Goal: Task Accomplishment & Management: Complete application form

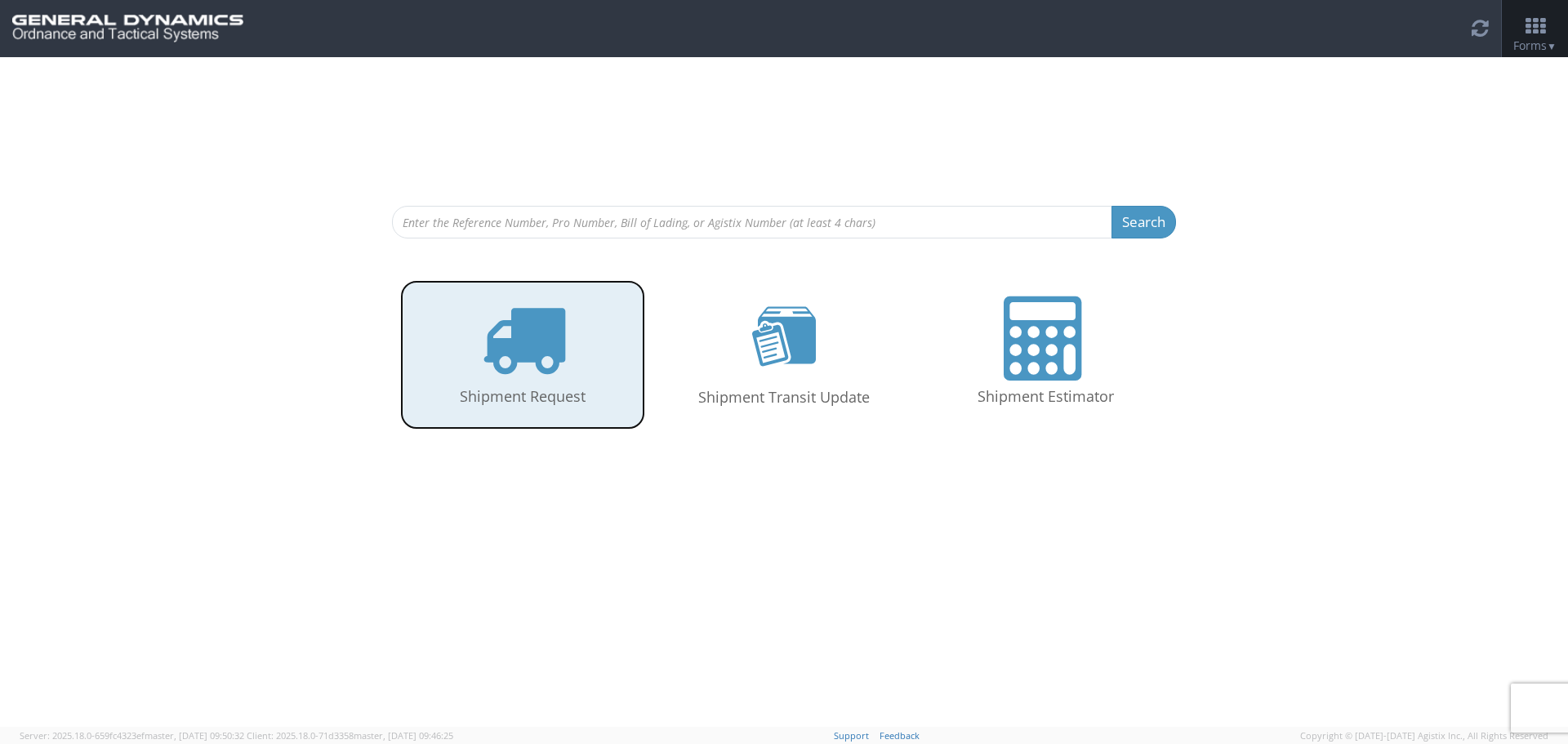
click at [522, 337] on icon at bounding box center [523, 338] width 84 height 84
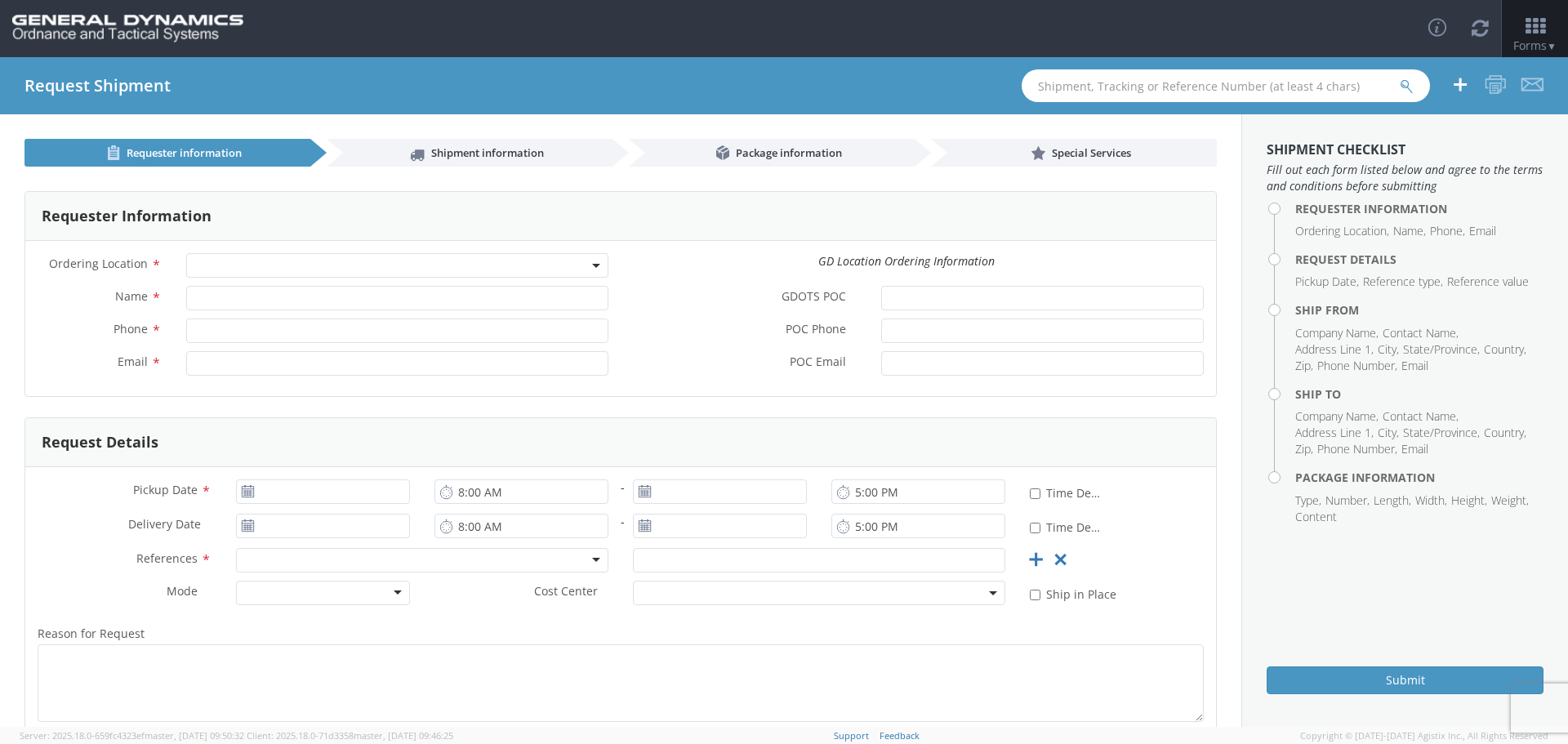
click at [215, 252] on div "Ordering Location * GD-OTS Anniston (Commerce) GD-OTS Camden GD-OTS DeFuniak Sp…" at bounding box center [621, 318] width 1191 height 156
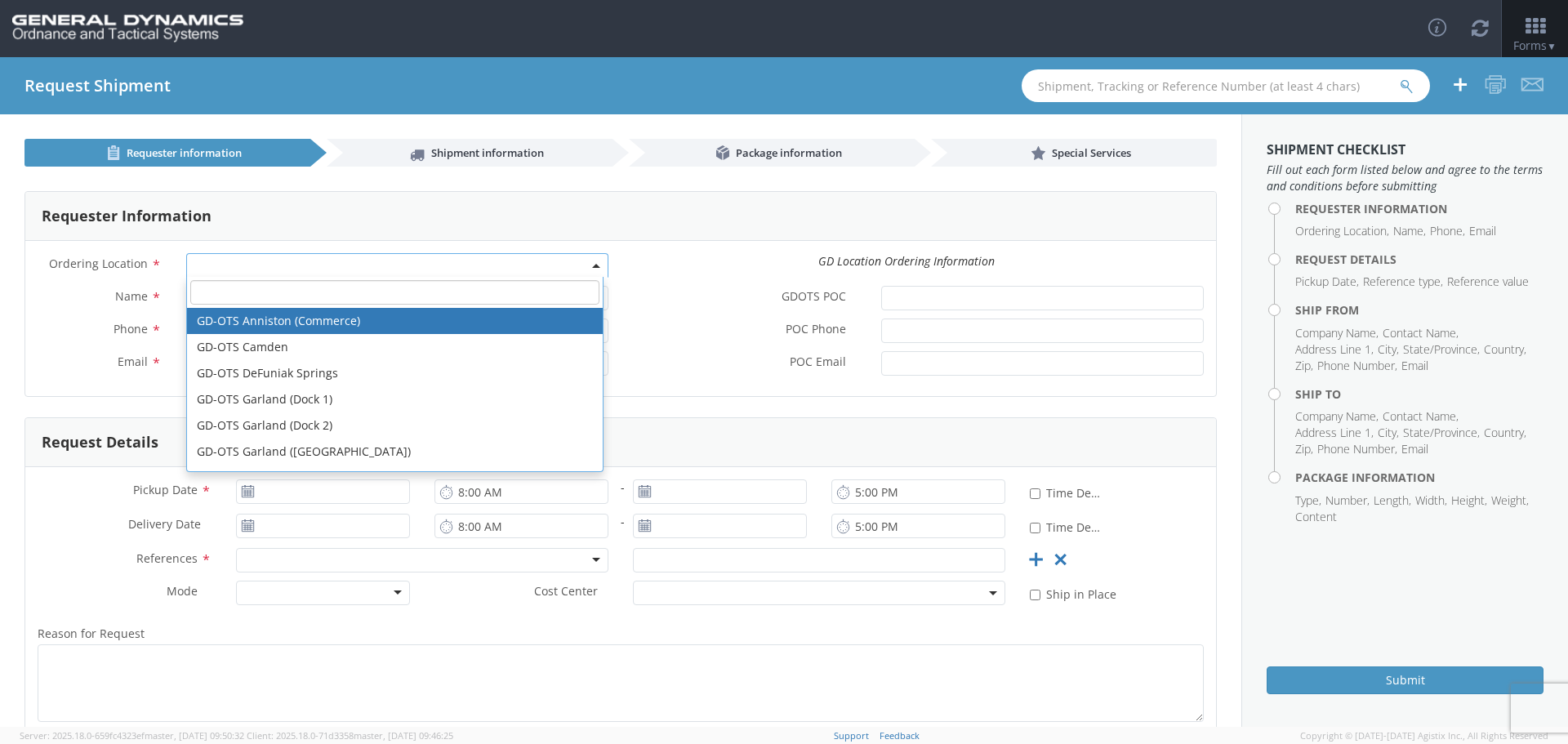
click at [212, 262] on span at bounding box center [398, 265] width 422 height 25
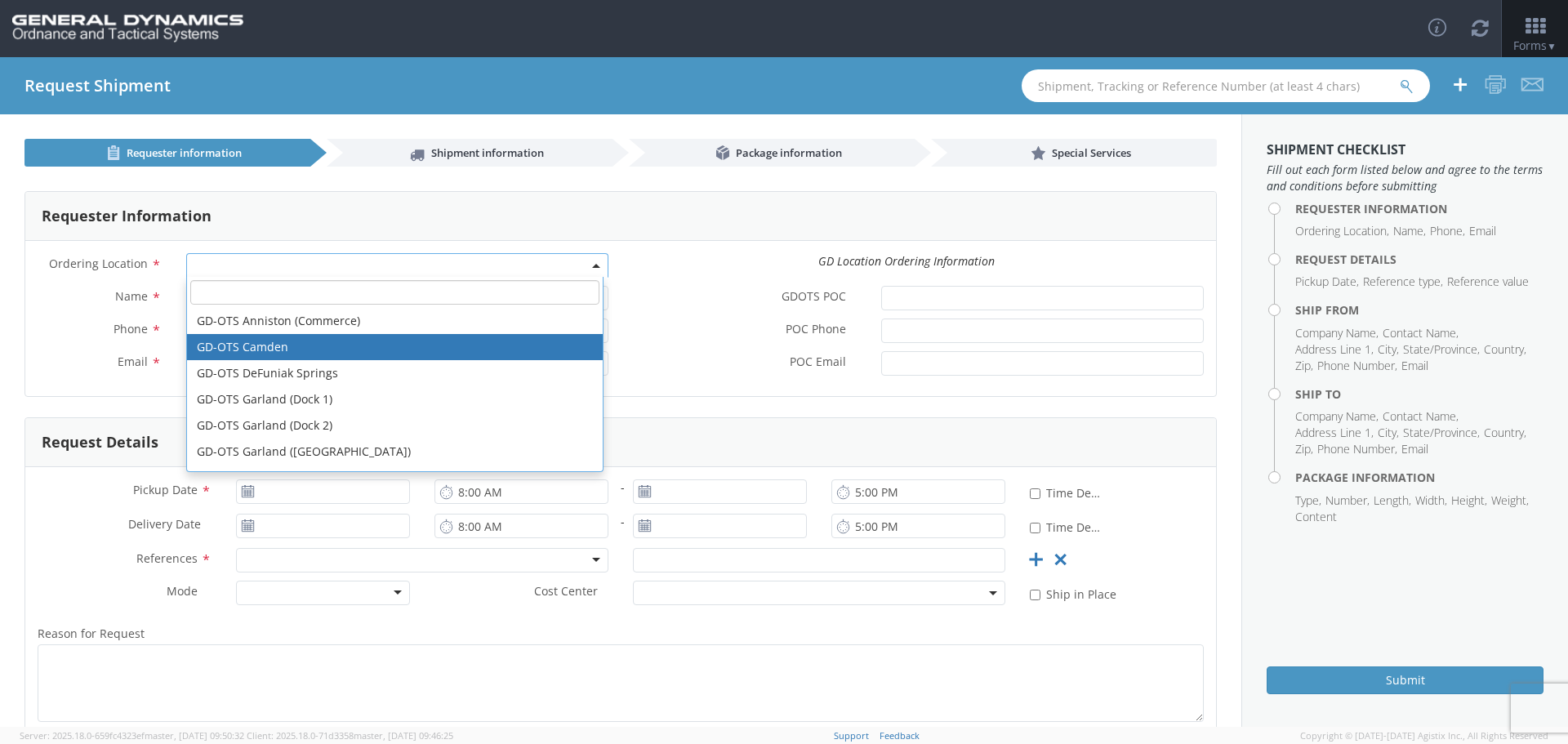
select select "15160"
type input "Marie.Monarch@gd-ots.com"
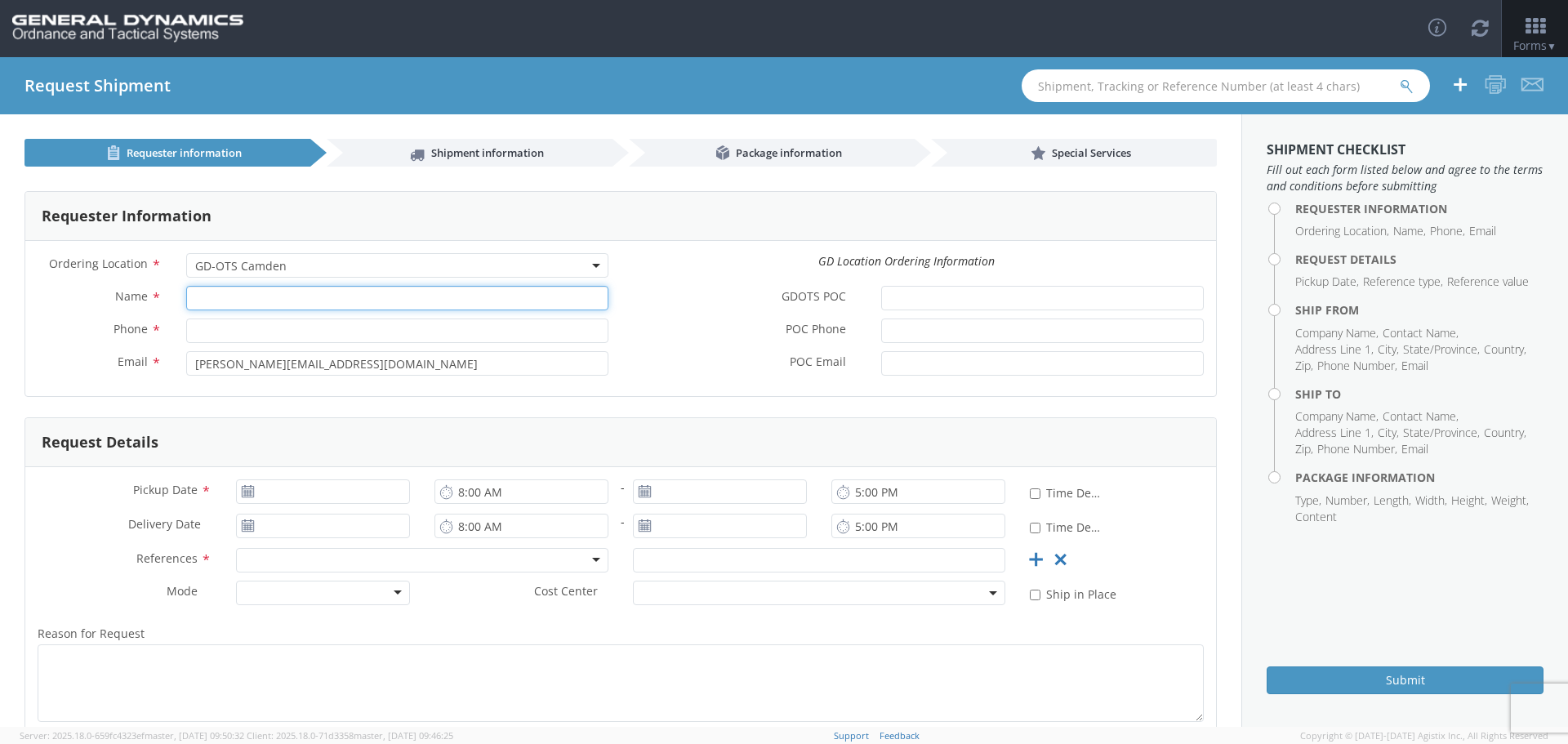
click at [204, 302] on input "Name *" at bounding box center [398, 298] width 422 height 25
type input "Rob Cobb"
click at [225, 332] on input "Phone *" at bounding box center [398, 330] width 422 height 25
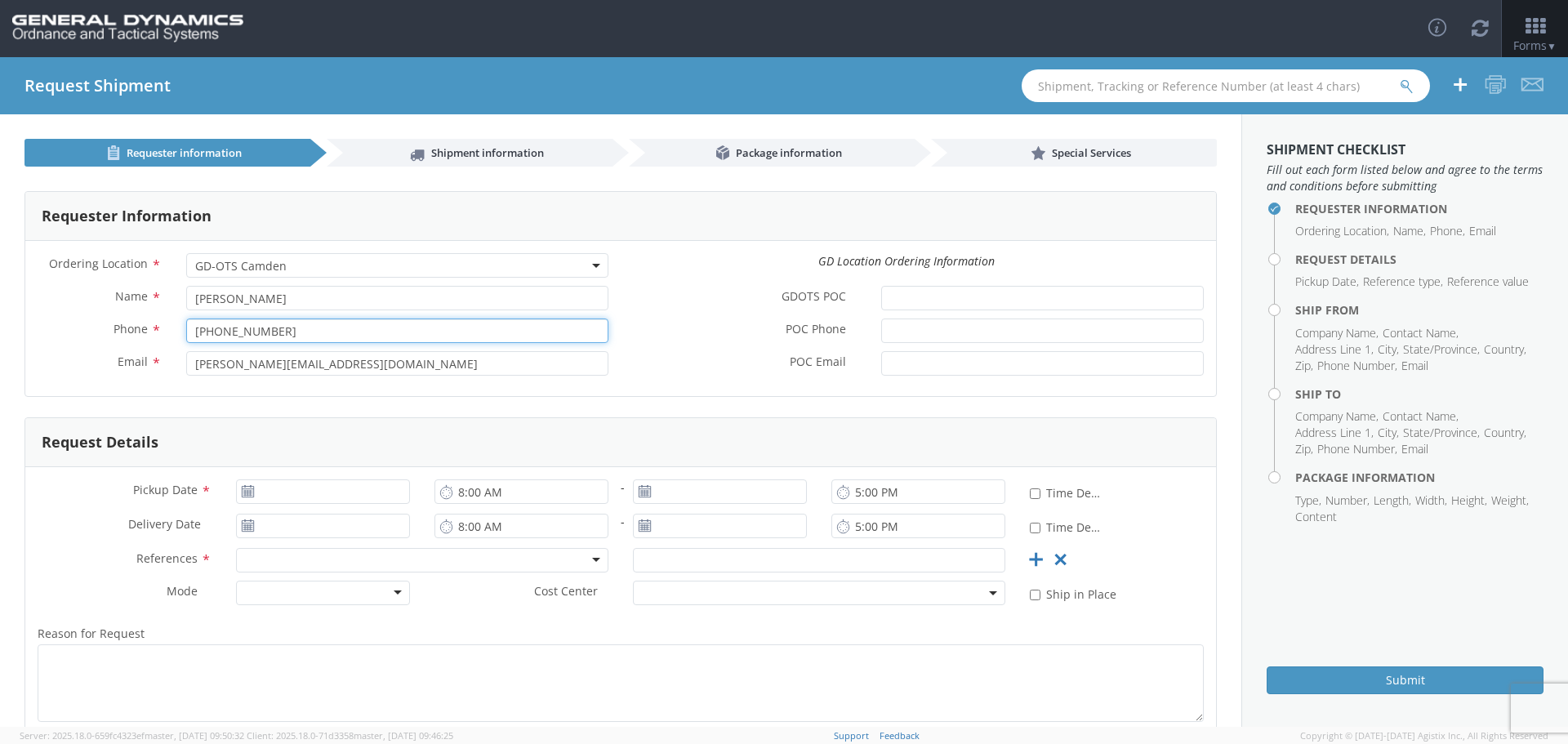
type input "850-897-6244"
click at [247, 489] on use at bounding box center [248, 491] width 12 height 12
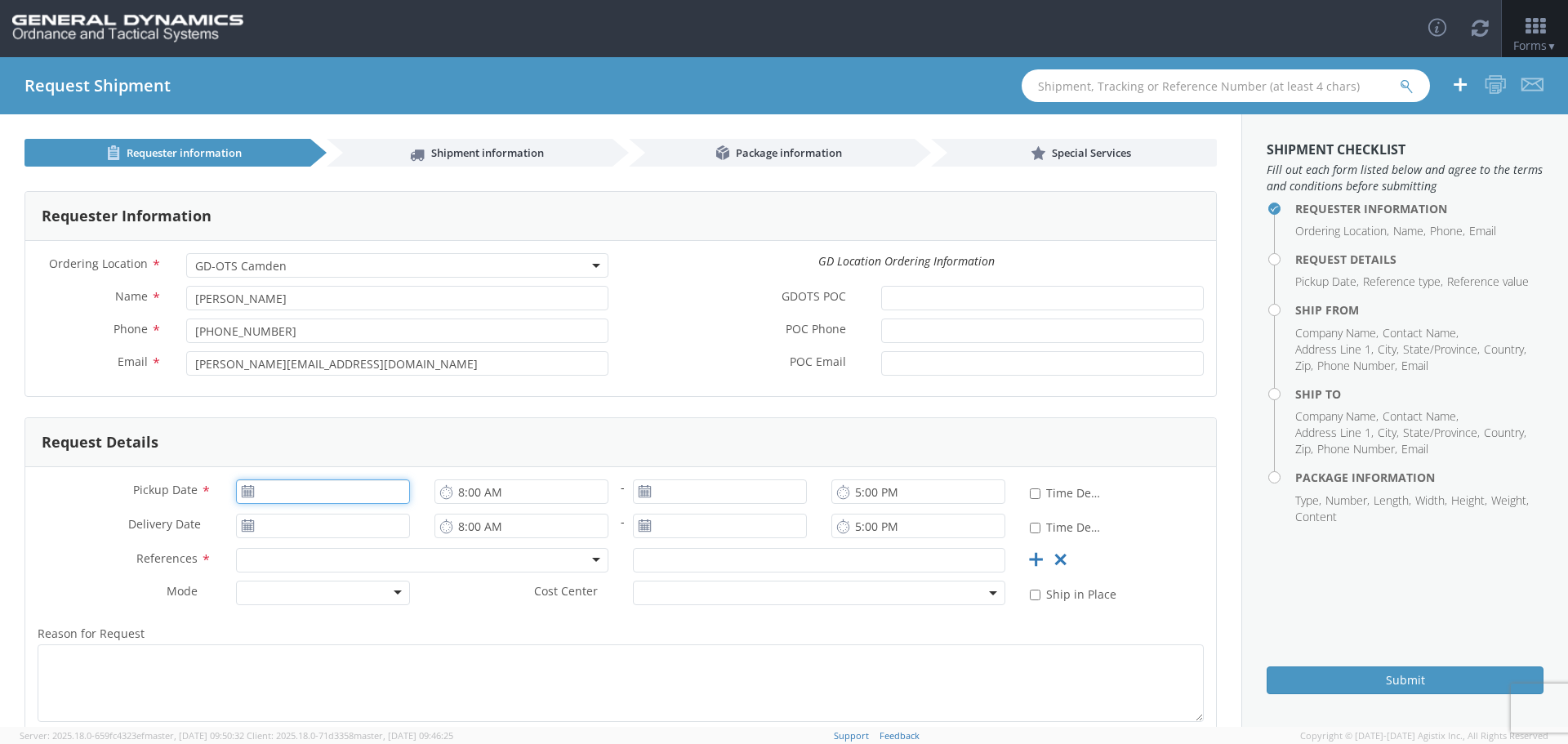
type input "09/08/2025"
click at [296, 488] on input "09/08/2025" at bounding box center [322, 492] width 174 height 25
click at [278, 357] on td "8" at bounding box center [286, 363] width 35 height 25
click at [641, 489] on use at bounding box center [645, 491] width 12 height 12
click at [863, 494] on input "5:00 PM" at bounding box center [918, 492] width 174 height 25
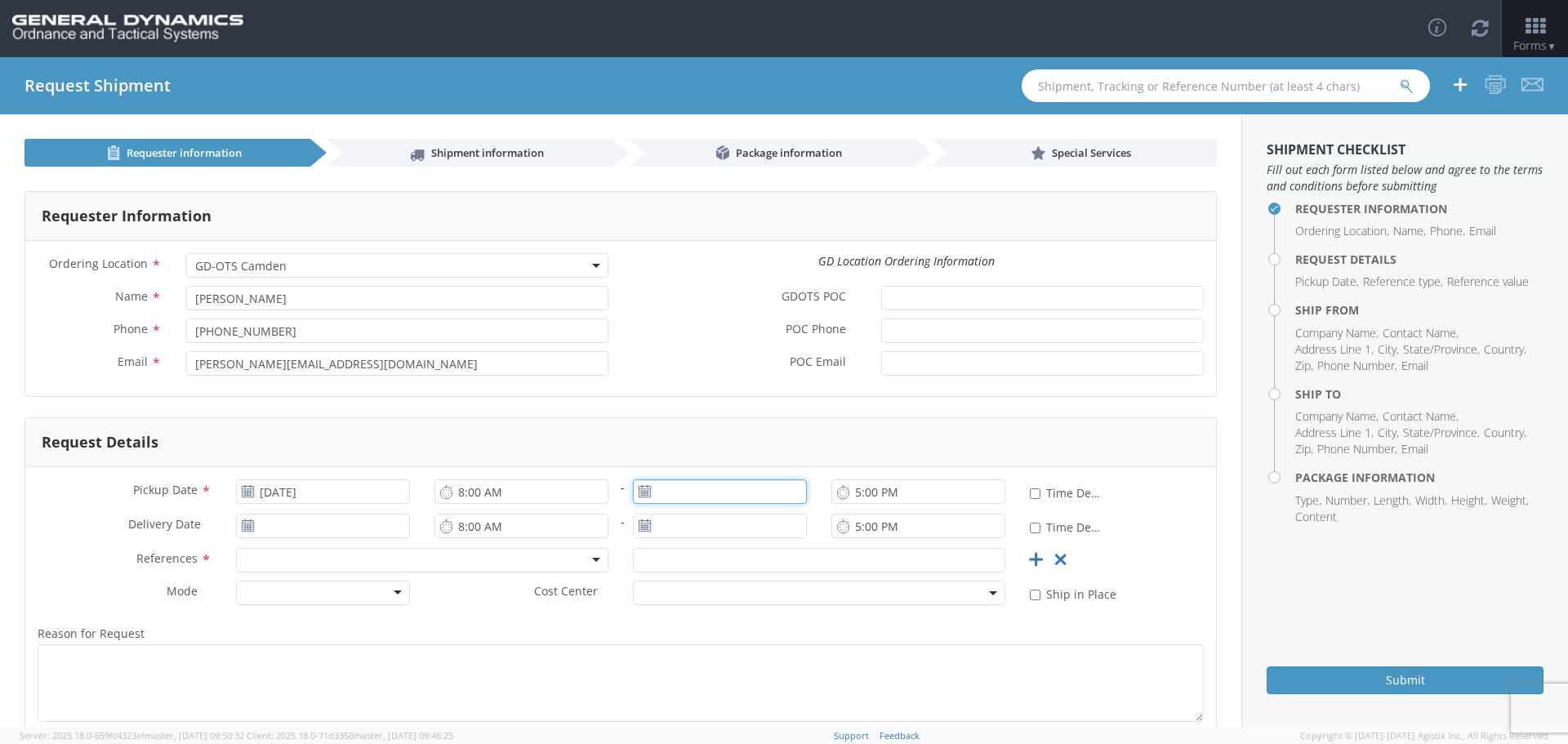
type input "09/08/2025"
click at [706, 491] on input "09/08/2025" at bounding box center [719, 492] width 174 height 25
click at [685, 491] on input "09/08/2025" at bounding box center [719, 492] width 174 height 25
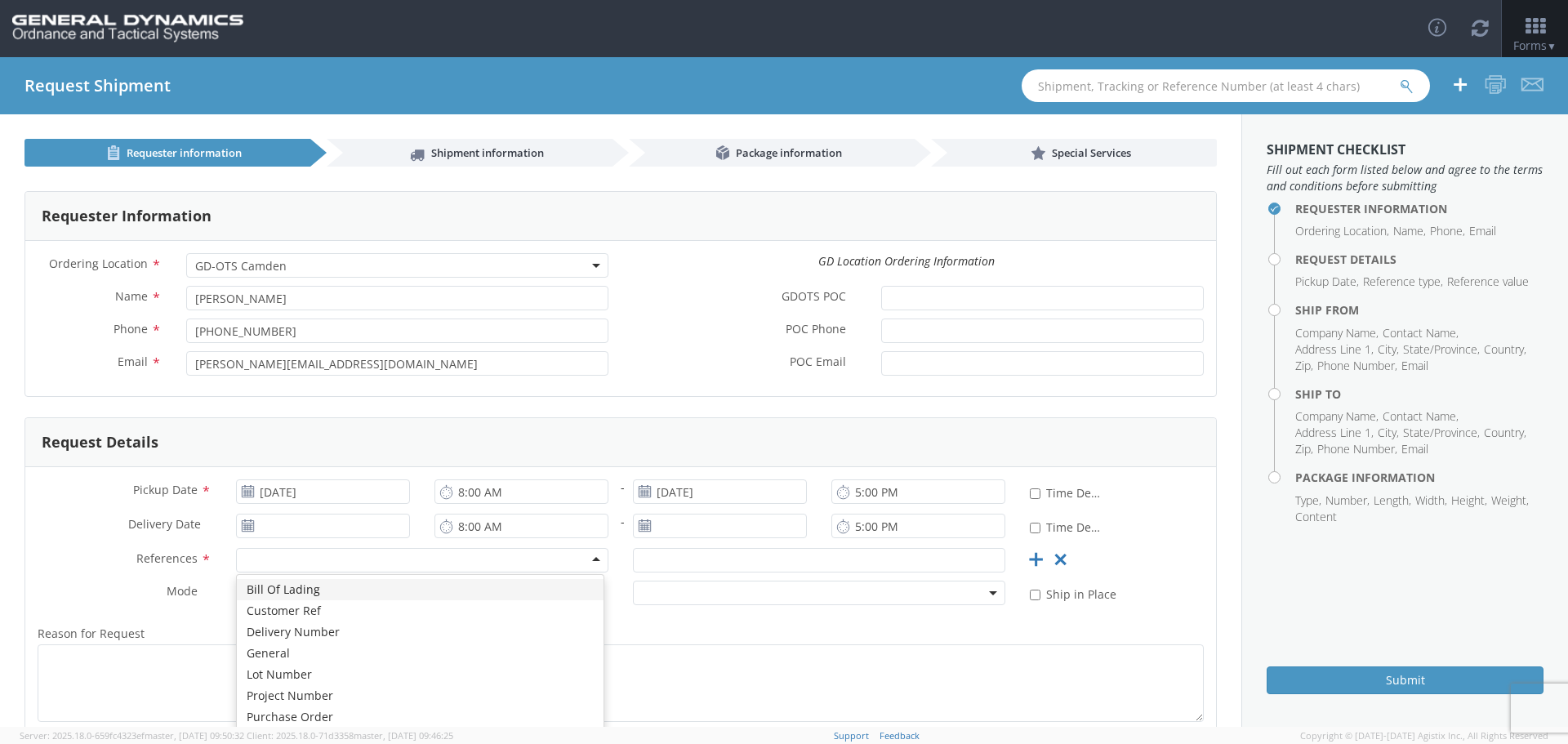
click at [275, 558] on div at bounding box center [422, 560] width 373 height 25
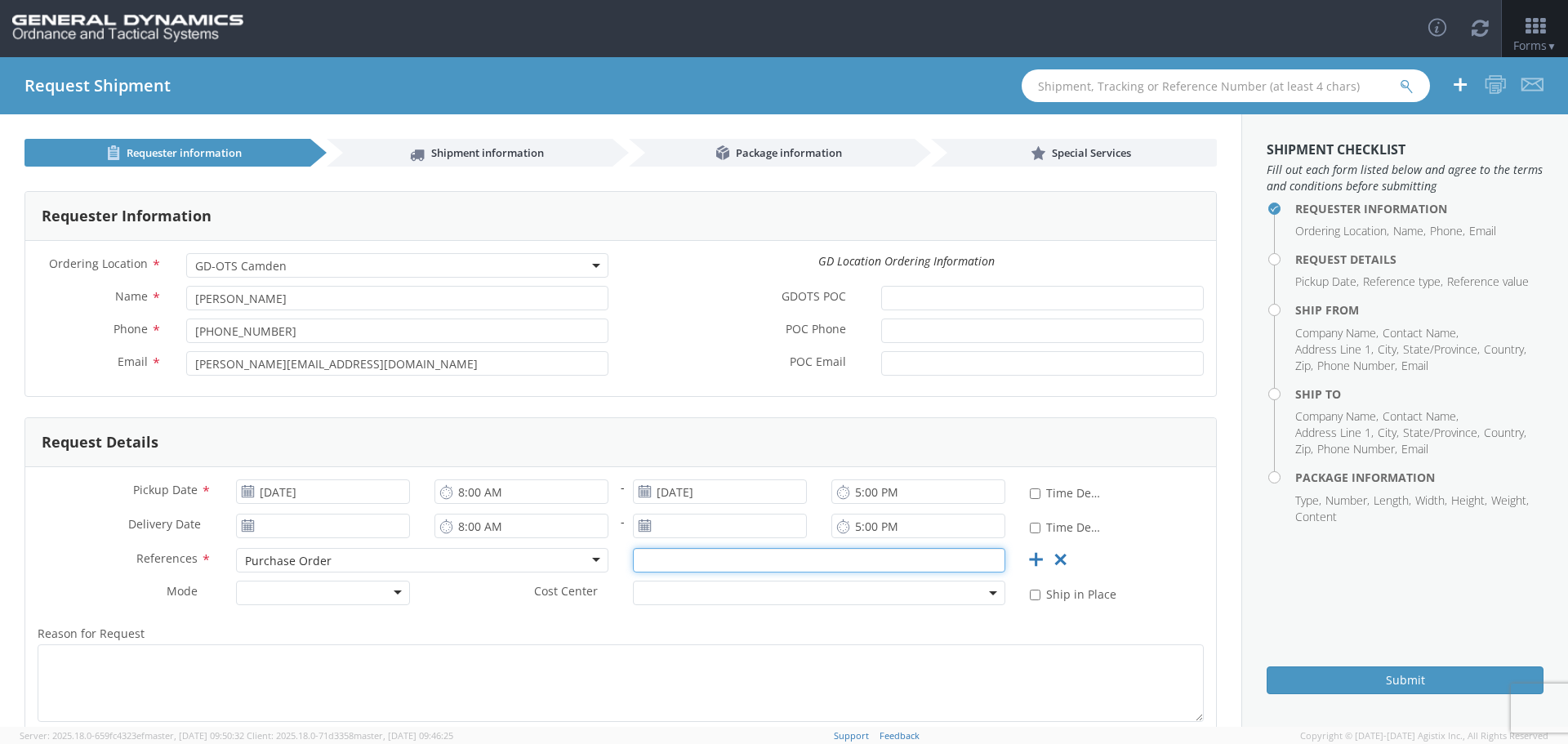
click at [678, 559] on input "text" at bounding box center [819, 560] width 373 height 25
type input "92025"
click at [989, 592] on b at bounding box center [993, 593] width 8 height 4
click at [547, 588] on span "Cost Center" at bounding box center [566, 592] width 63 height 19
click at [395, 587] on div at bounding box center [322, 593] width 174 height 25
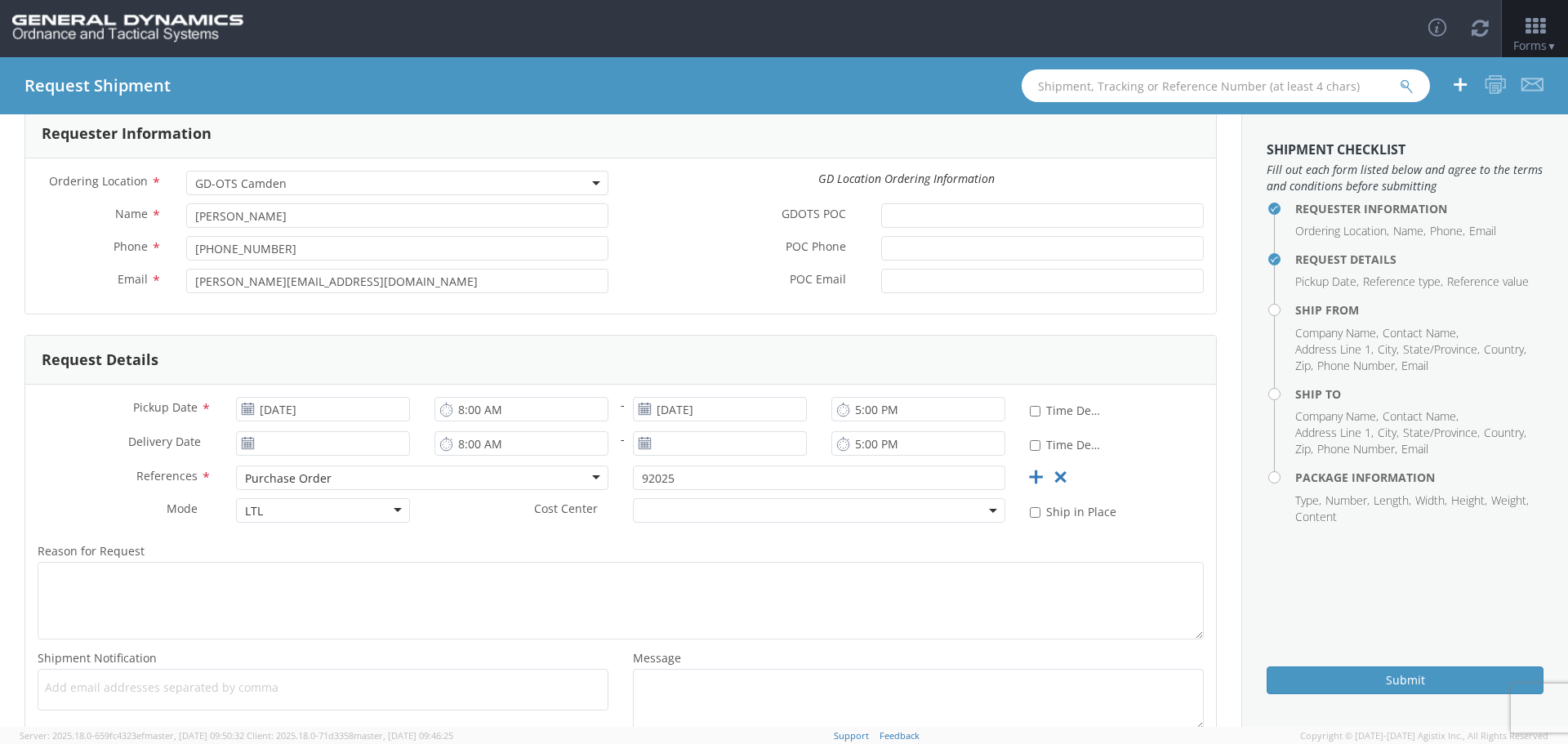
scroll to position [164, 0]
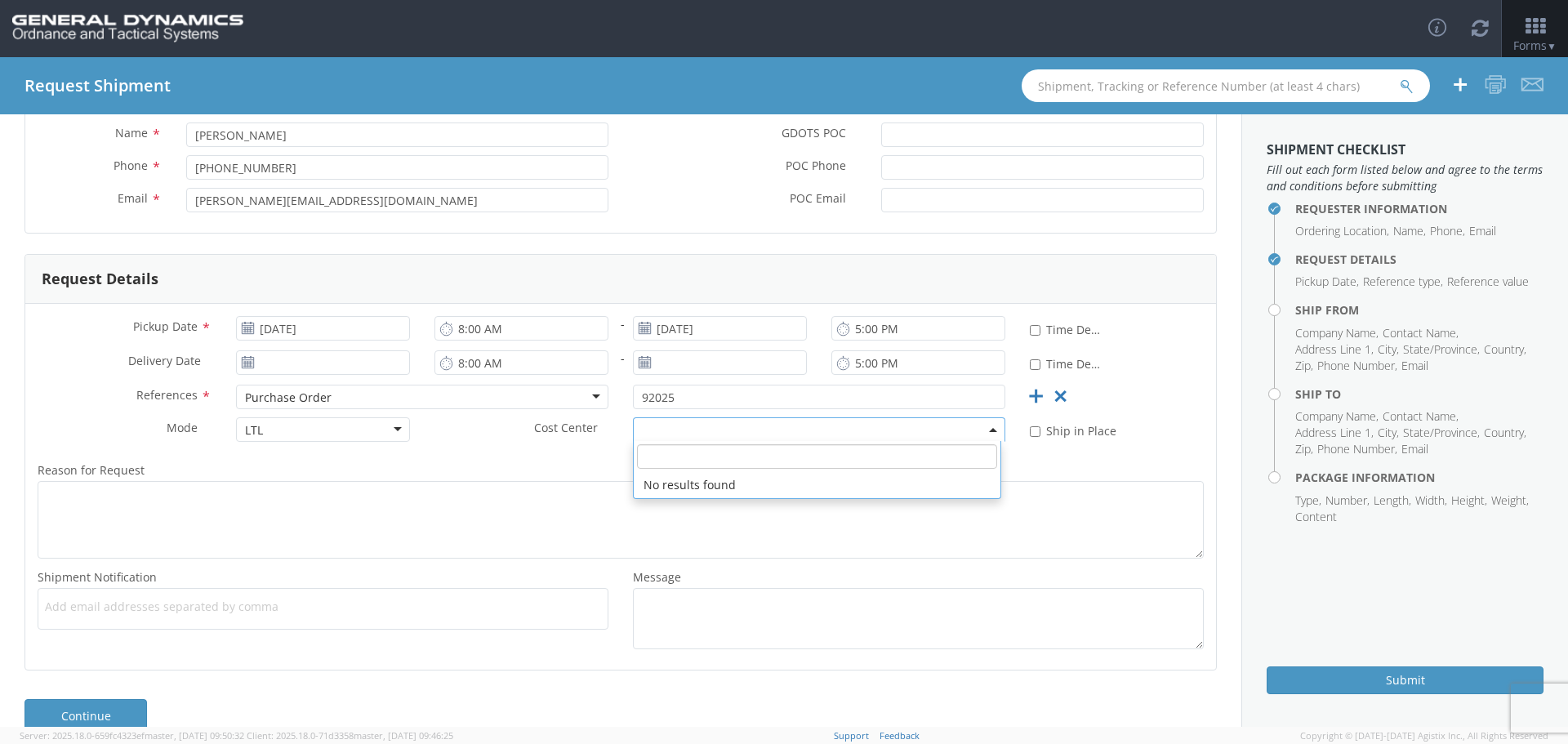
click at [989, 429] on b at bounding box center [993, 431] width 8 height 4
click at [49, 605] on span "Add email addresses separated by comma" at bounding box center [322, 607] width 556 height 16
type input "Rob.Cobb@gd-OTS.com"
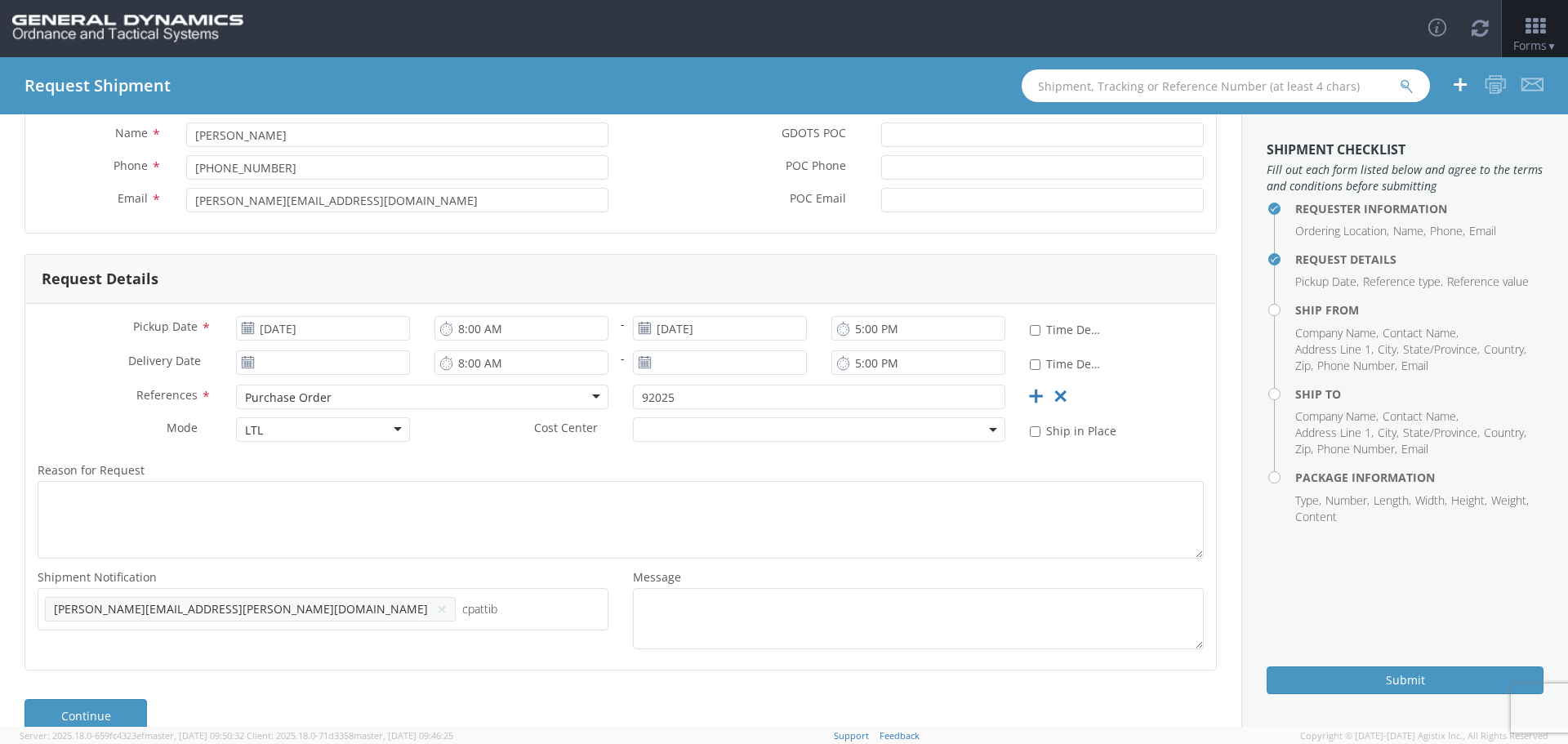
type input "cpattib"
click at [62, 590] on div "Add email addresses separated by comma cpattib" at bounding box center [323, 609] width 571 height 42
type input "Rob.Cobb@gd-OTS.com"
type input "Cpatton@rpimolding"
type input "Rob.Cobb@gd-OTS.com"
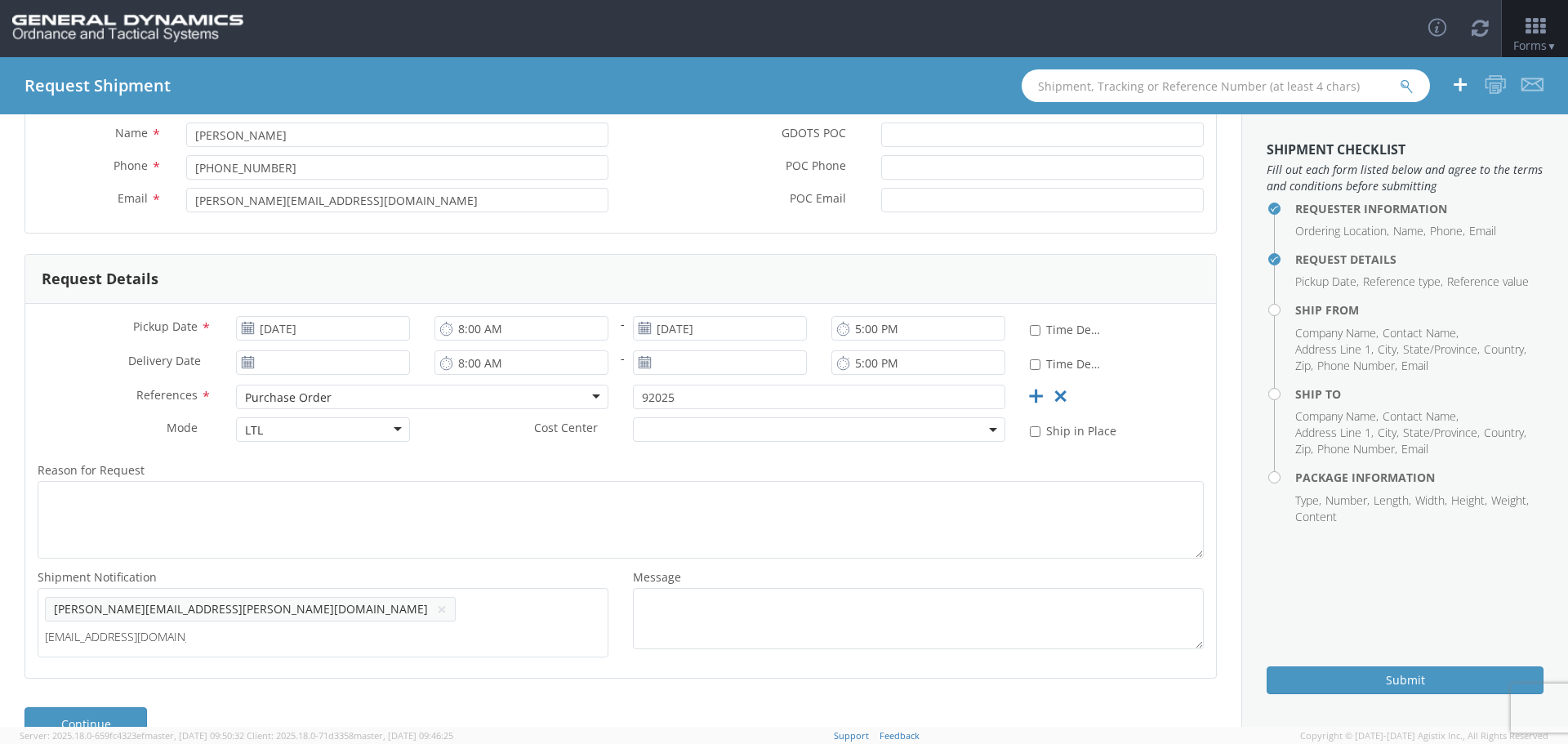
type input "cpatton@rpimolding.com"
click at [499, 618] on ul "Rob.Cobb@gd-OTS.com × cpatton@rpimolding.com ×" at bounding box center [322, 623] width 556 height 56
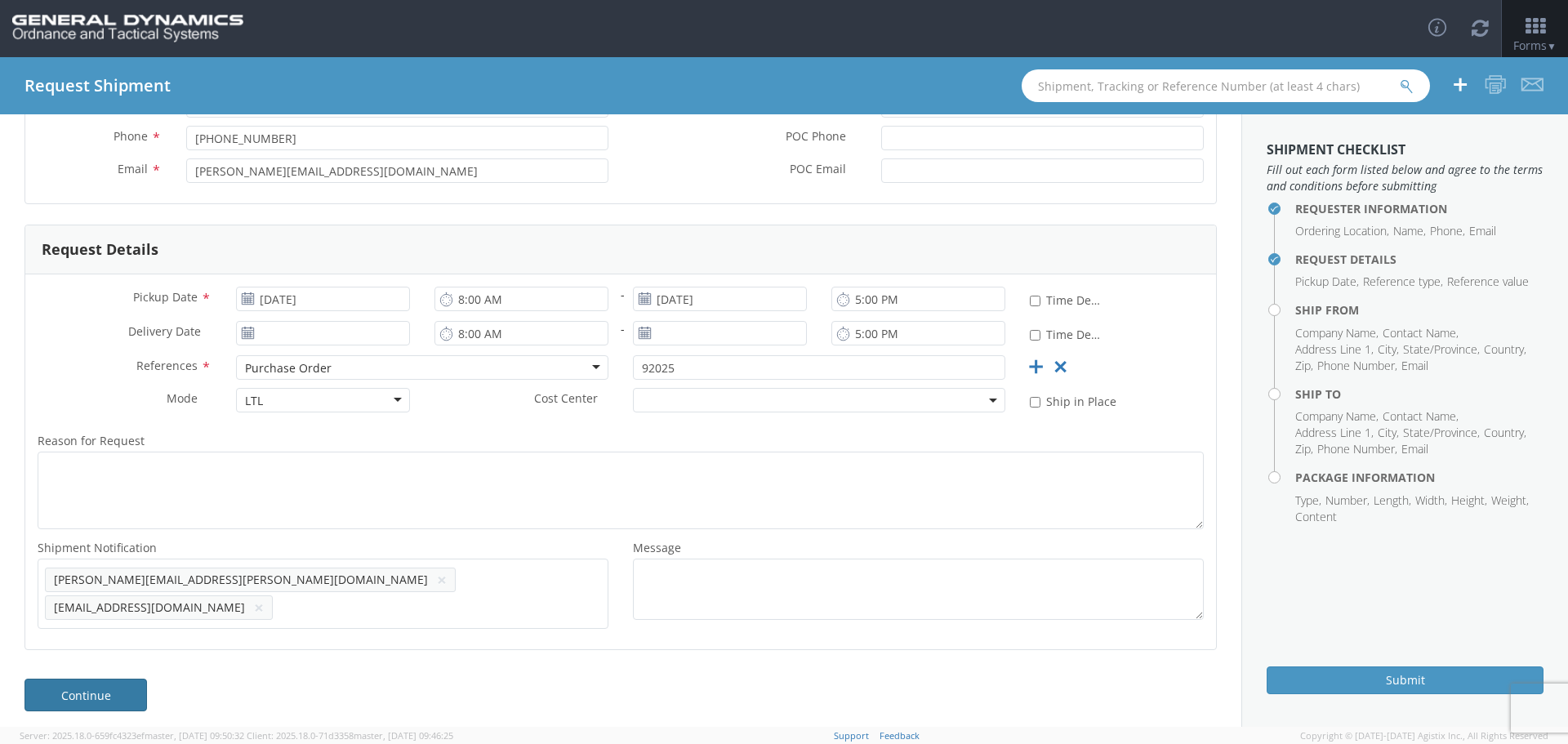
click at [98, 682] on link "Continue" at bounding box center [86, 694] width 123 height 33
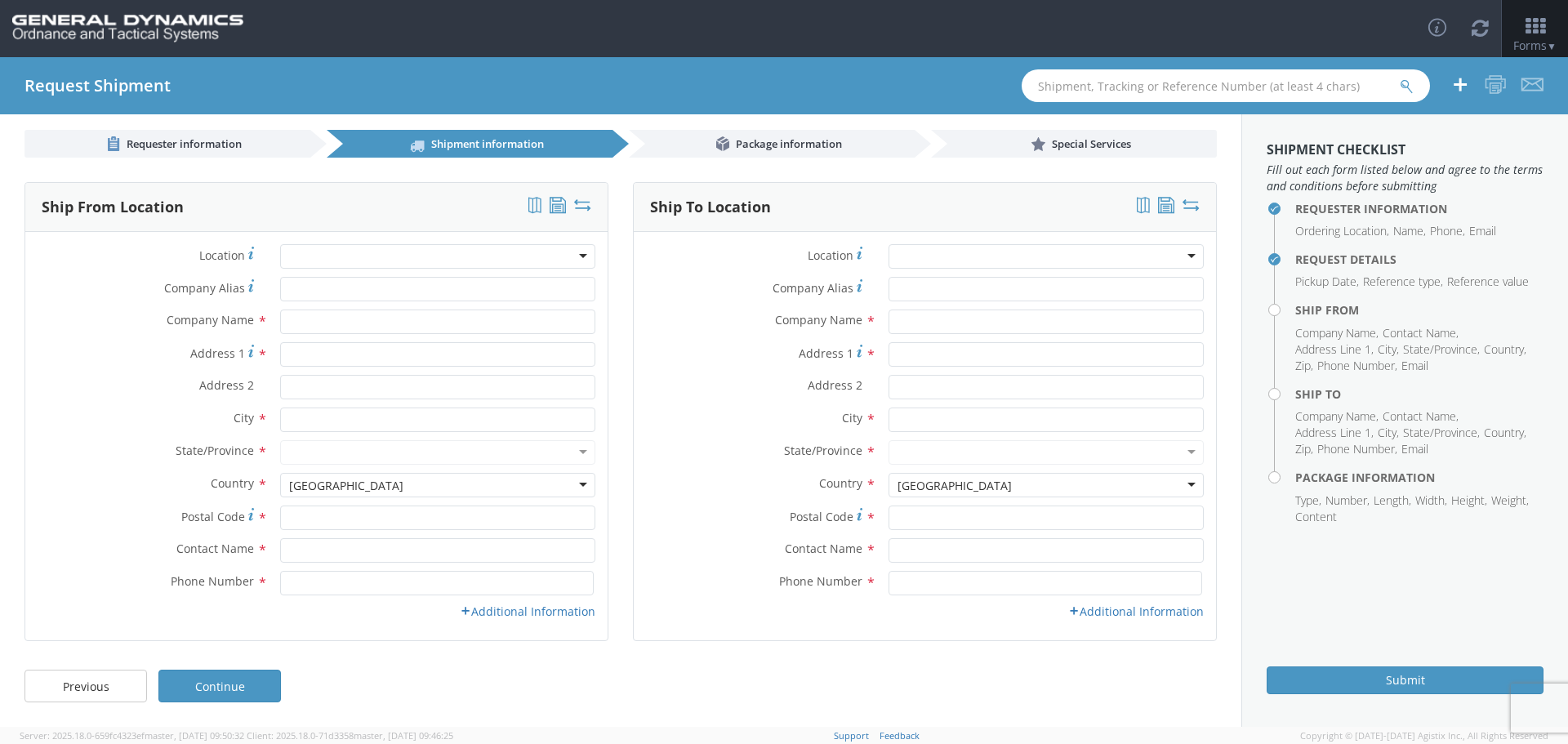
scroll to position [9, 0]
click at [180, 138] on span "Requester information" at bounding box center [184, 144] width 115 height 15
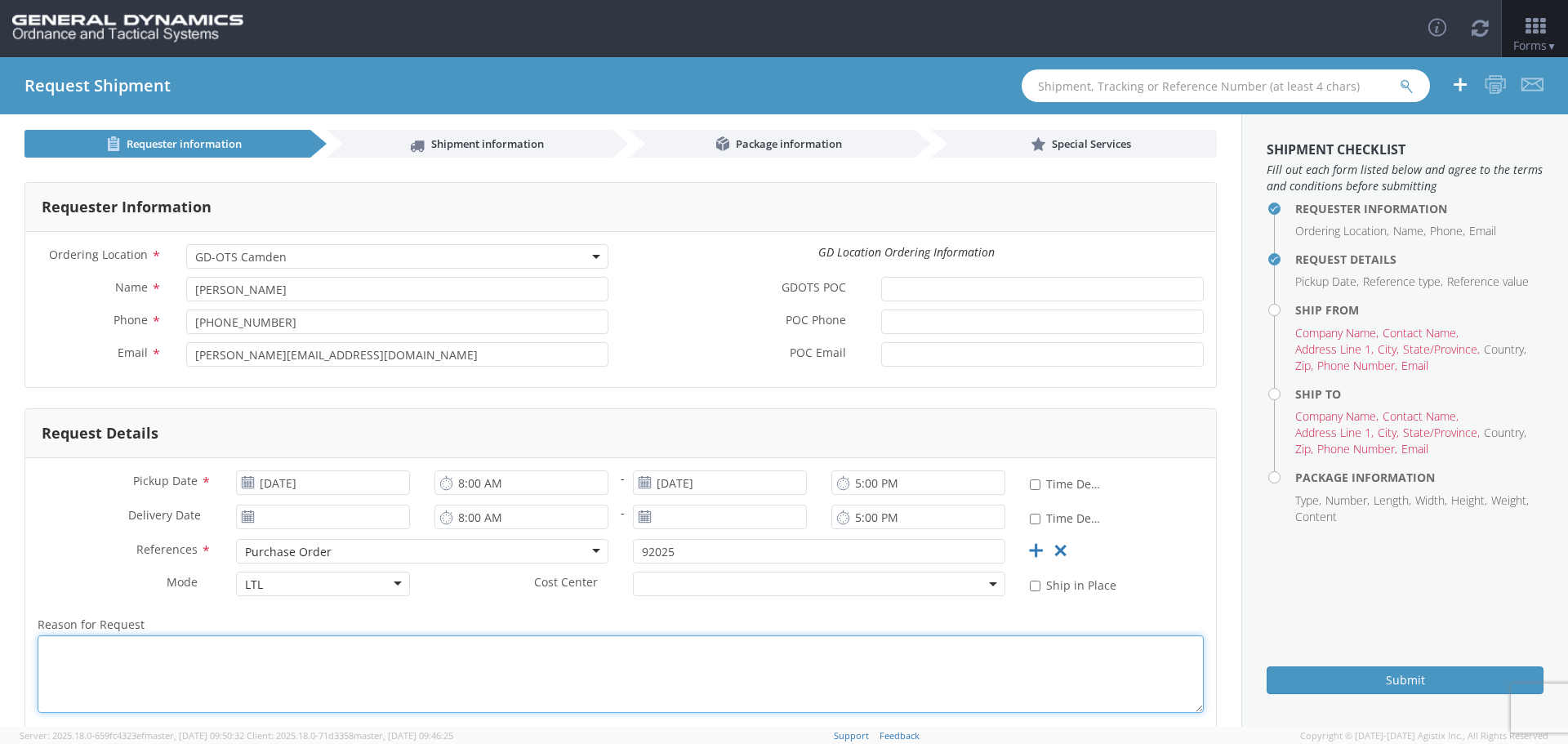
click at [67, 648] on textarea "Reason for Request *" at bounding box center [621, 675] width 1166 height 77
type textarea "We have 3 skids of Obturators on PO 92025 ready to ship to Camden, AR. Freight …"
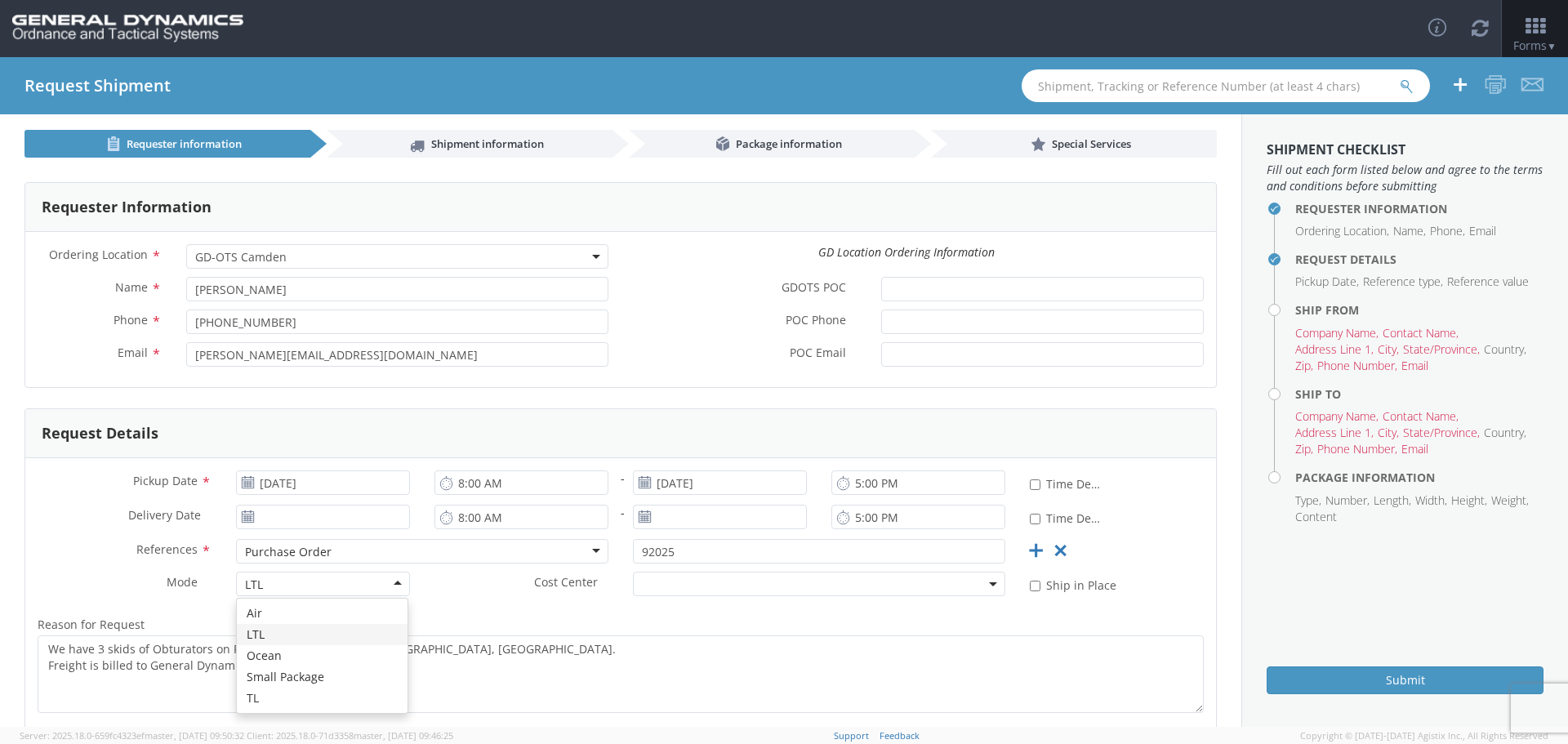
click at [395, 580] on div "LTL" at bounding box center [322, 584] width 174 height 25
click at [311, 631] on div "Pickup Date * 09/08/2025 8:00 AM - 09/08/2025 5:00 PM * Time Definite Delivery …" at bounding box center [621, 646] width 1191 height 375
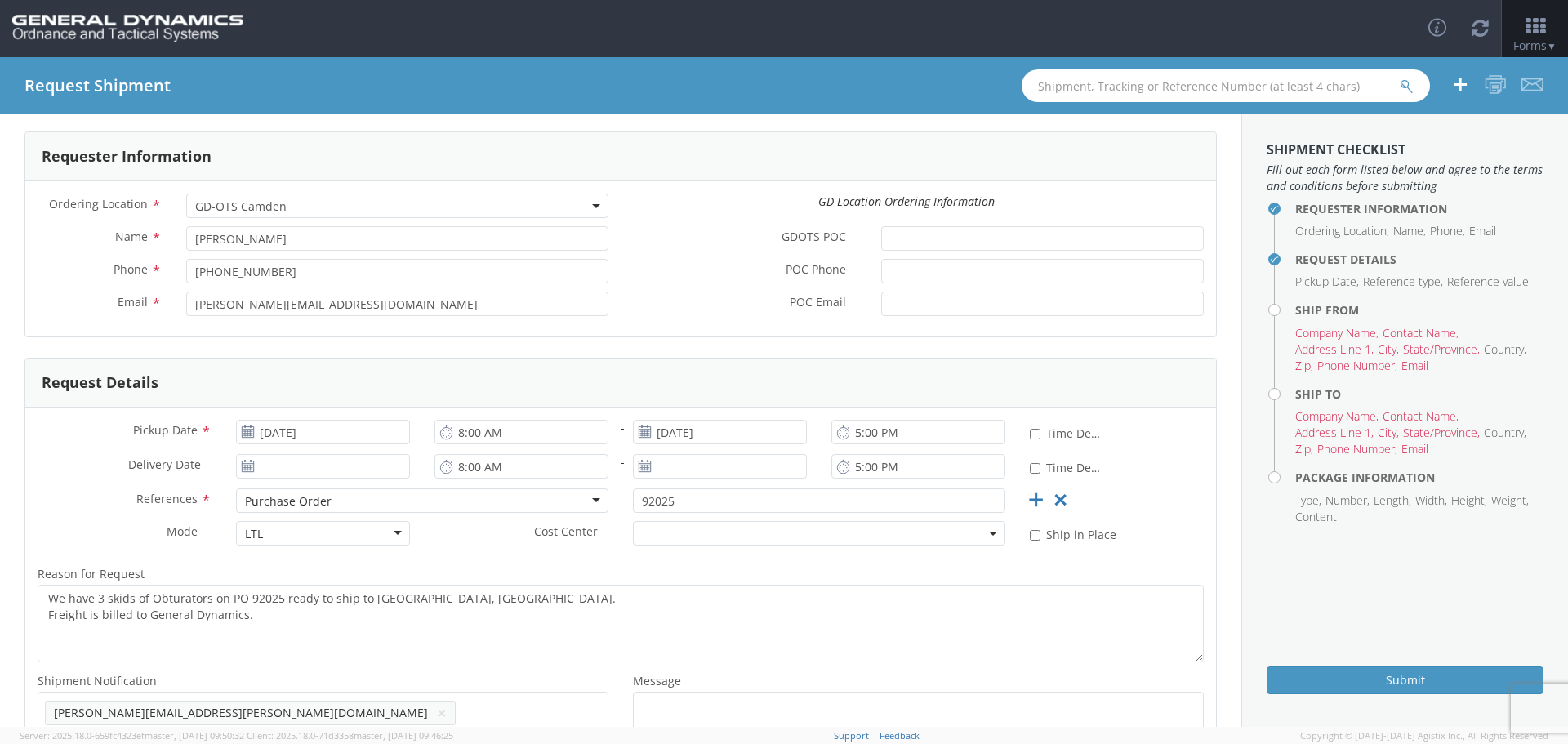
scroll to position [173, 0]
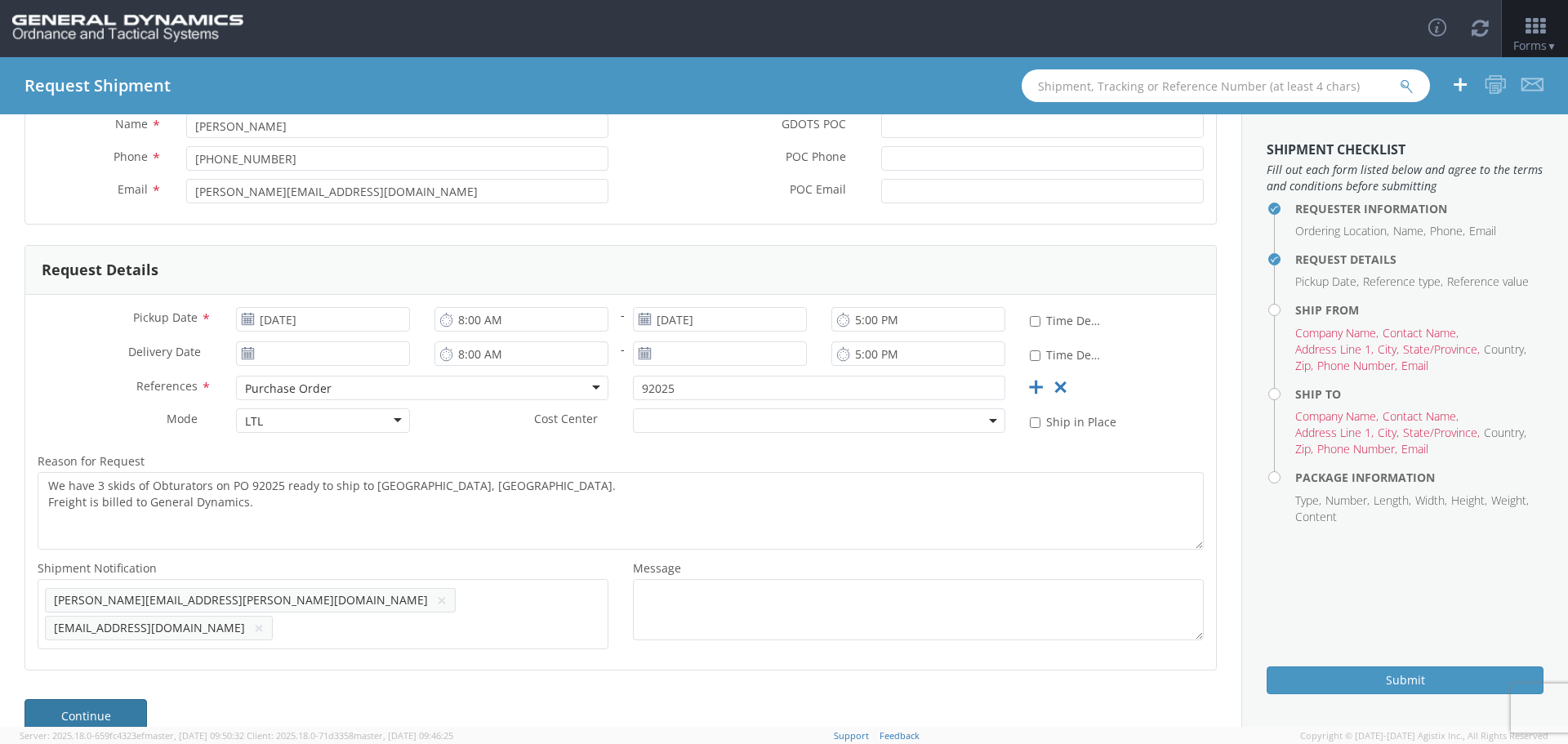
click at [66, 704] on link "Continue" at bounding box center [86, 715] width 123 height 33
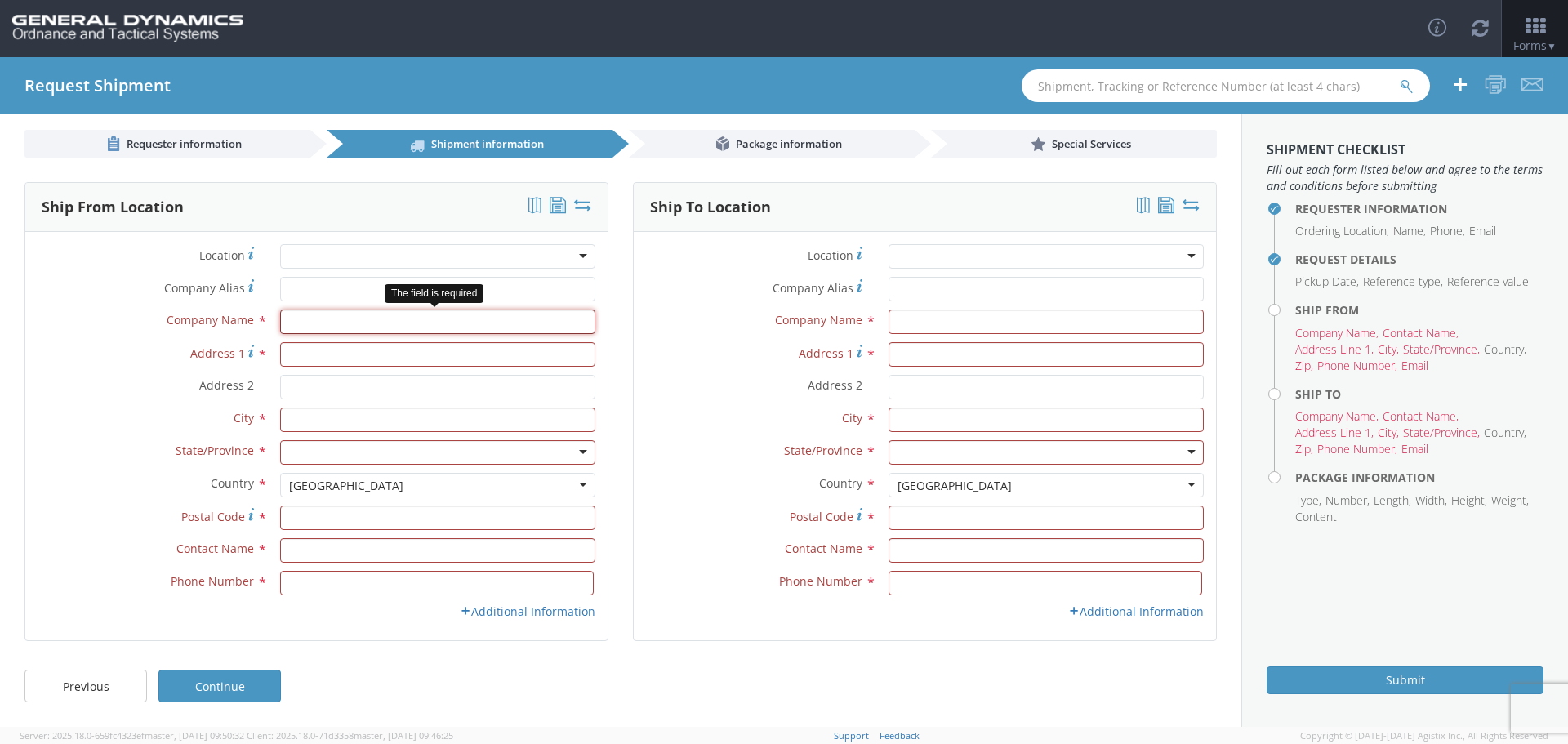
click at [297, 323] on input "text" at bounding box center [438, 321] width 315 height 25
type input "Riverside Plastics"
click at [303, 352] on input "Address 1 *" at bounding box center [438, 354] width 315 height 25
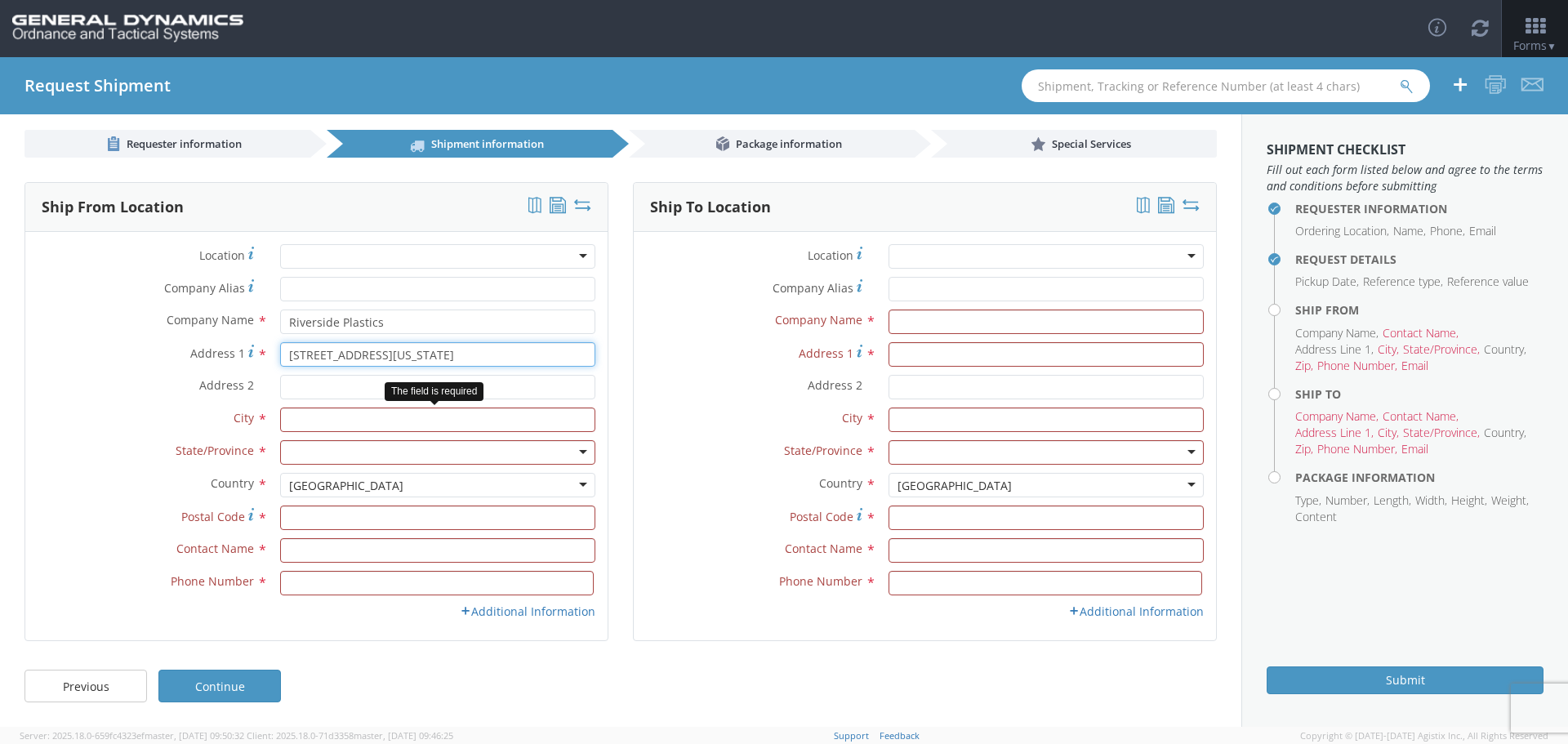
type input "900 Washington Street"
click at [308, 423] on input "text" at bounding box center [438, 420] width 315 height 25
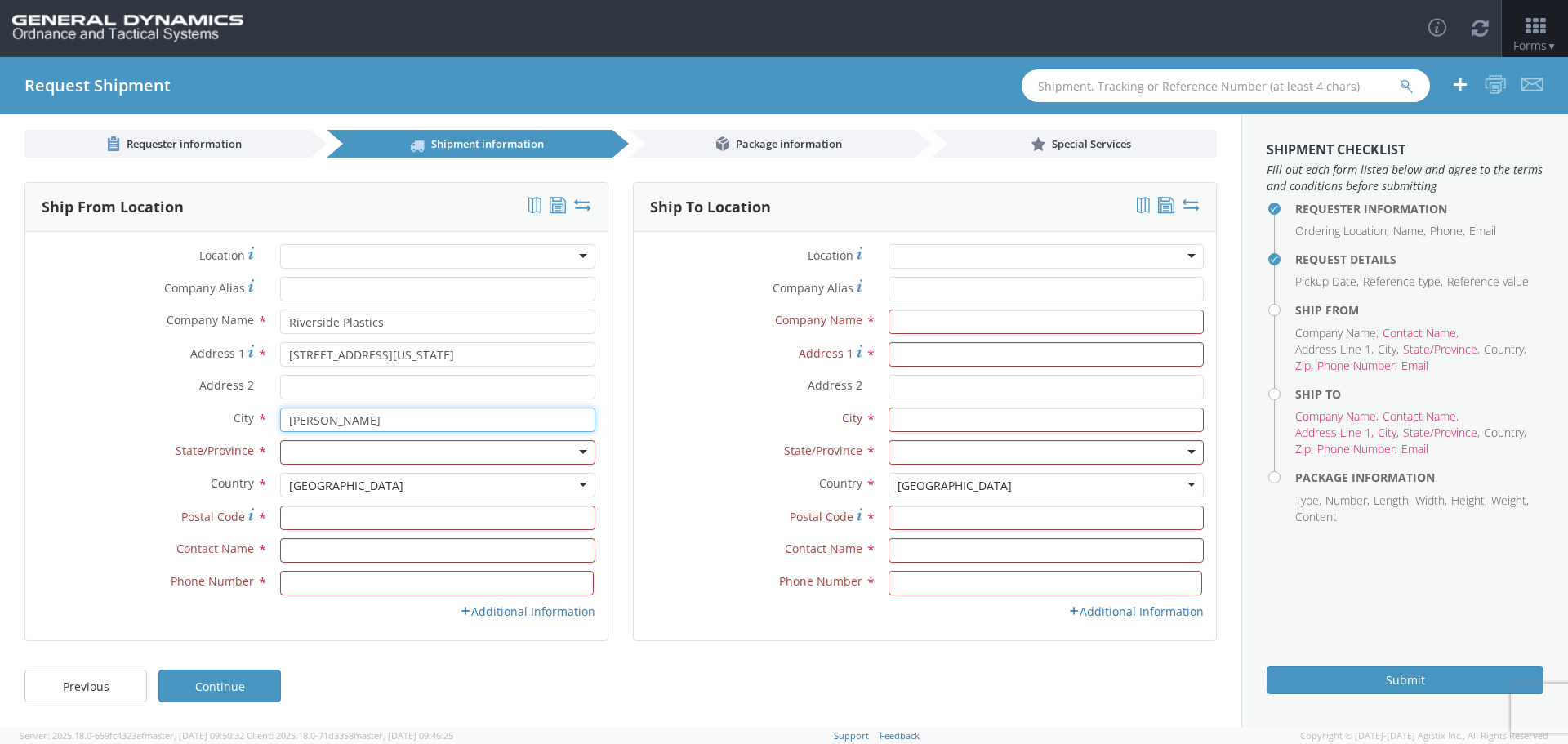
type input "Bonaparte"
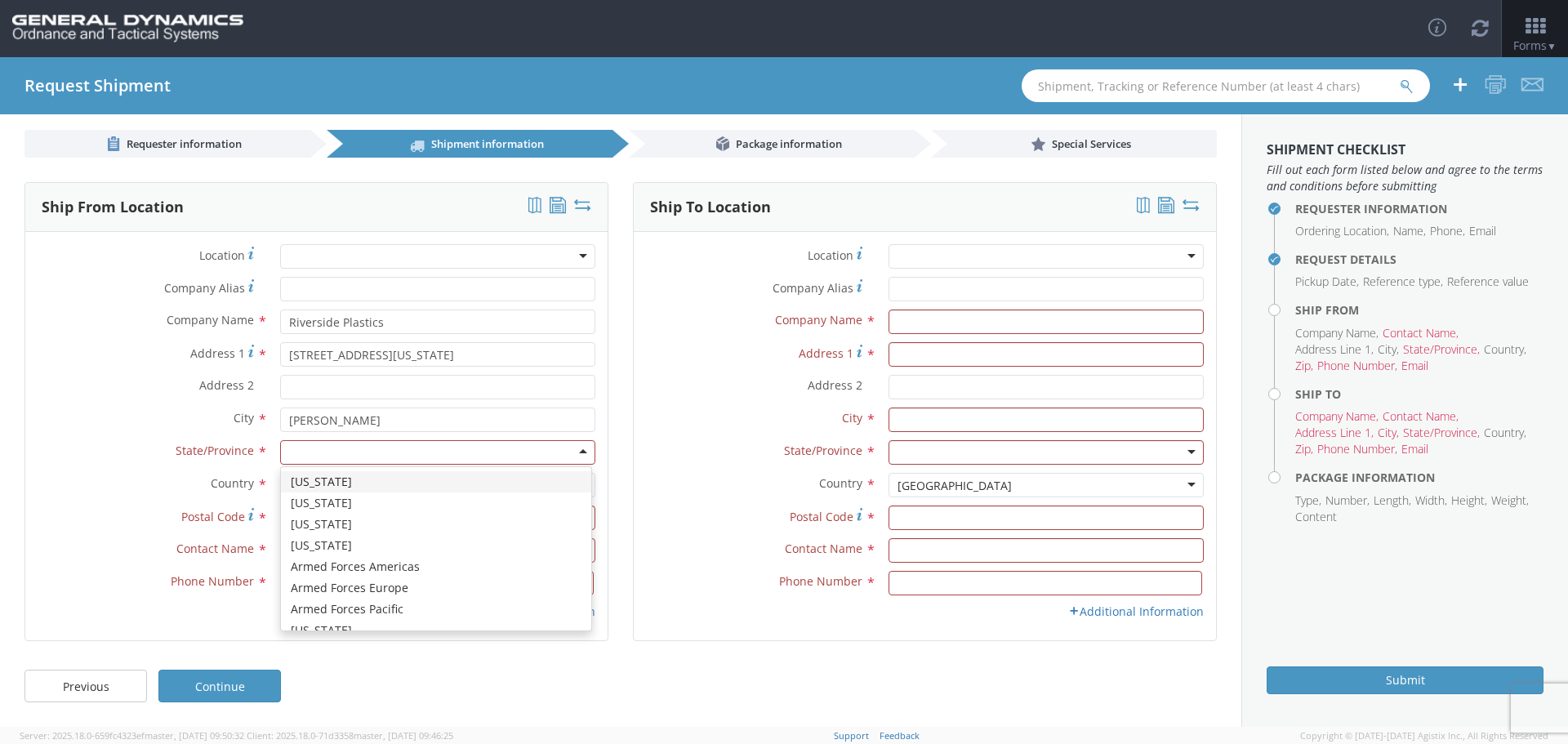
click at [575, 449] on div at bounding box center [438, 452] width 315 height 25
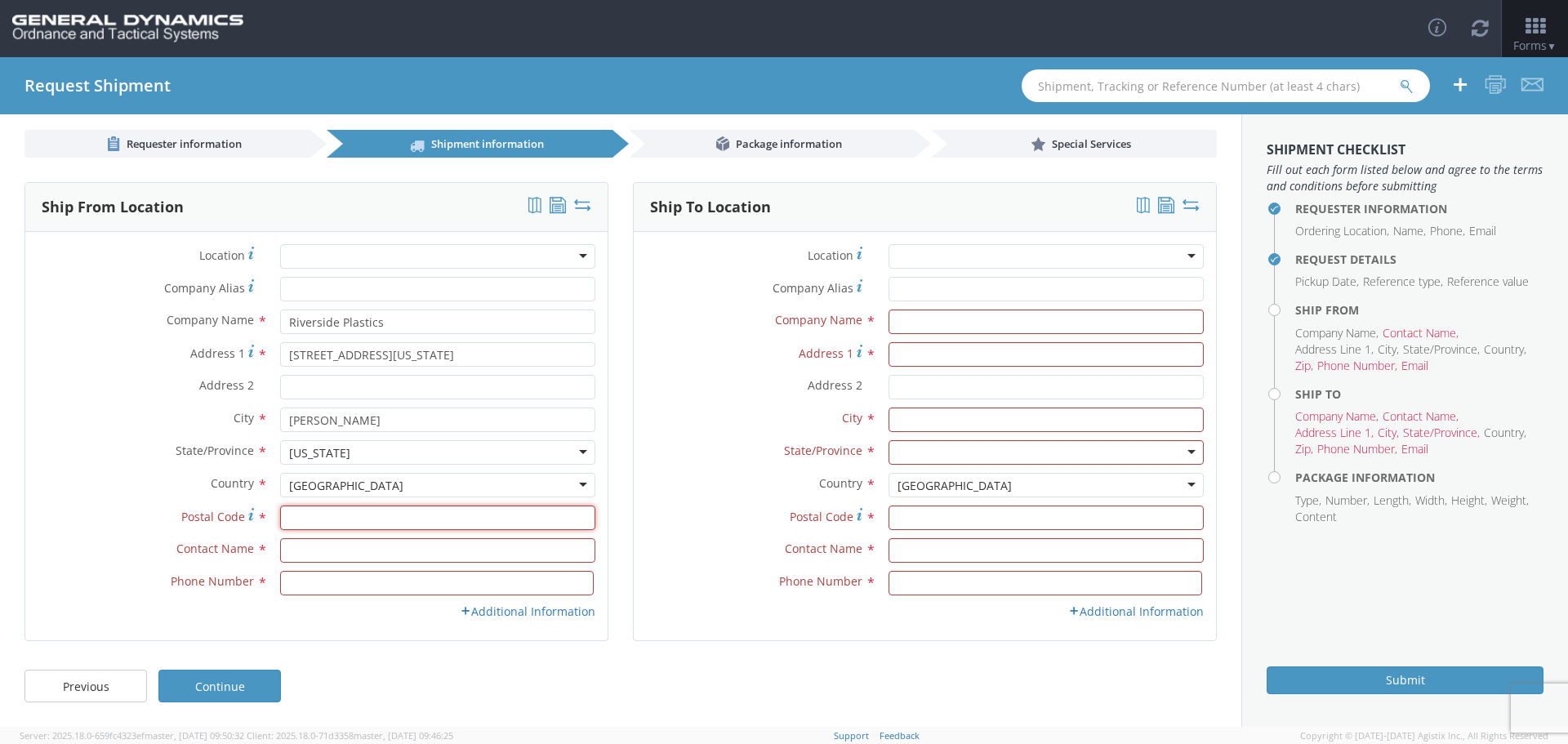
click at [297, 520] on input "Postal Code *" at bounding box center [438, 518] width 315 height 25
type input "52620"
click at [301, 553] on input "text" at bounding box center [438, 551] width 315 height 25
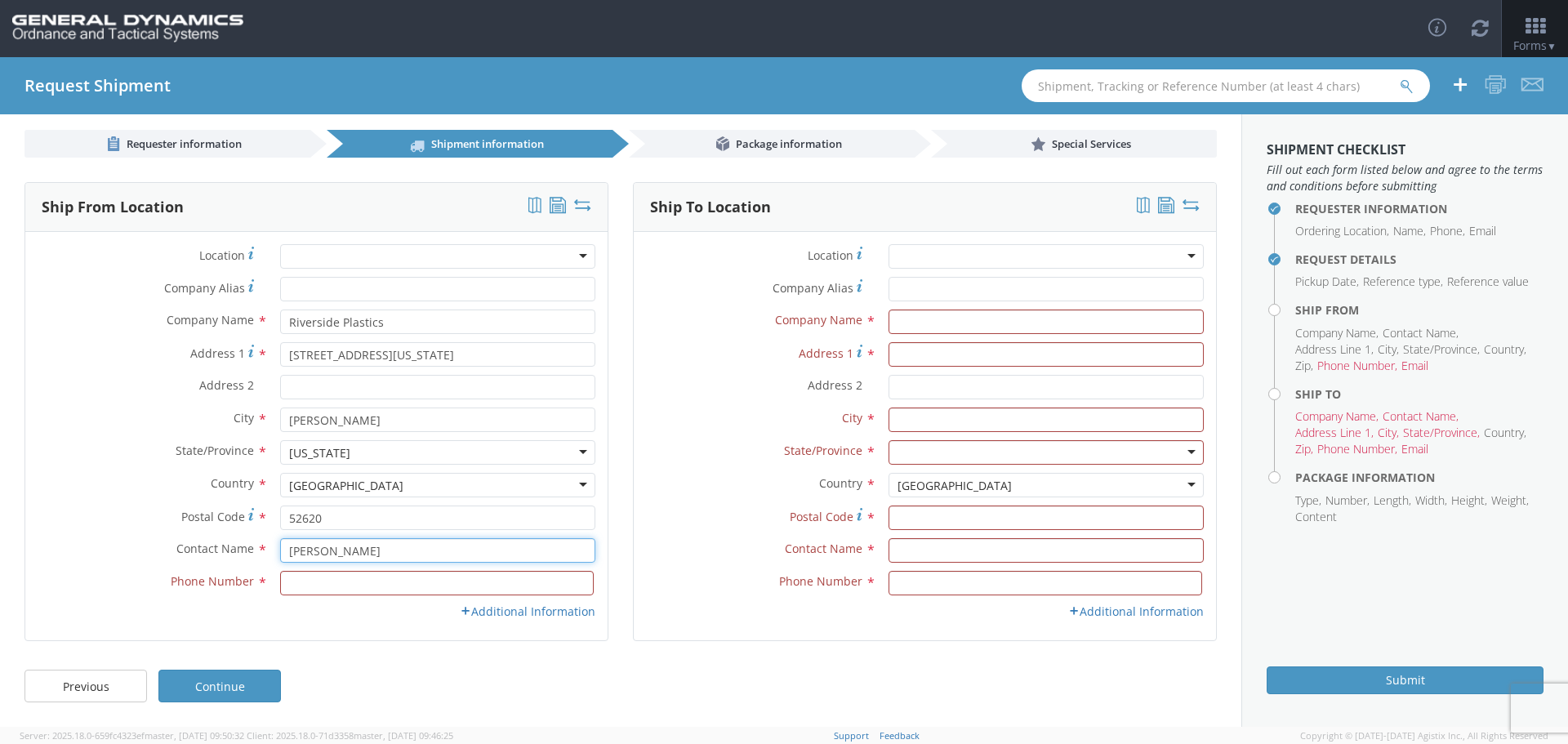
type input "Colette Patton"
type input "319-592-3166"
click at [460, 609] on icon at bounding box center [466, 611] width 12 height 12
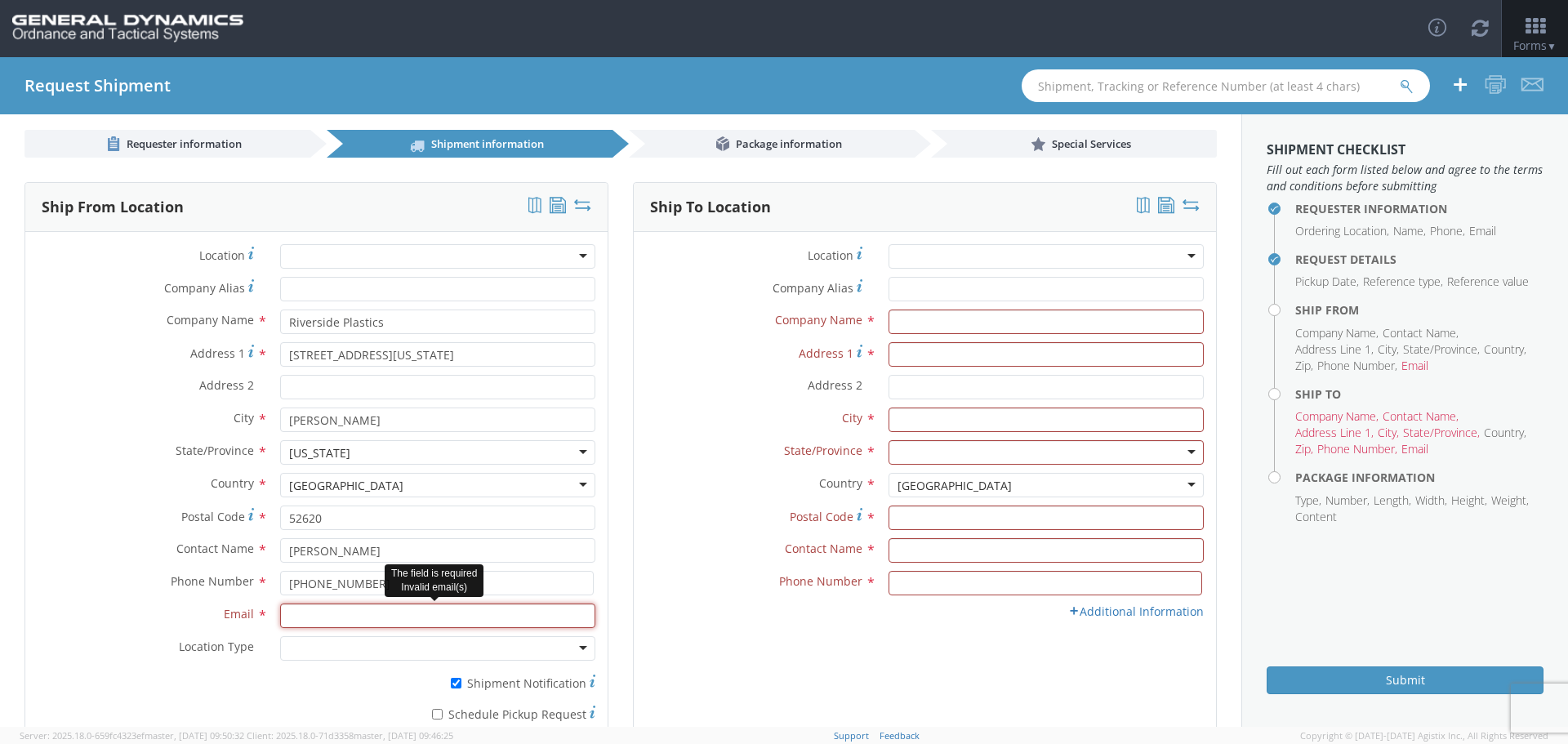
click at [302, 617] on input "Email *" at bounding box center [438, 616] width 315 height 25
type input "cpatton@rpimolding.com"
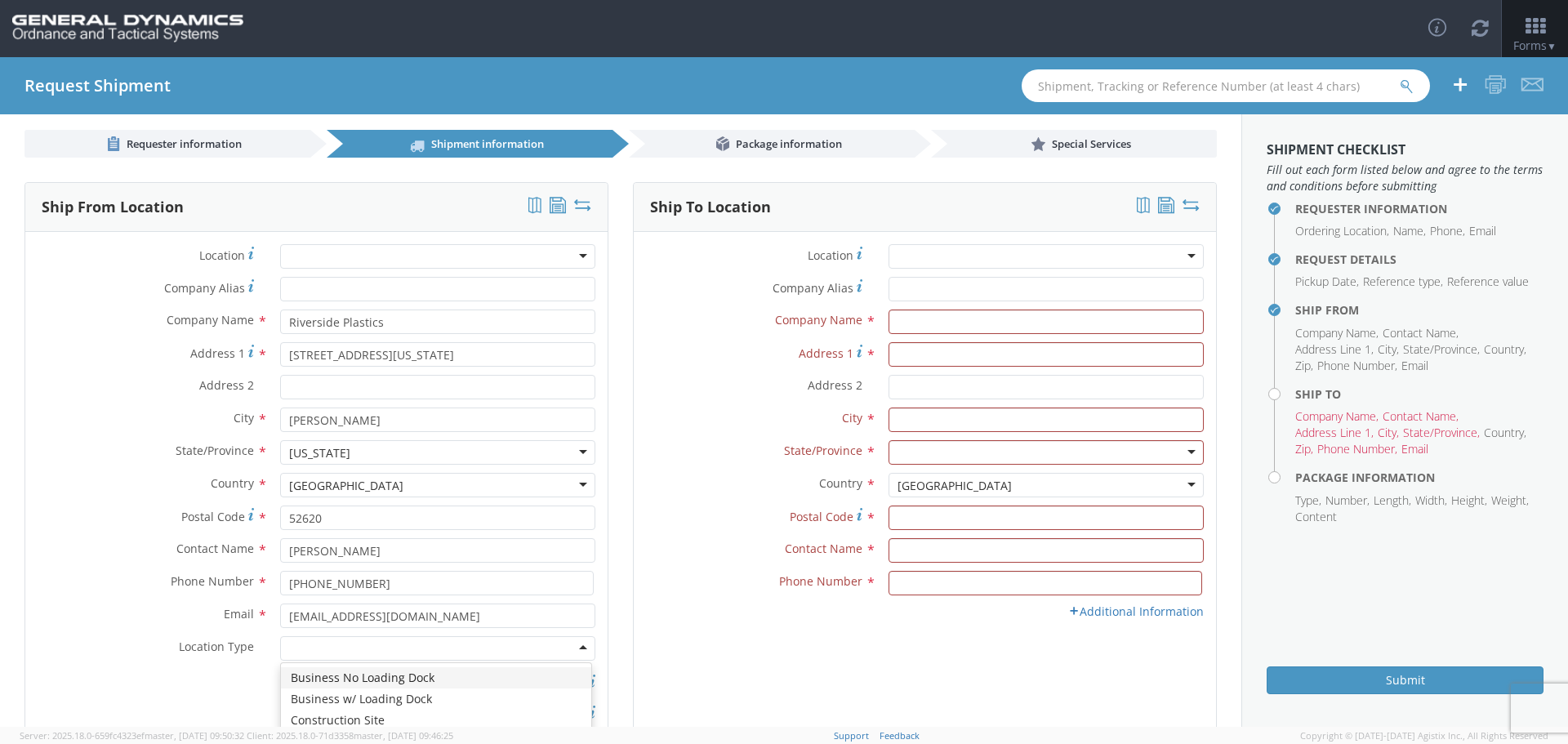
click at [317, 640] on div at bounding box center [438, 649] width 315 height 25
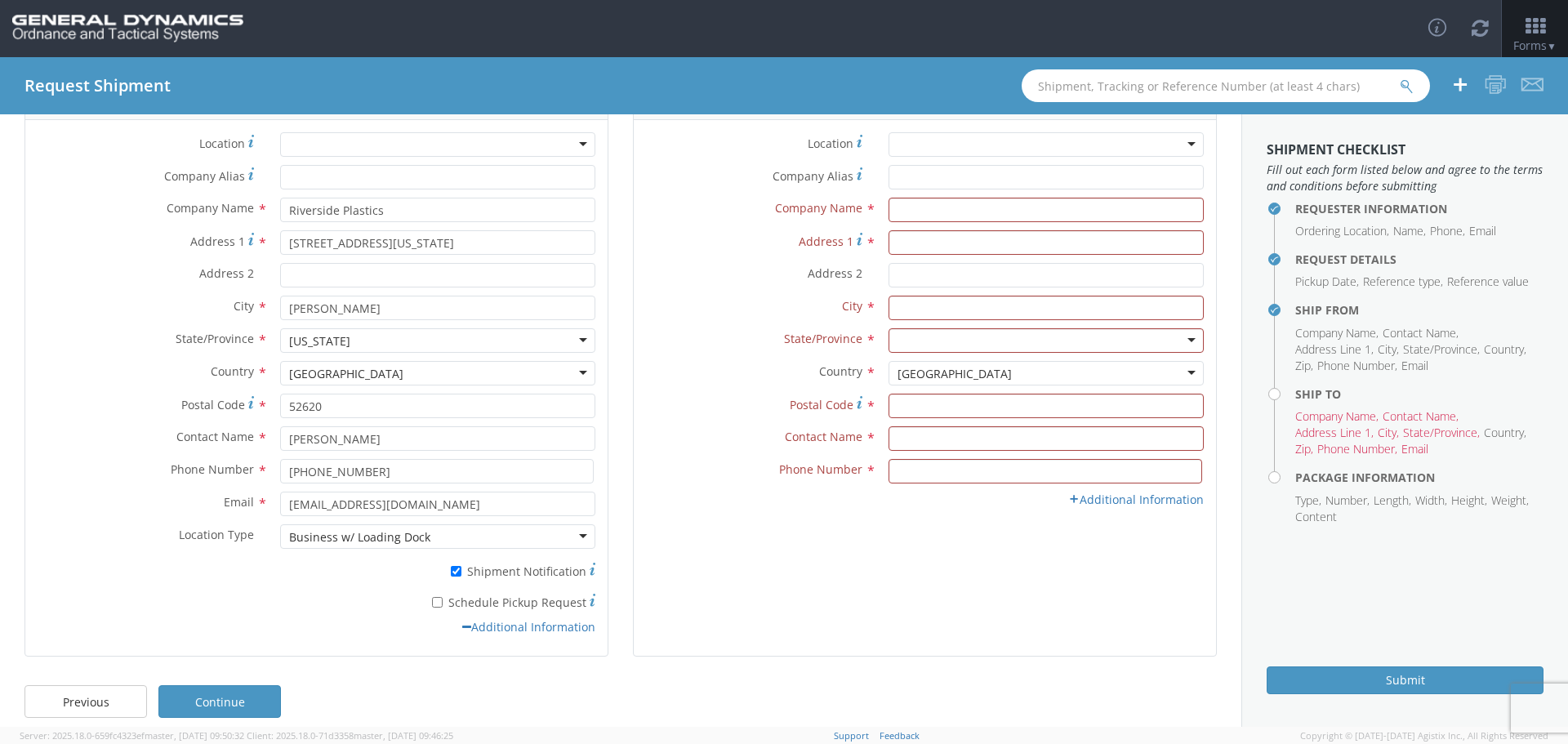
scroll to position [137, 0]
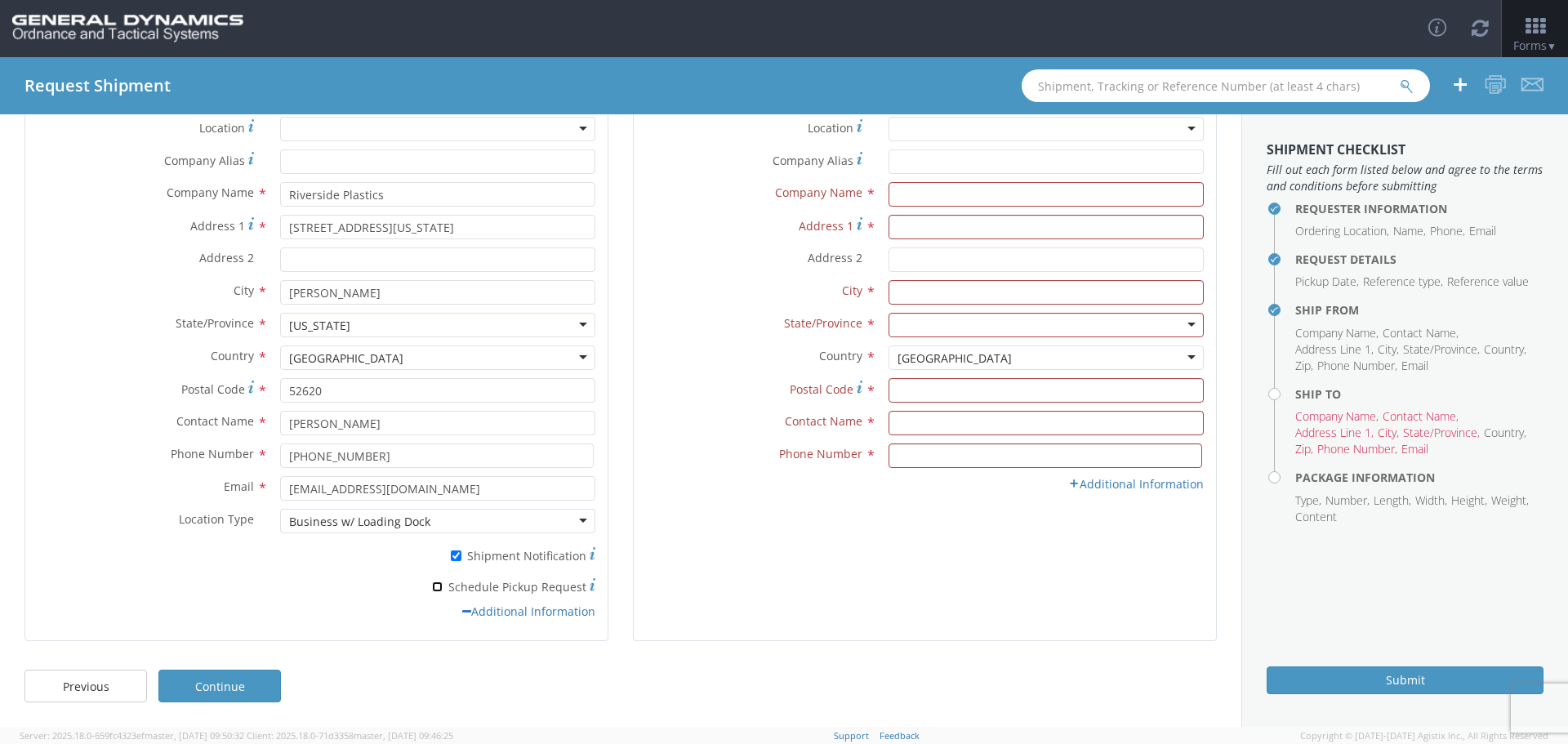
click at [437, 588] on input "* Schedule Pickup Request" at bounding box center [437, 586] width 11 height 11
checkbox input "true"
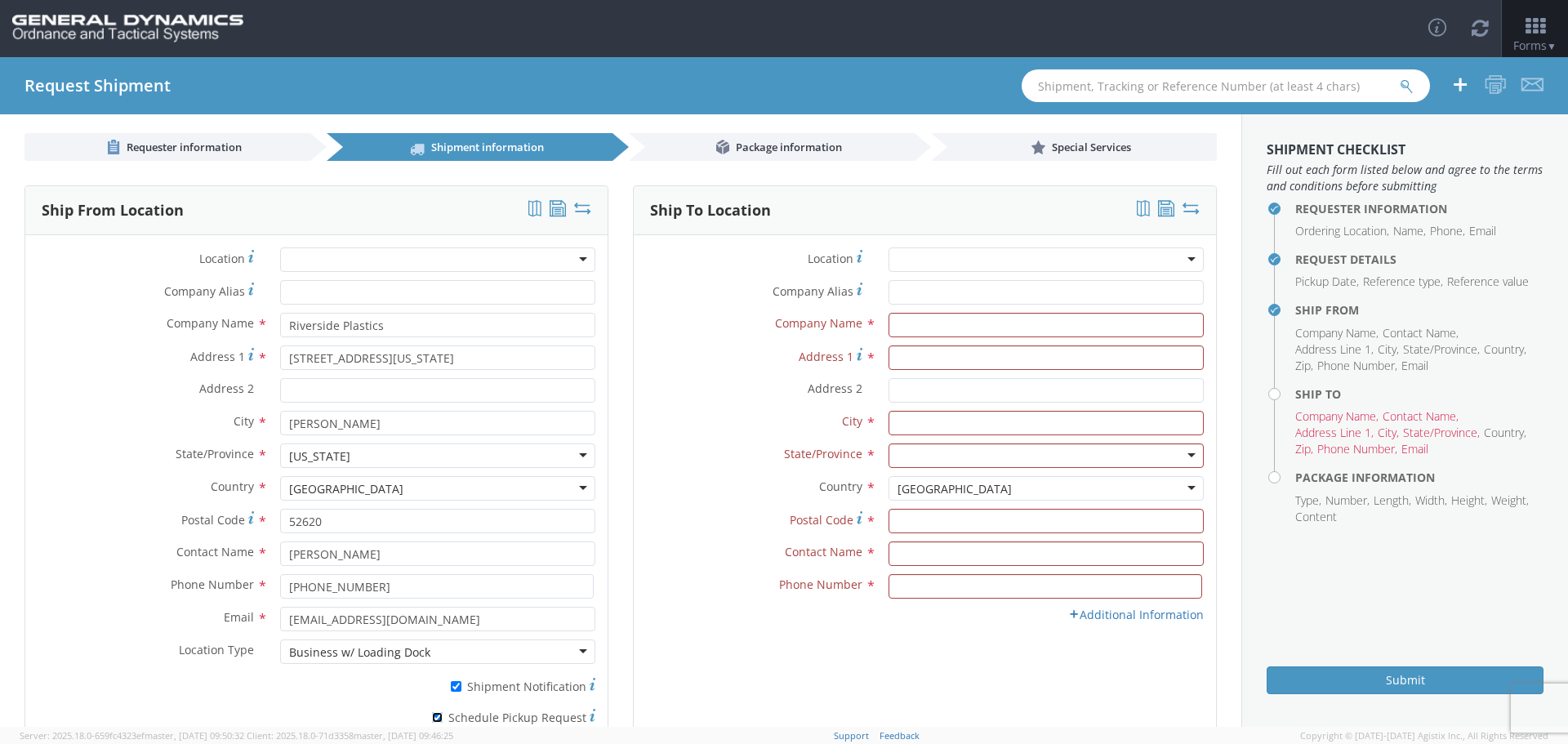
scroll to position [0, 0]
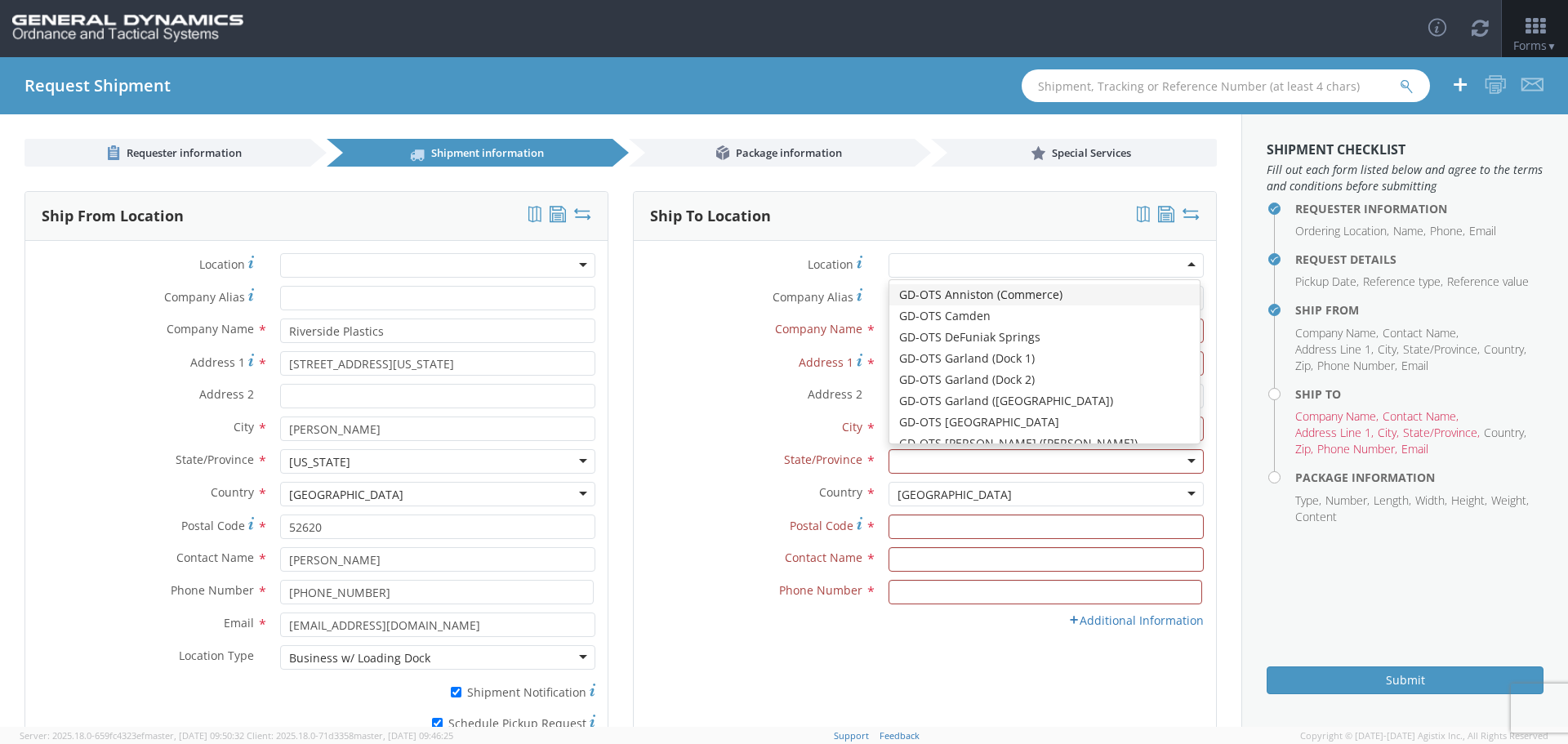
click at [904, 262] on div at bounding box center [1046, 265] width 315 height 25
click at [697, 340] on div "Company Name *" at bounding box center [924, 330] width 582 height 25
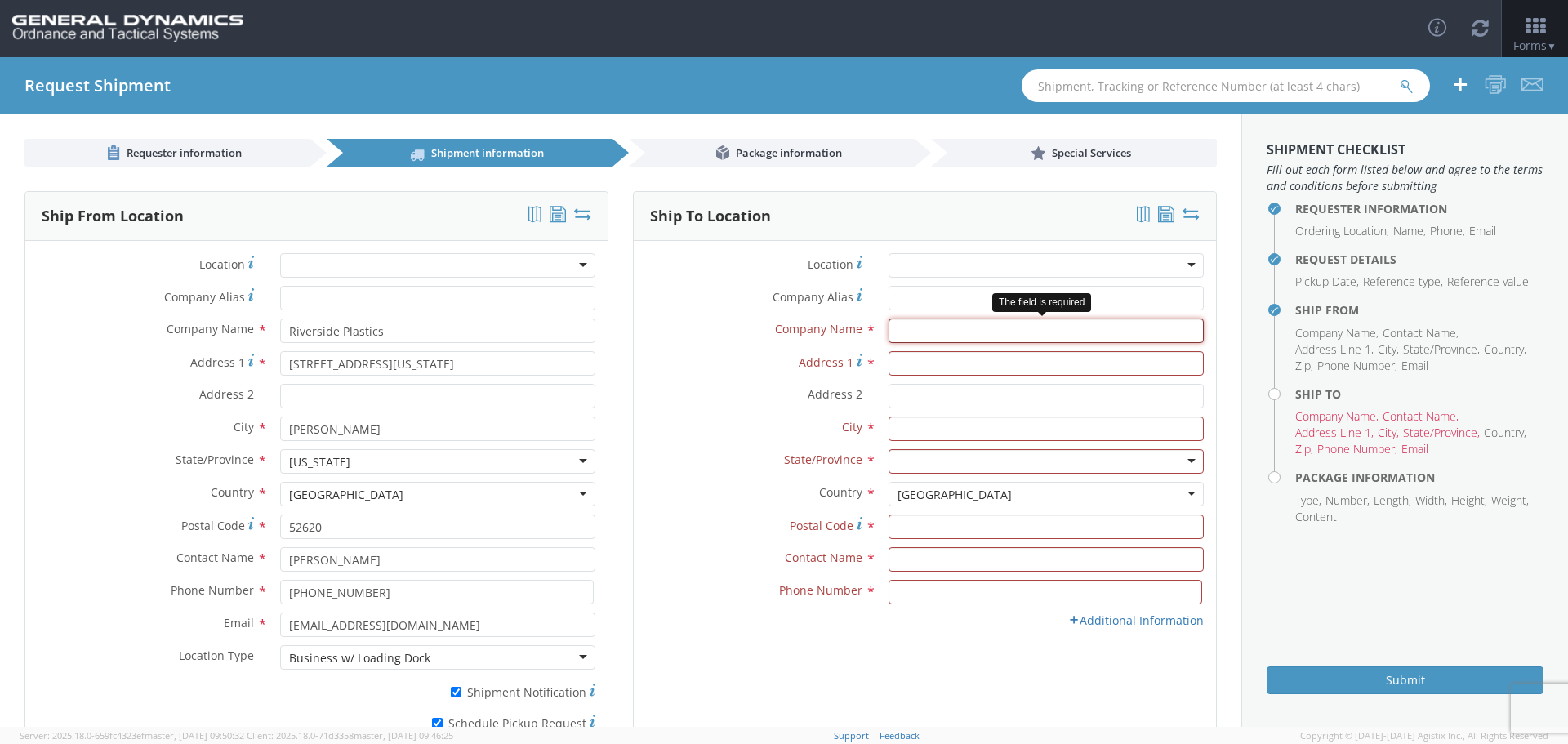
click at [916, 336] on input "text" at bounding box center [1046, 330] width 315 height 25
click at [892, 331] on input "text" at bounding box center [1046, 330] width 315 height 25
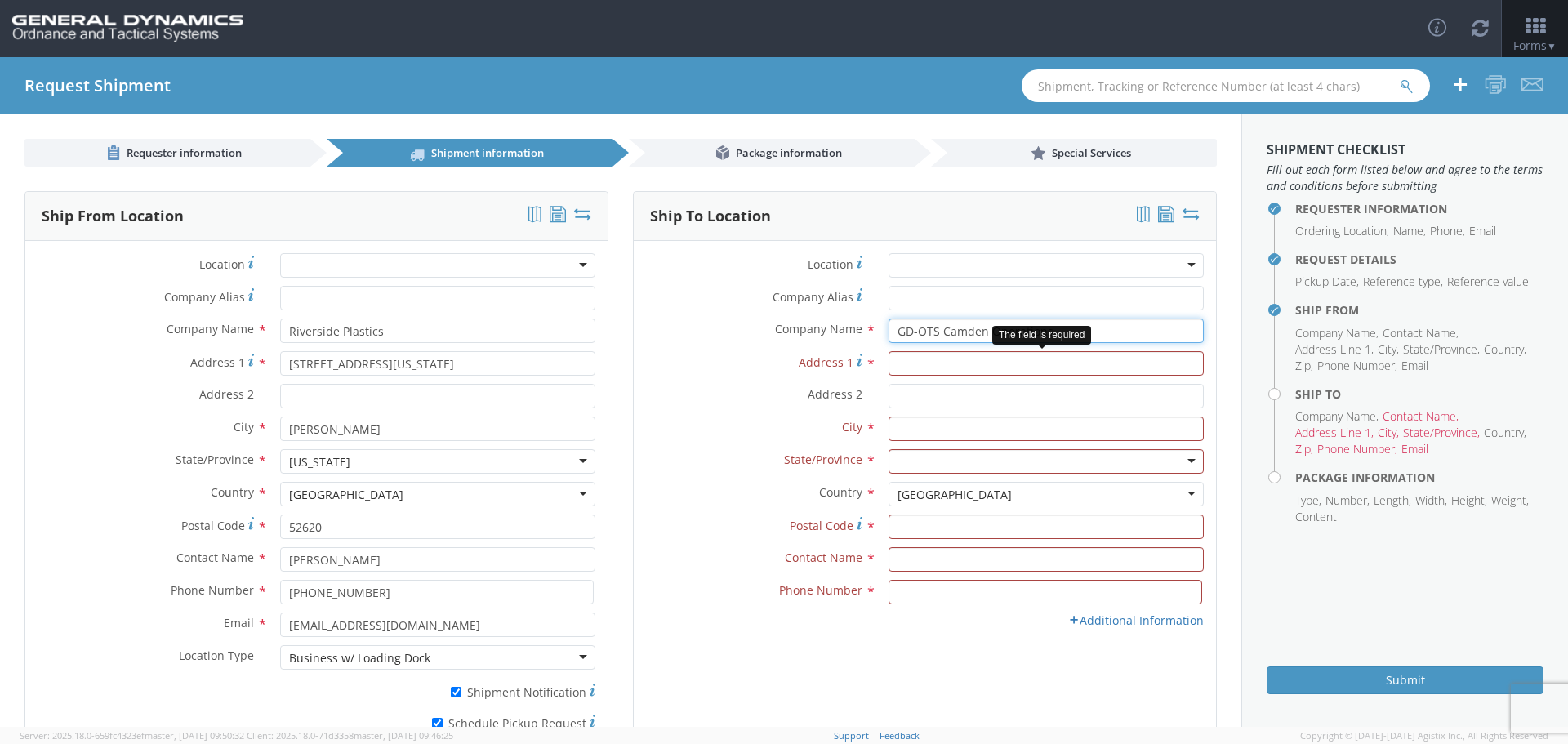
type input "GD-OTS Camden Operations"
click at [895, 362] on input "Address 1 *" at bounding box center [1046, 363] width 315 height 25
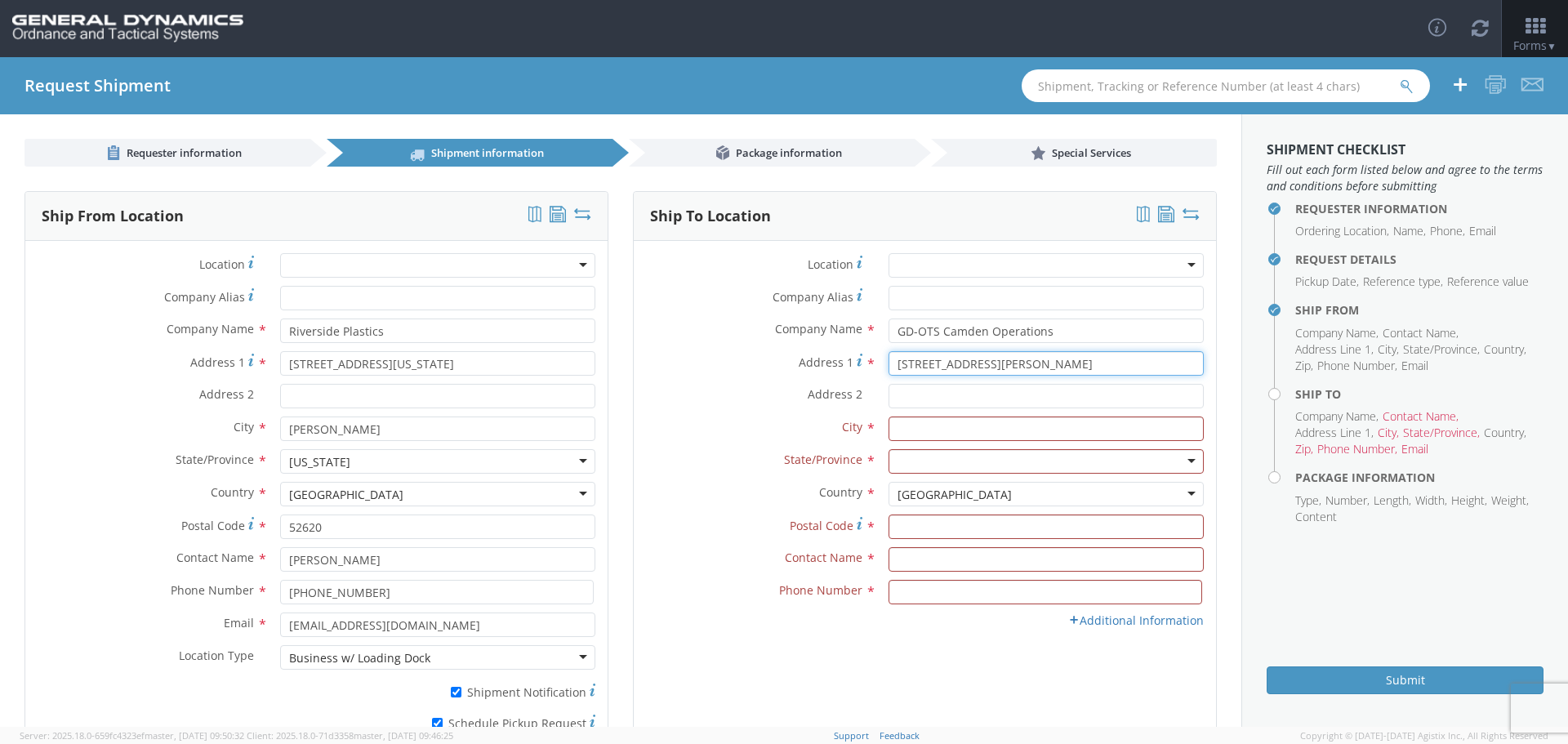
type input "6588 Spellman Road"
click at [893, 391] on input "Address 2 *" at bounding box center [1046, 396] width 315 height 25
type input "Bldg# 7000B"
click at [896, 426] on input "text" at bounding box center [1046, 429] width 315 height 25
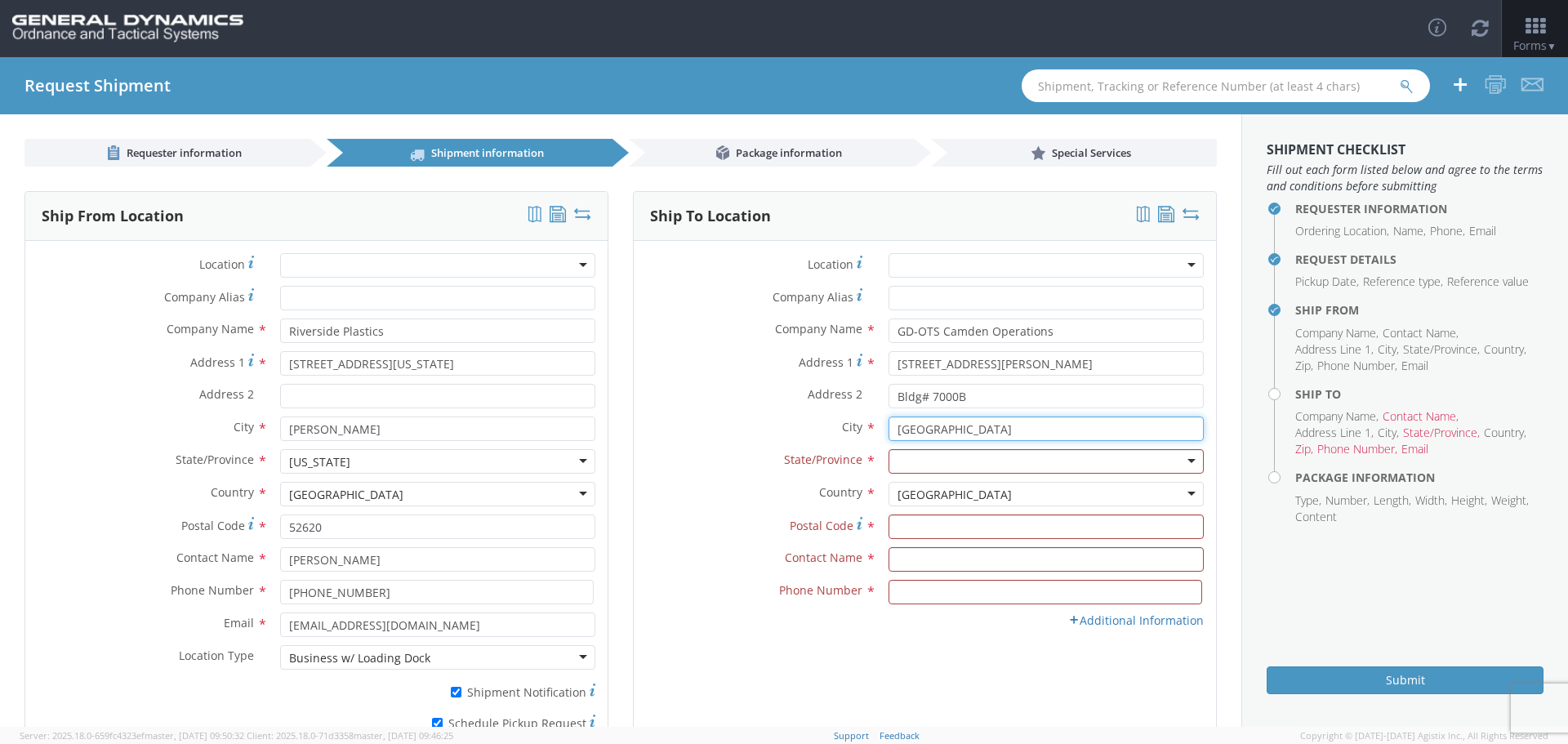
type input "Camden"
click at [900, 461] on div at bounding box center [1046, 461] width 315 height 25
click at [897, 532] on input "Postal Code *" at bounding box center [1046, 527] width 315 height 25
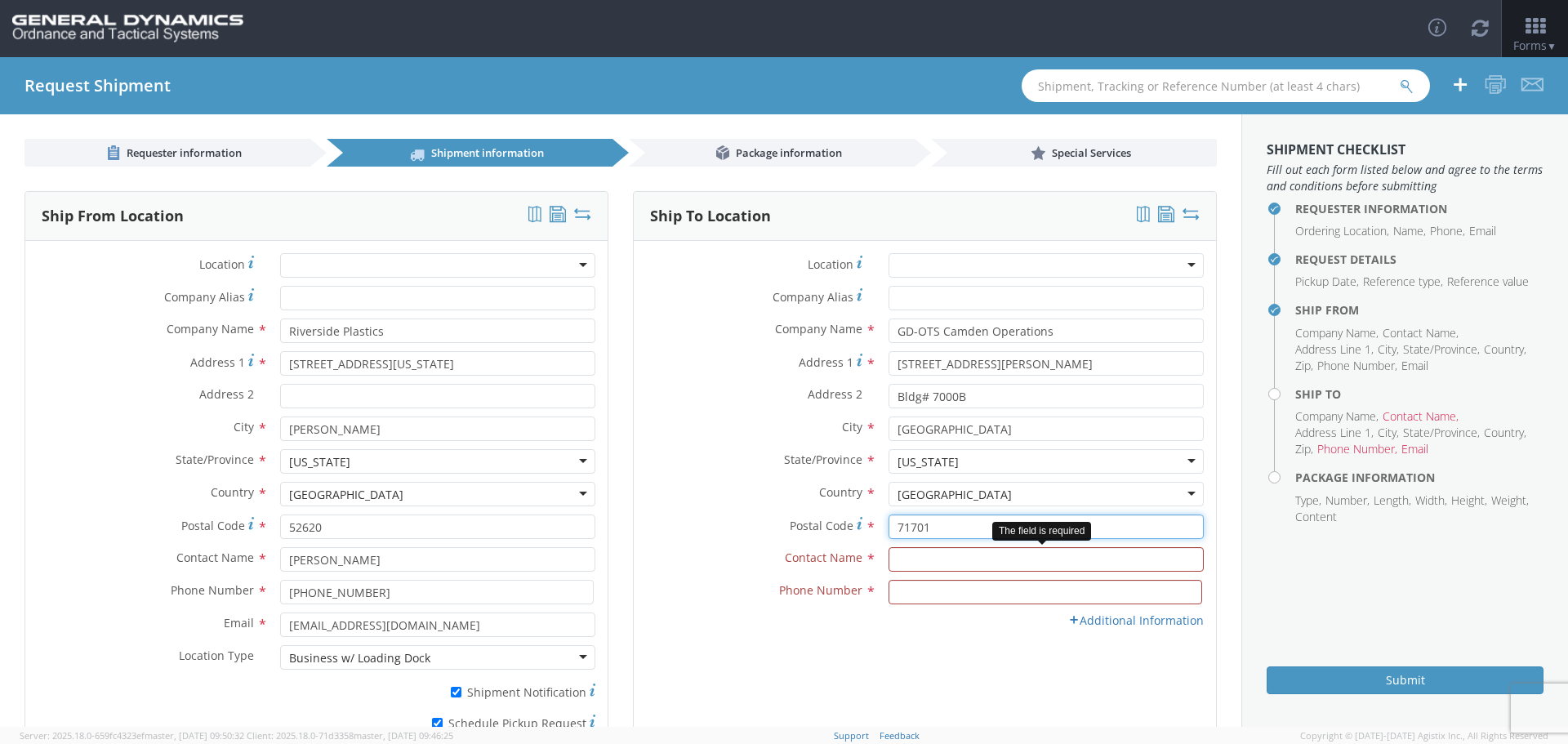
type input "71701"
click at [901, 562] on input "text" at bounding box center [1046, 559] width 315 height 25
type input "Rob Cobb"
click at [901, 592] on input at bounding box center [1045, 592] width 313 height 25
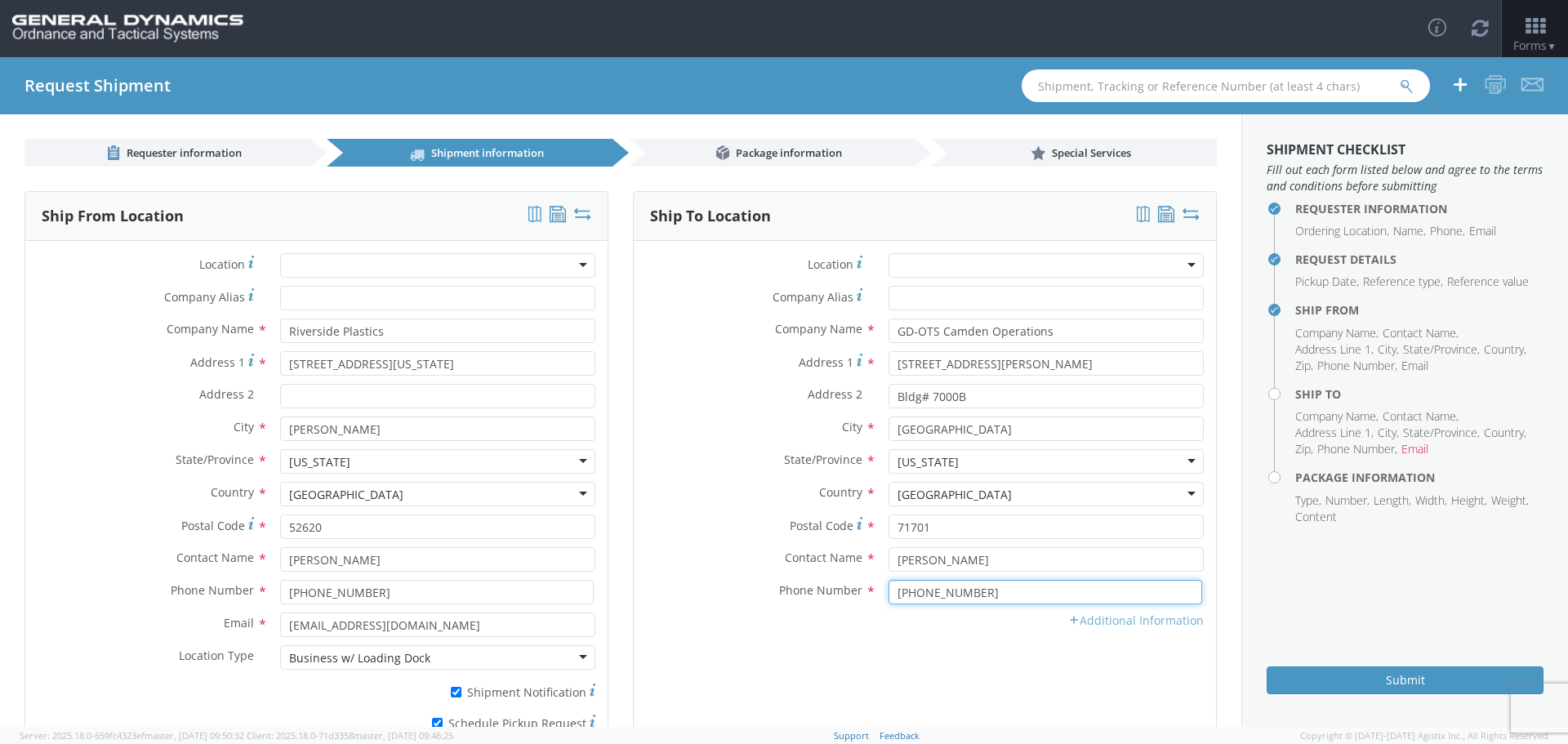
type input "850-897-6244"
click at [1068, 618] on icon at bounding box center [1074, 620] width 12 height 12
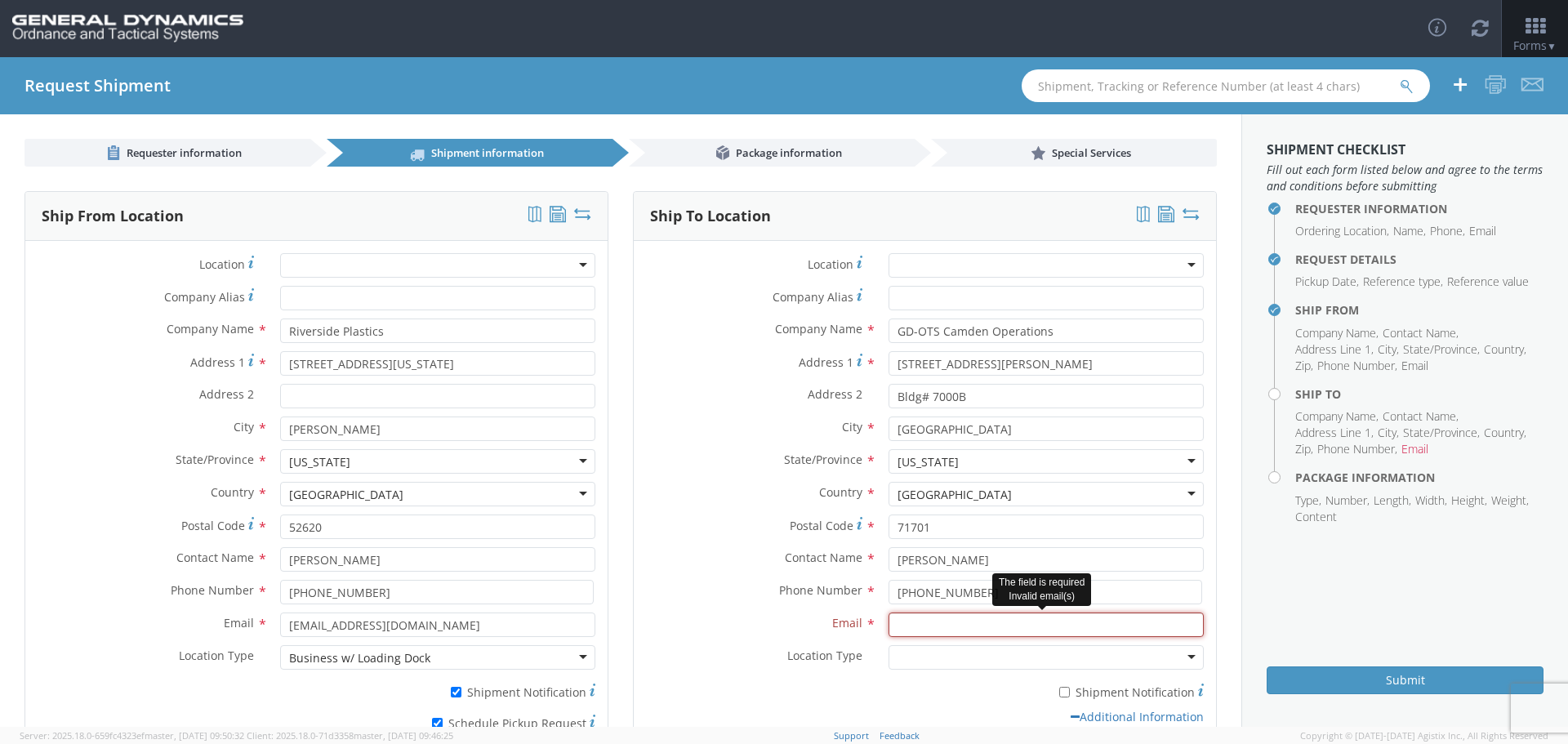
click at [914, 625] on input "Email *" at bounding box center [1046, 625] width 315 height 25
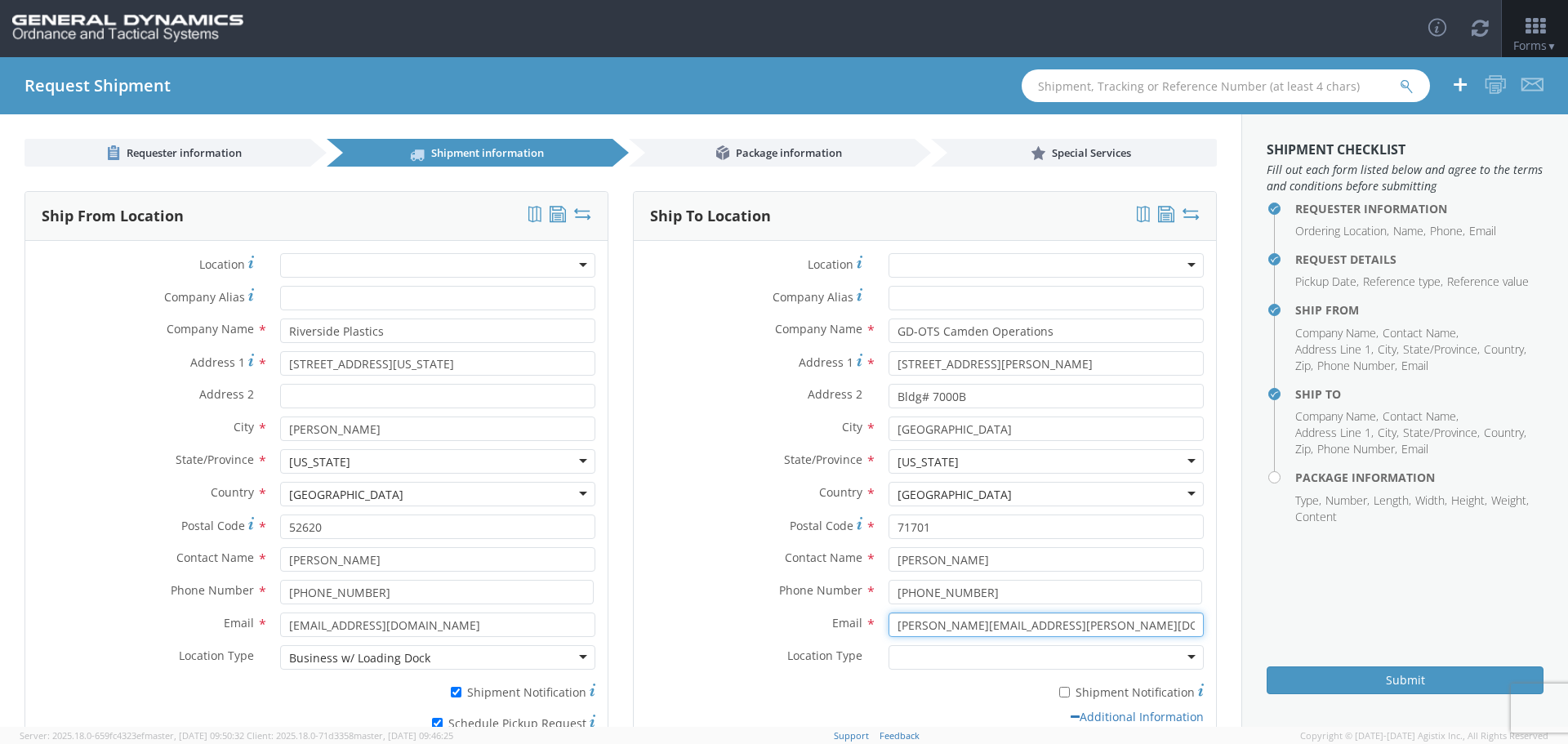
drag, startPoint x: 1008, startPoint y: 626, endPoint x: 994, endPoint y: 628, distance: 14.1
click at [994, 628] on input "Rob.Cobb@gd-OTS.OM" at bounding box center [1046, 625] width 315 height 25
type input "Rob.Cobb@gd-OTS.com"
click at [918, 686] on label "* Shipment Notification" at bounding box center [1046, 691] width 315 height 20
click at [1059, 687] on input "* Shipment Notification" at bounding box center [1064, 692] width 11 height 11
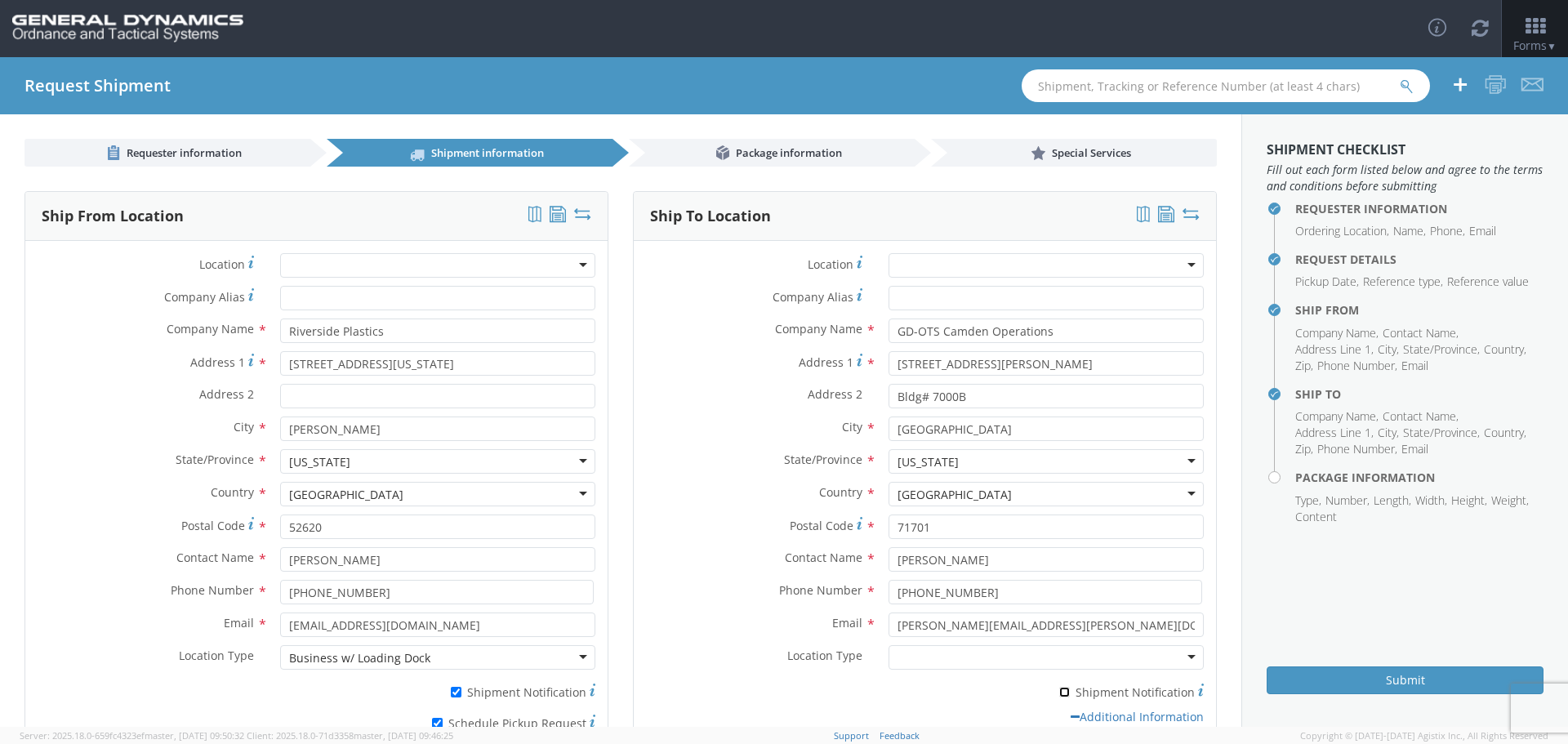
checkbox input "true"
click at [755, 147] on span "Package information" at bounding box center [788, 153] width 106 height 15
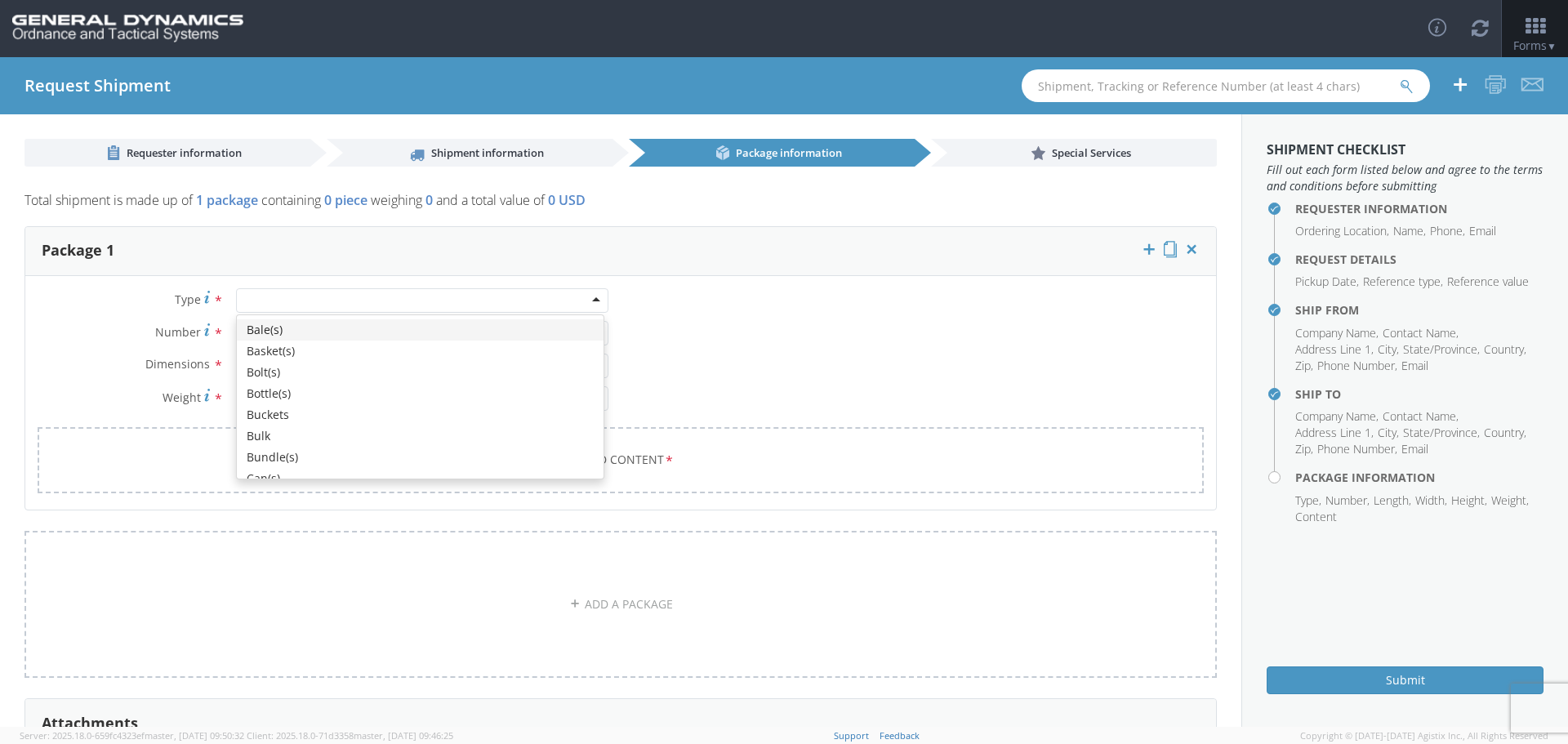
click at [250, 301] on div at bounding box center [422, 301] width 373 height 25
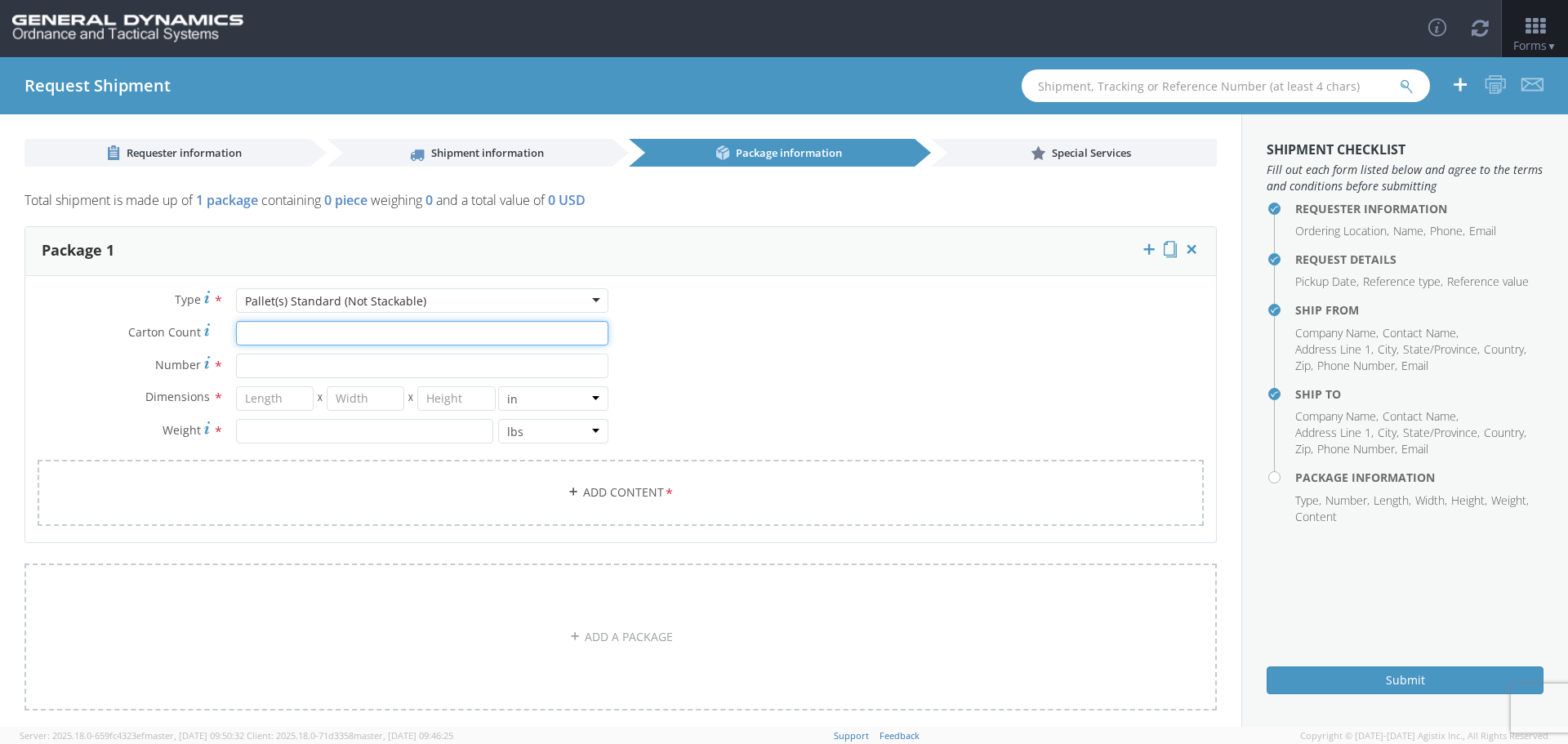
click at [256, 330] on input "Carton Count *" at bounding box center [422, 333] width 373 height 25
click at [257, 369] on input "Number *" at bounding box center [422, 366] width 373 height 25
type input "2"
click at [276, 394] on input "number" at bounding box center [275, 399] width 77 height 25
type input "48"
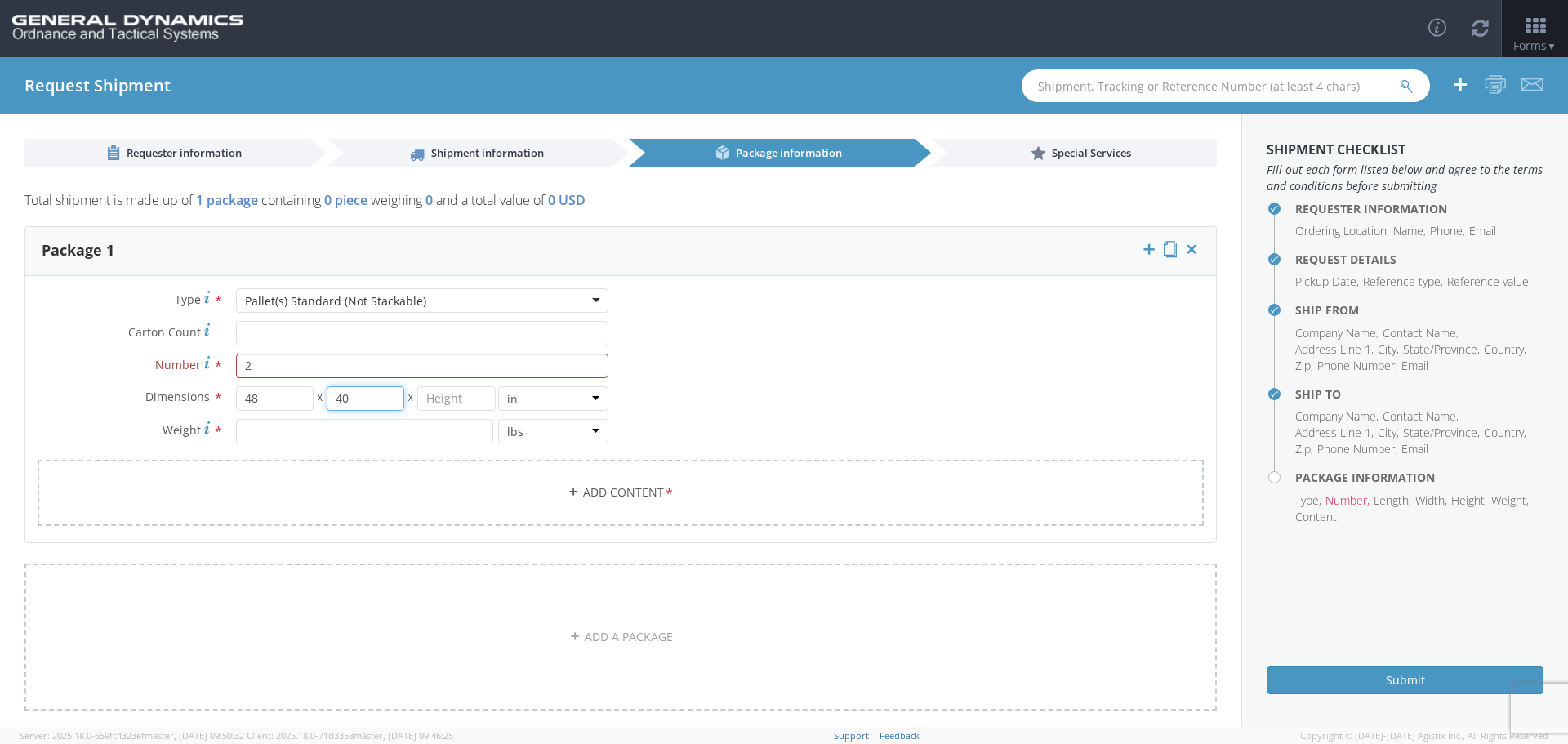
type input "40"
type input "76"
click at [274, 426] on input "number" at bounding box center [364, 432] width 257 height 25
type input "464"
click at [226, 480] on link "Add Content *" at bounding box center [621, 493] width 1166 height 66
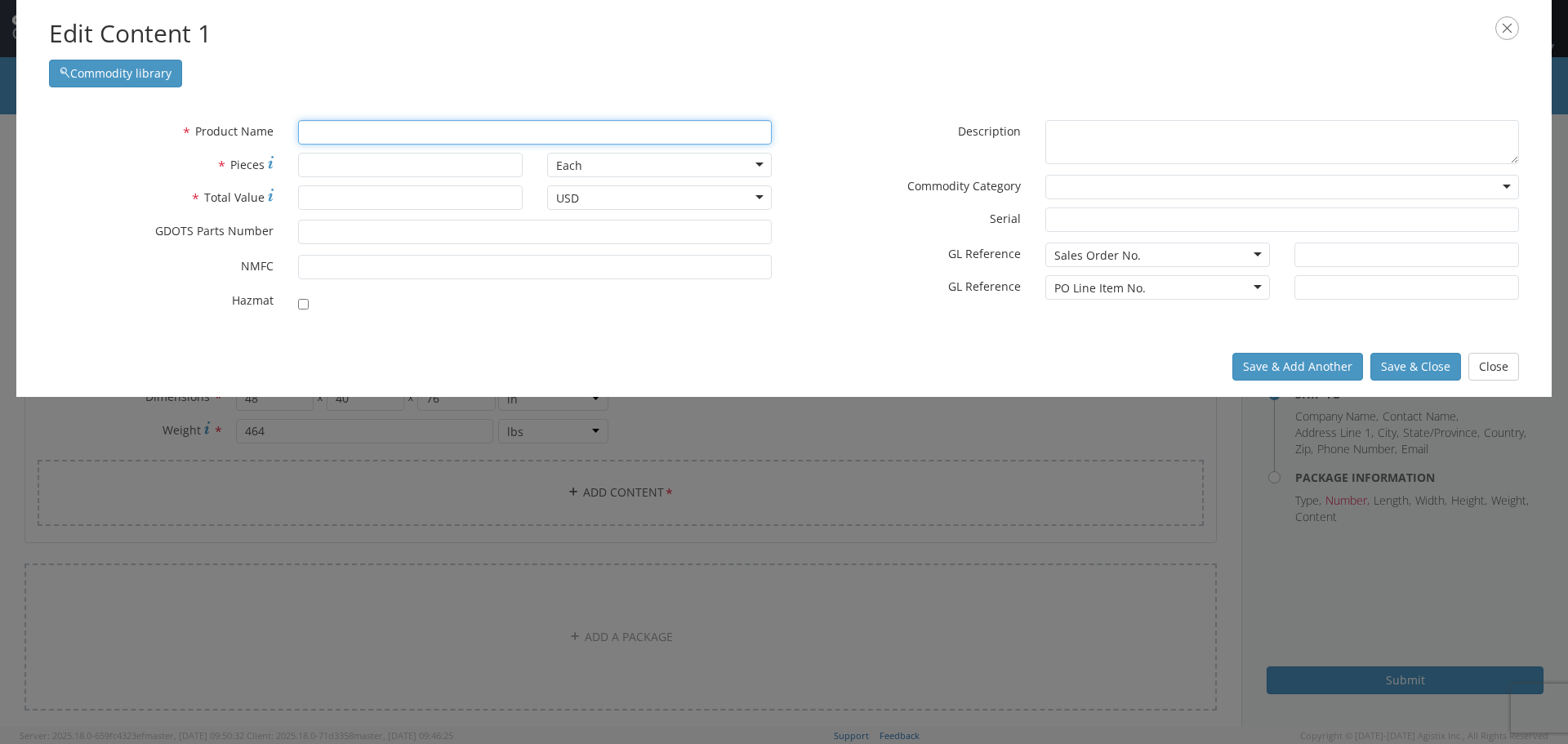
click at [324, 132] on input "text" at bounding box center [536, 132] width 474 height 25
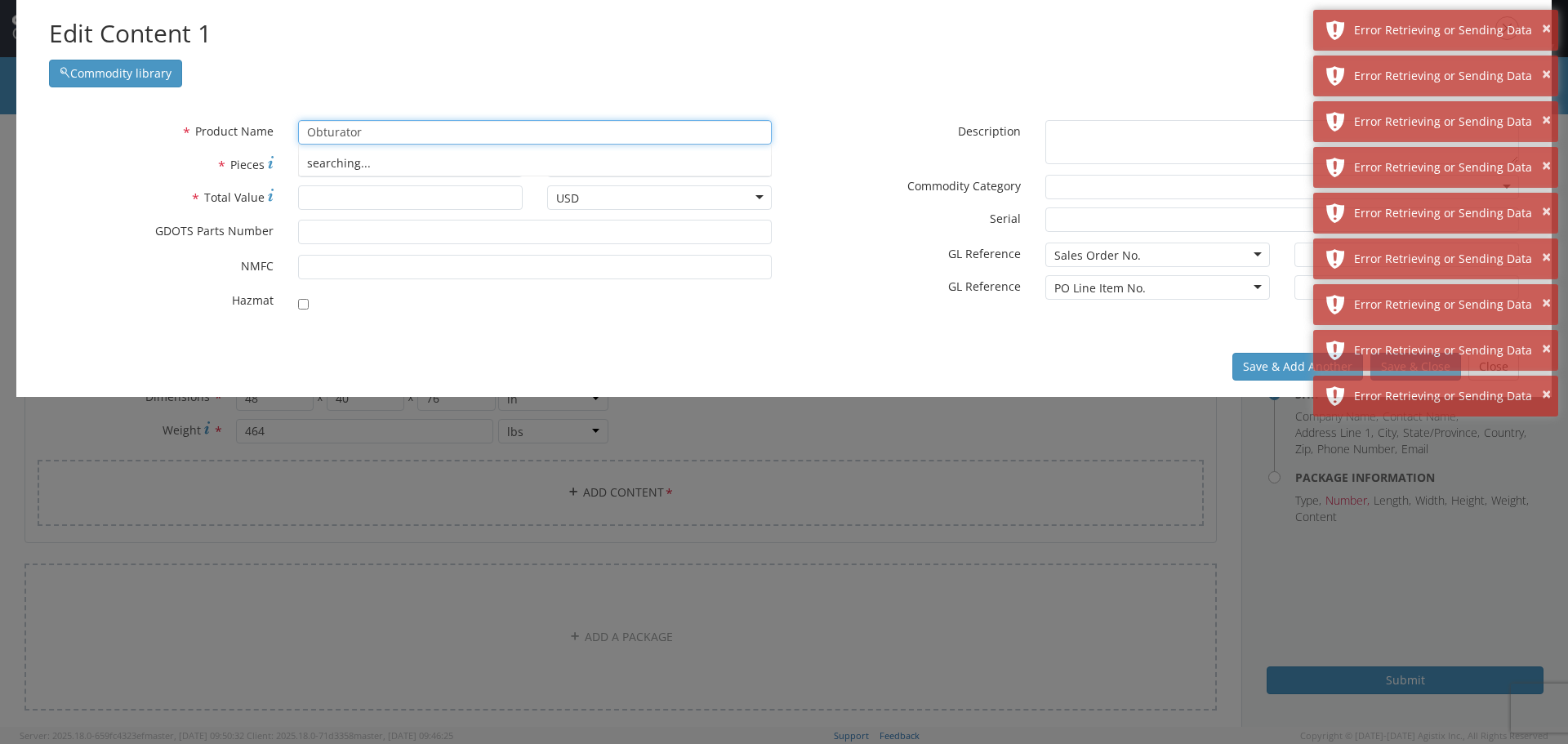
type input "Obturator"
click at [95, 203] on label "* Total Value" at bounding box center [161, 196] width 249 height 23
click at [299, 203] on input "* Total Value" at bounding box center [411, 197] width 225 height 25
click at [358, 169] on input "* Pieces" at bounding box center [411, 165] width 225 height 25
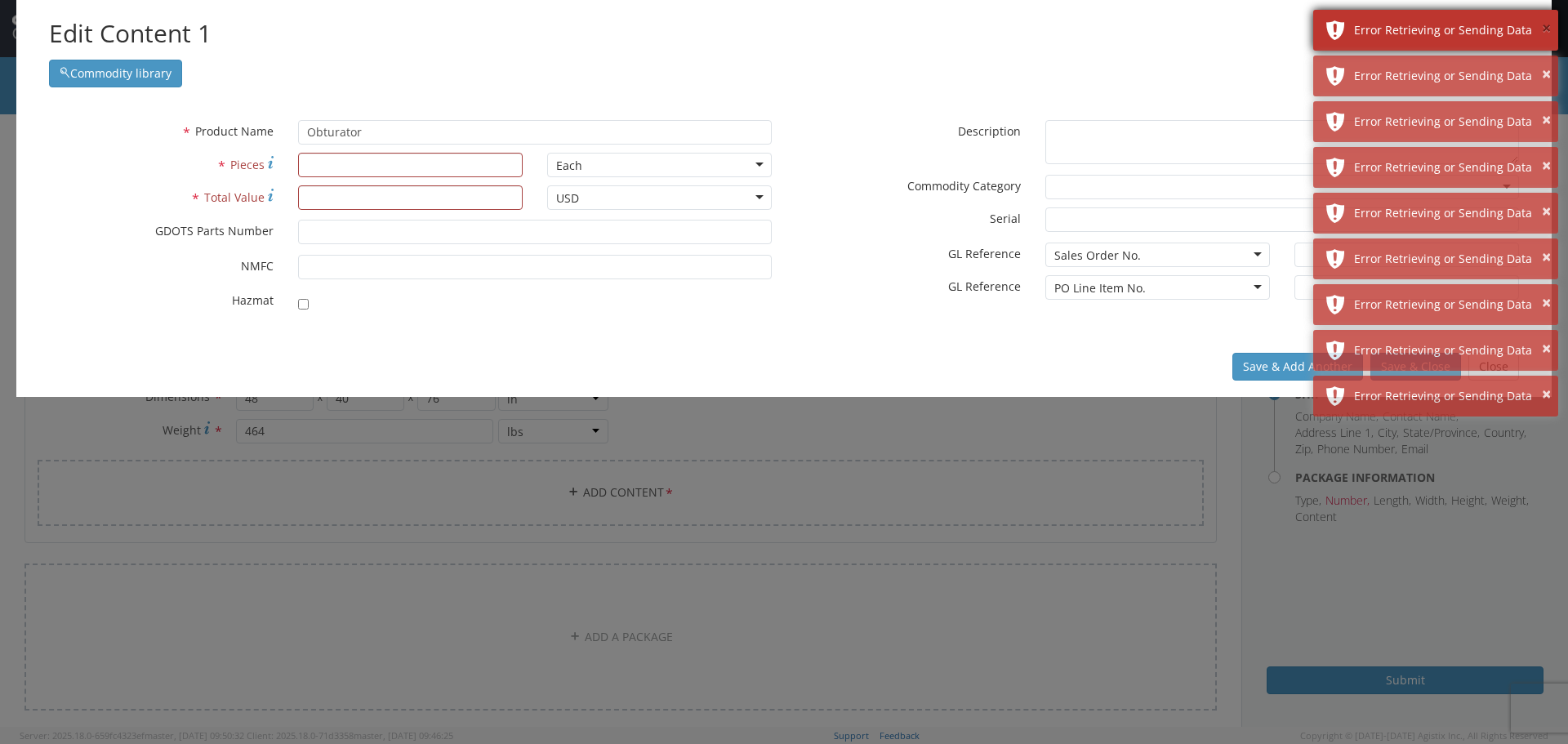
click at [1545, 26] on button "×" at bounding box center [1546, 29] width 9 height 24
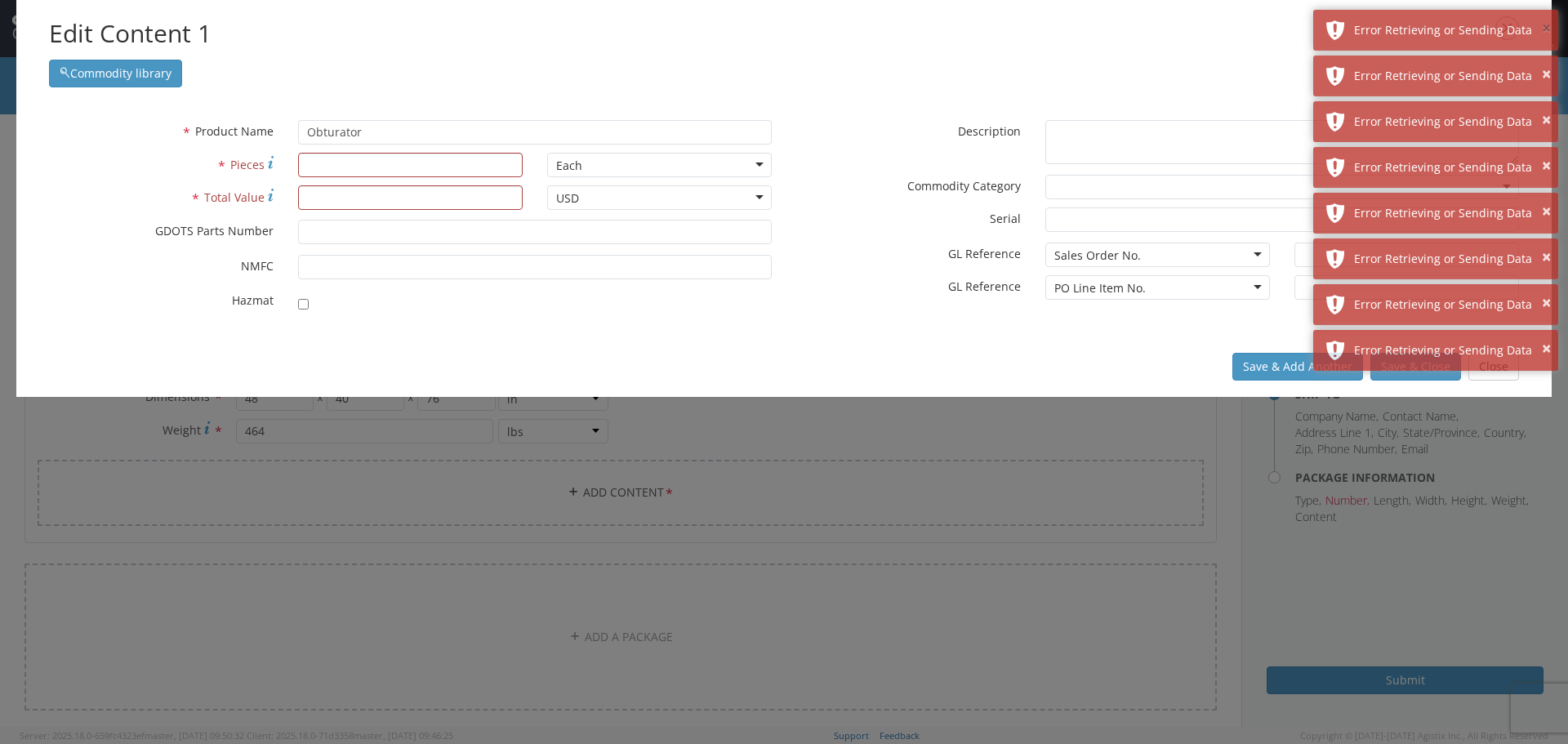
click at [1545, 26] on button "×" at bounding box center [1546, 29] width 9 height 24
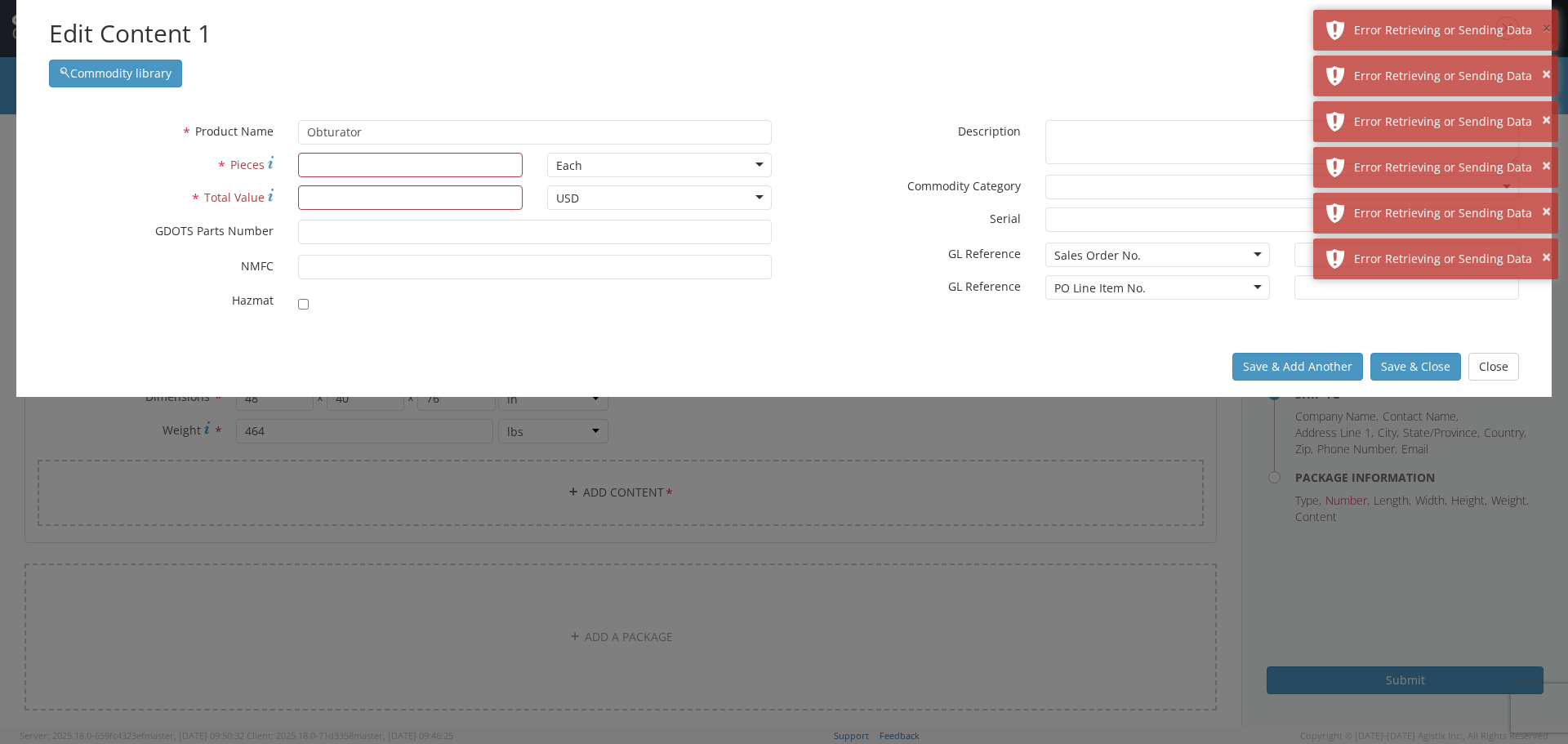
click at [1545, 26] on button "×" at bounding box center [1546, 29] width 9 height 24
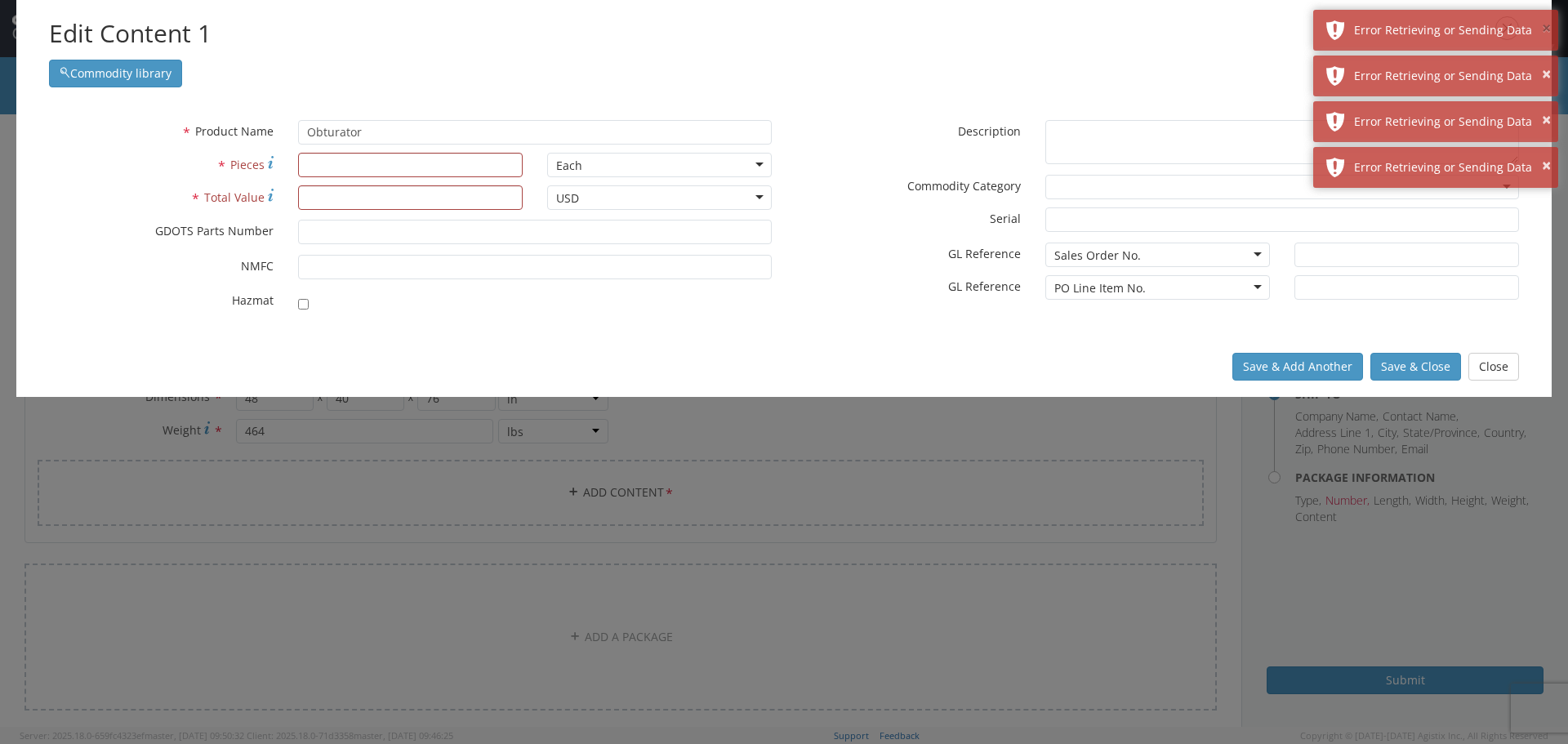
click at [1545, 26] on button "×" at bounding box center [1546, 29] width 9 height 24
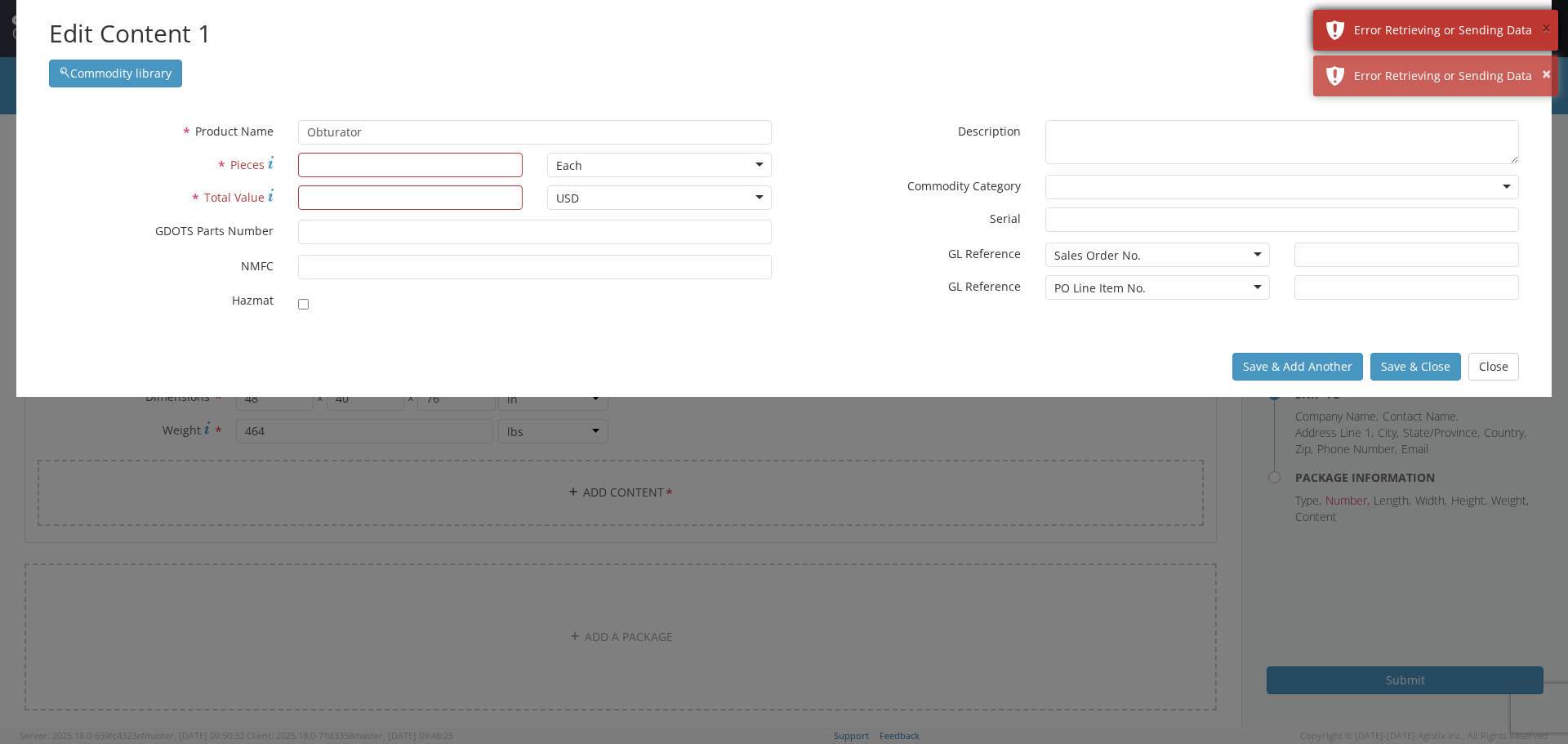
click at [1544, 26] on button "×" at bounding box center [1546, 29] width 9 height 24
click at [1543, 26] on button "×" at bounding box center [1546, 29] width 9 height 24
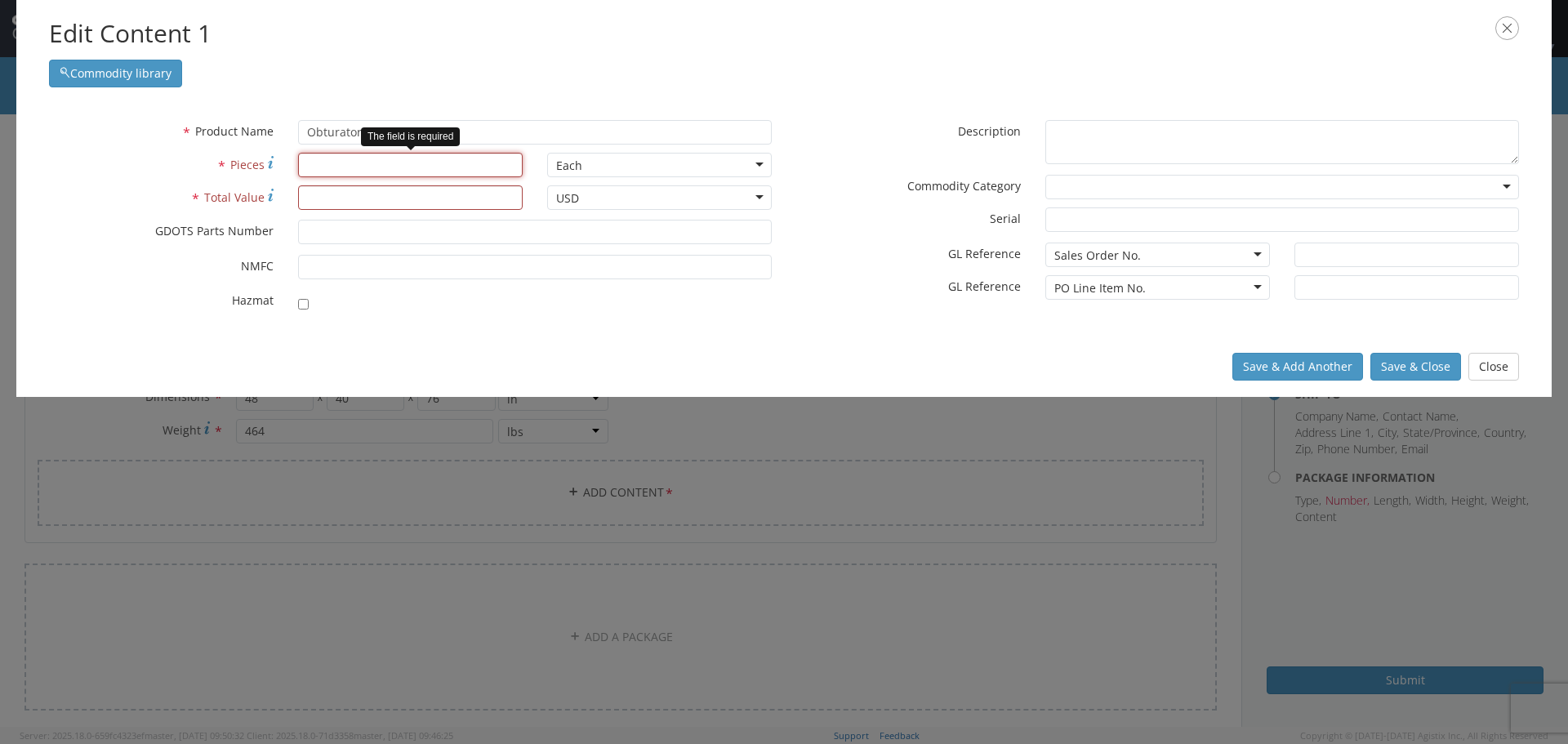
click at [314, 165] on input "* Pieces" at bounding box center [411, 165] width 225 height 25
click at [314, 164] on input "* Pieces Number of pieces inside all the packages" at bounding box center [411, 165] width 225 height 25
type input "4800"
click at [327, 201] on input "* Total Value" at bounding box center [411, 197] width 225 height 25
type input "4176"
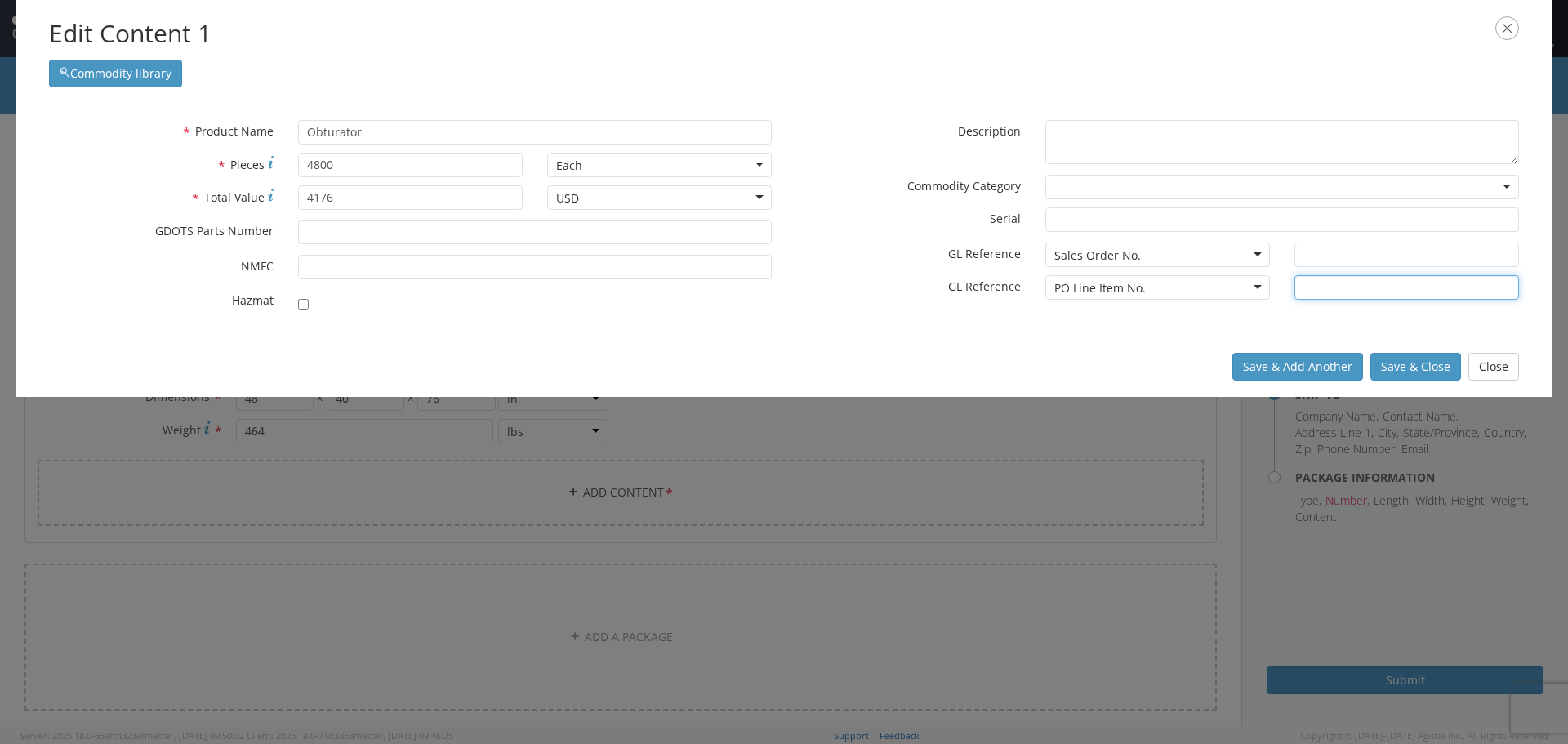
click at [1318, 285] on input "text" at bounding box center [1407, 288] width 225 height 25
type input "1-5"
click at [1423, 359] on button "Save & Close" at bounding box center [1415, 367] width 90 height 28
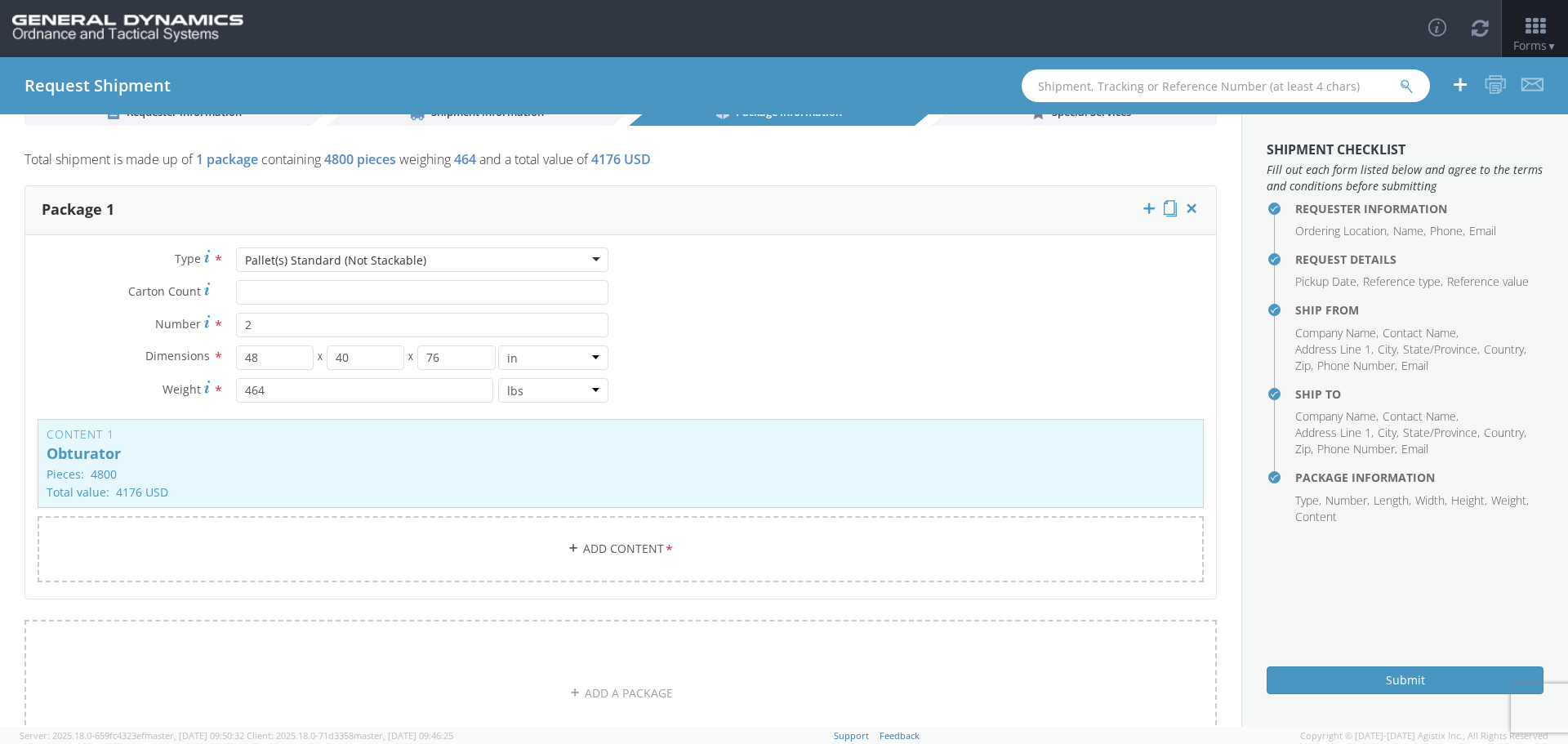
scroll to position [0, 0]
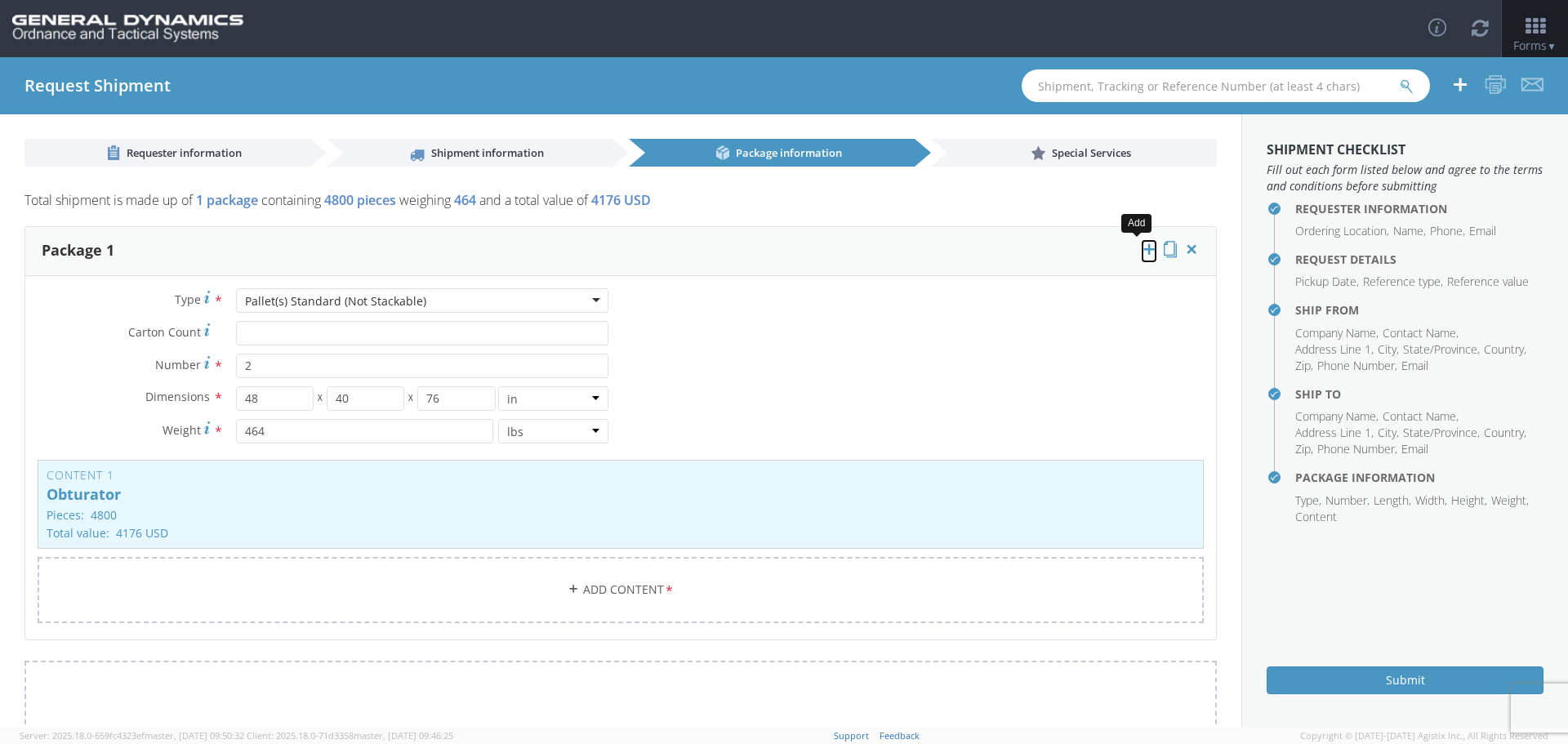
click at [1142, 247] on icon at bounding box center [1149, 249] width 16 height 16
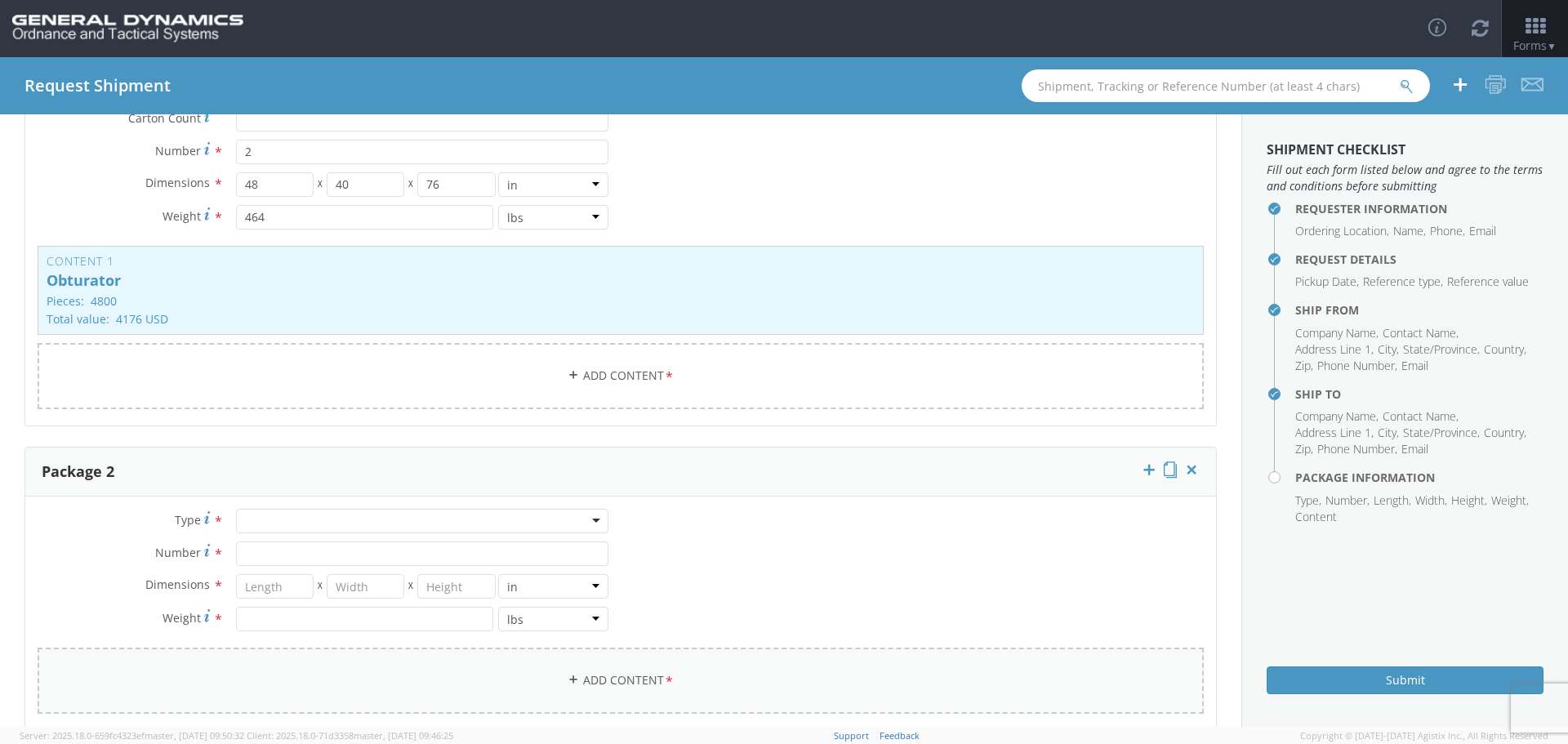
scroll to position [245, 0]
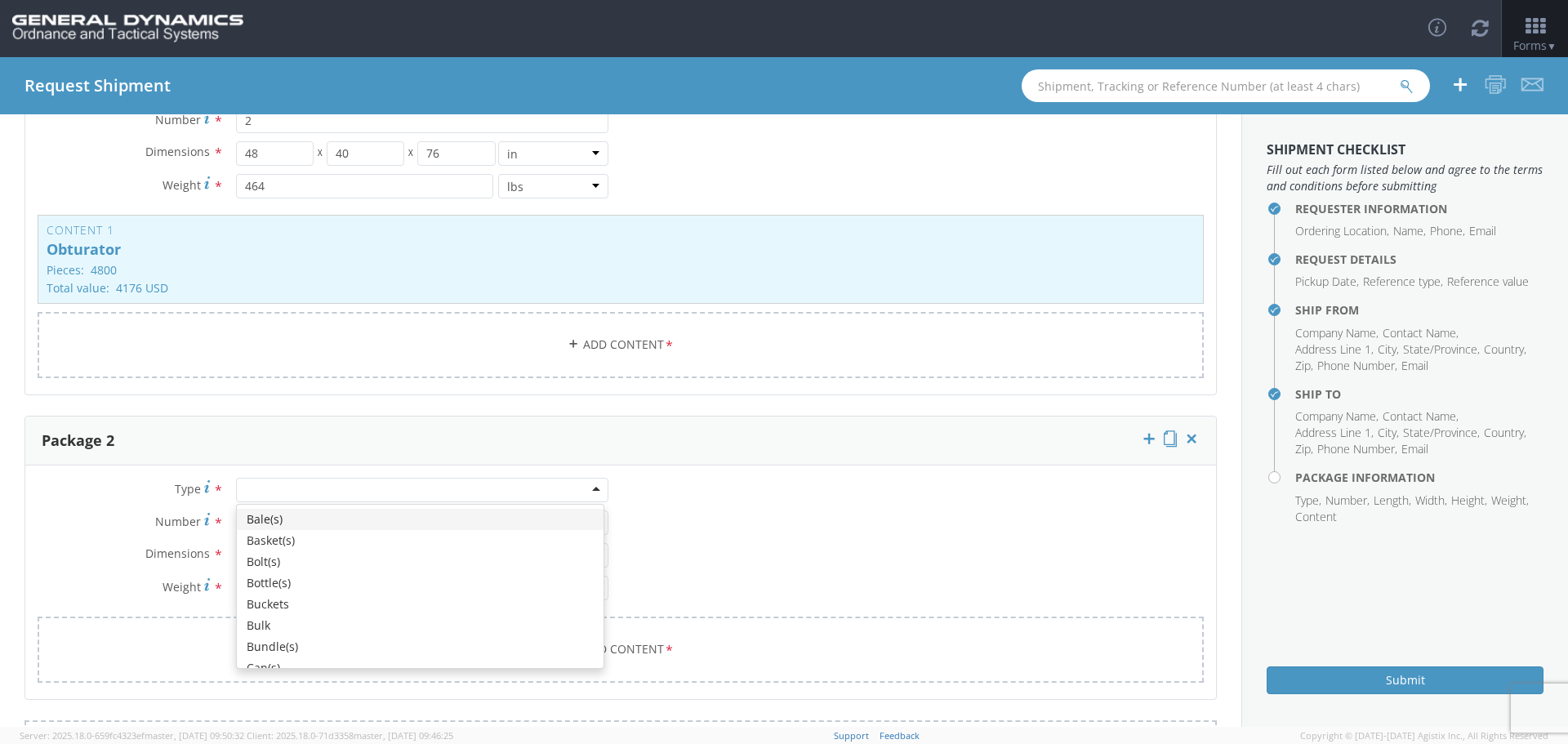
click at [256, 487] on div at bounding box center [422, 490] width 373 height 25
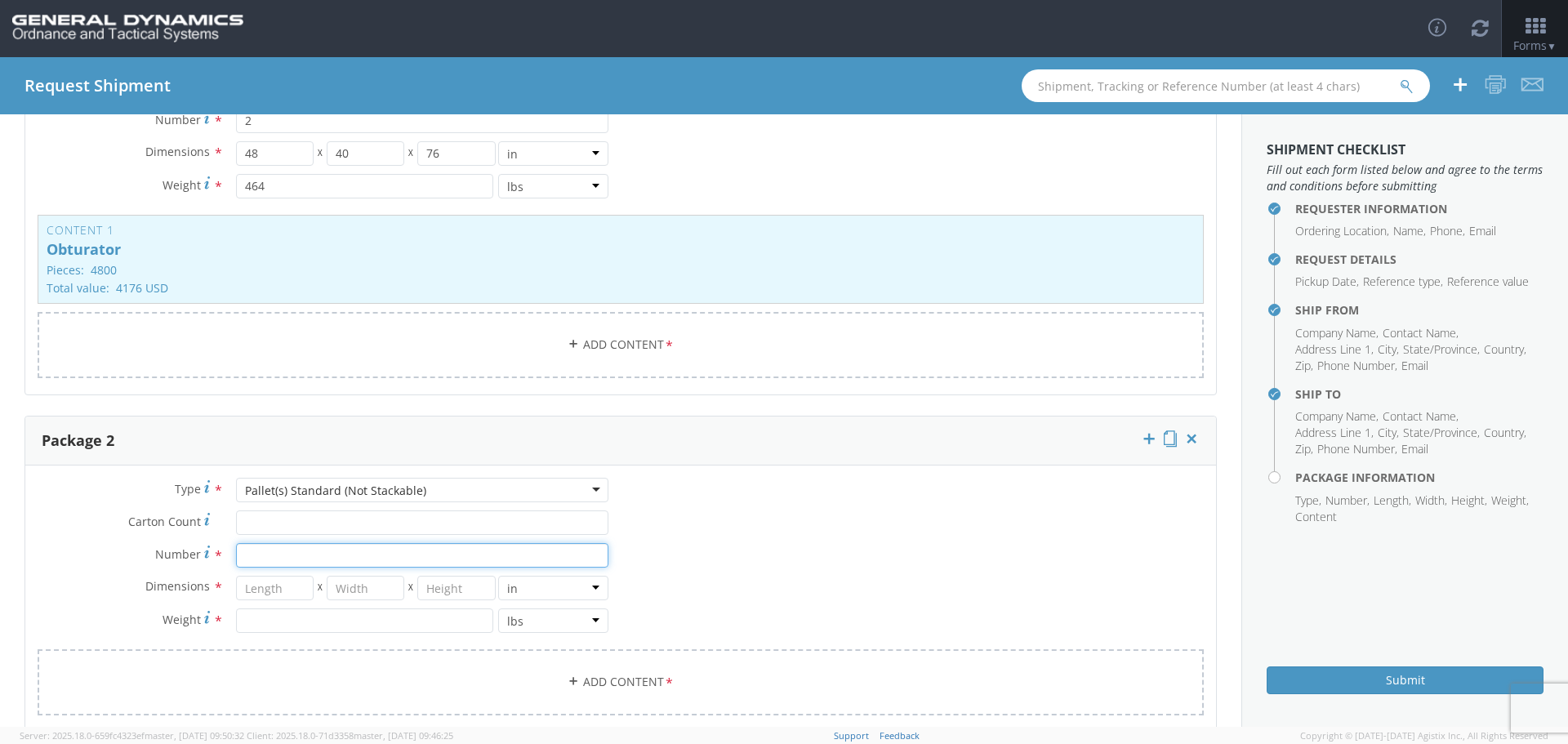
click at [245, 558] on input "Number *" at bounding box center [422, 556] width 373 height 25
type input "4"
type input "1"
click at [253, 591] on input "number" at bounding box center [275, 588] width 77 height 25
type input "48"
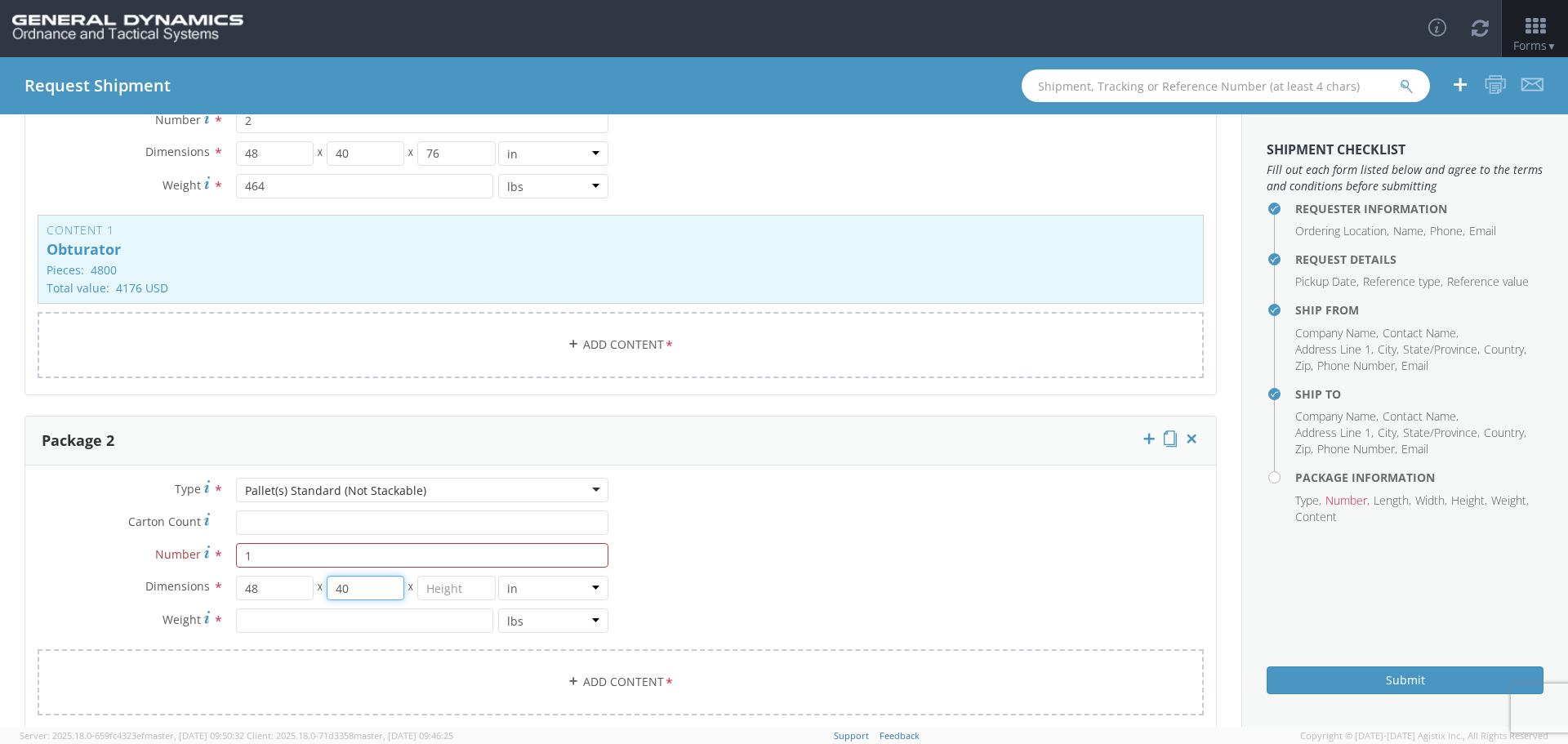
type input "40"
type input "35"
click at [270, 624] on input "number" at bounding box center [364, 621] width 257 height 25
type input "62"
click at [567, 680] on icon at bounding box center [573, 682] width 12 height 12
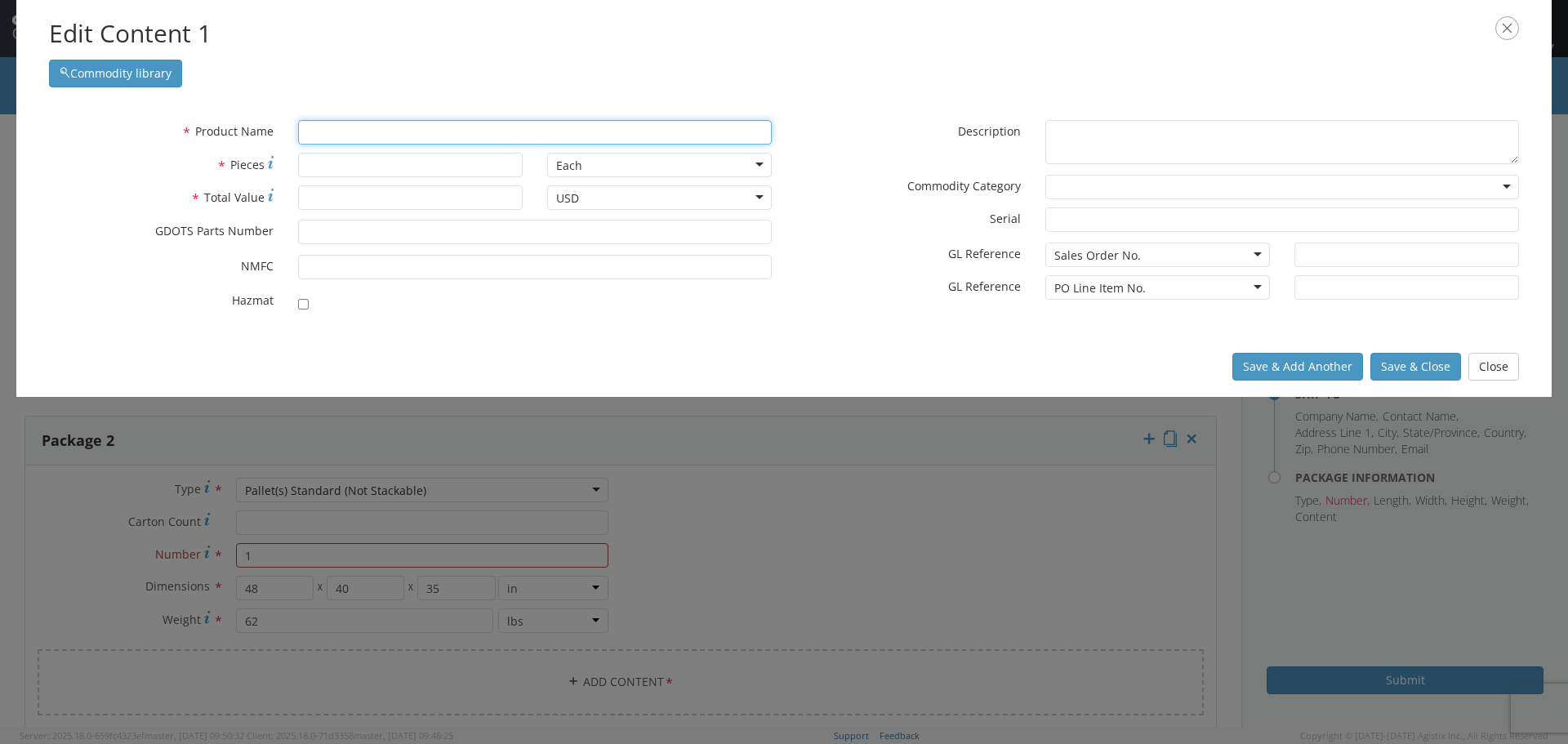
click at [319, 133] on input "text" at bounding box center [536, 132] width 474 height 25
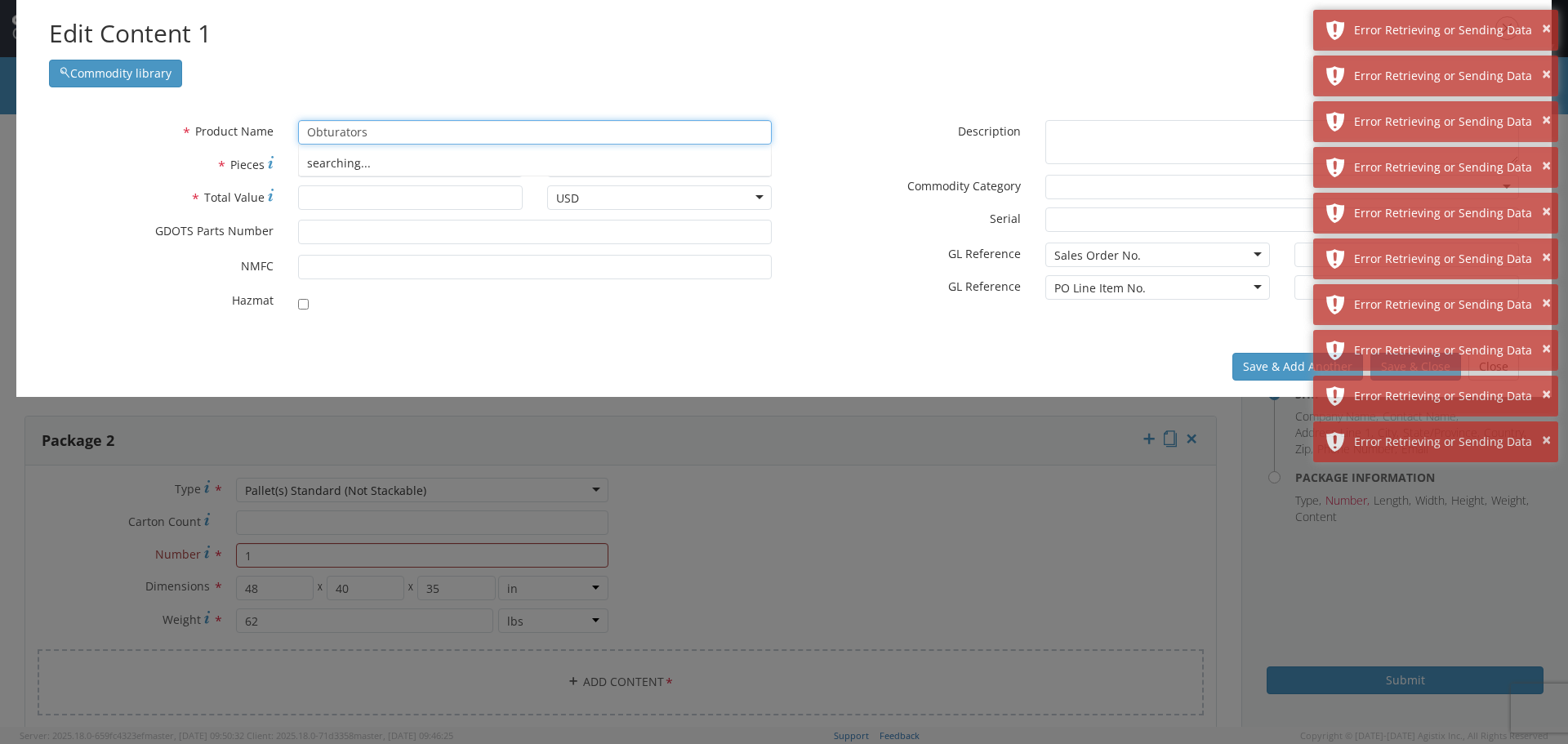
click at [388, 160] on div "searching..." at bounding box center [535, 163] width 472 height 25
type input "Obturators"
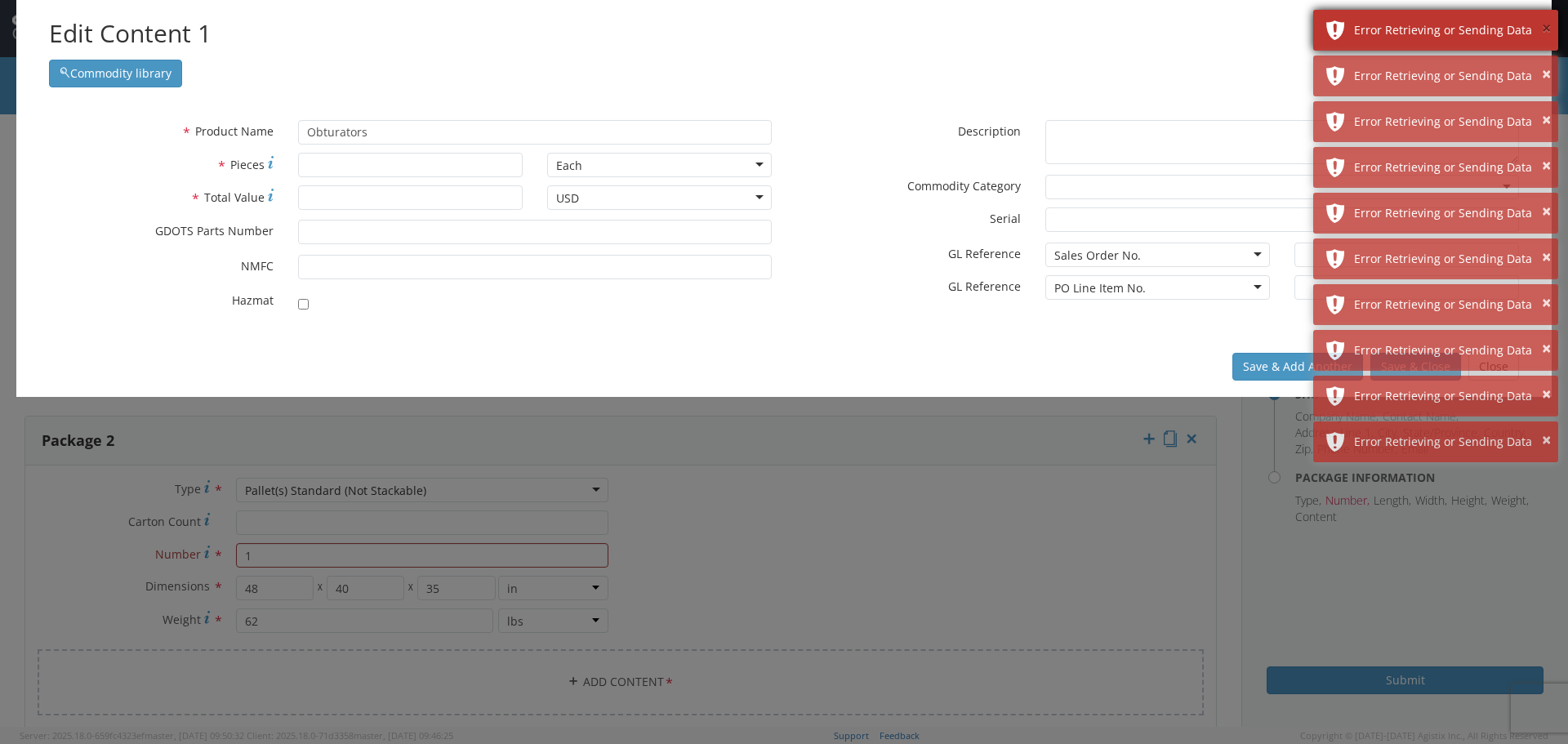
click at [1544, 26] on button "×" at bounding box center [1546, 29] width 9 height 24
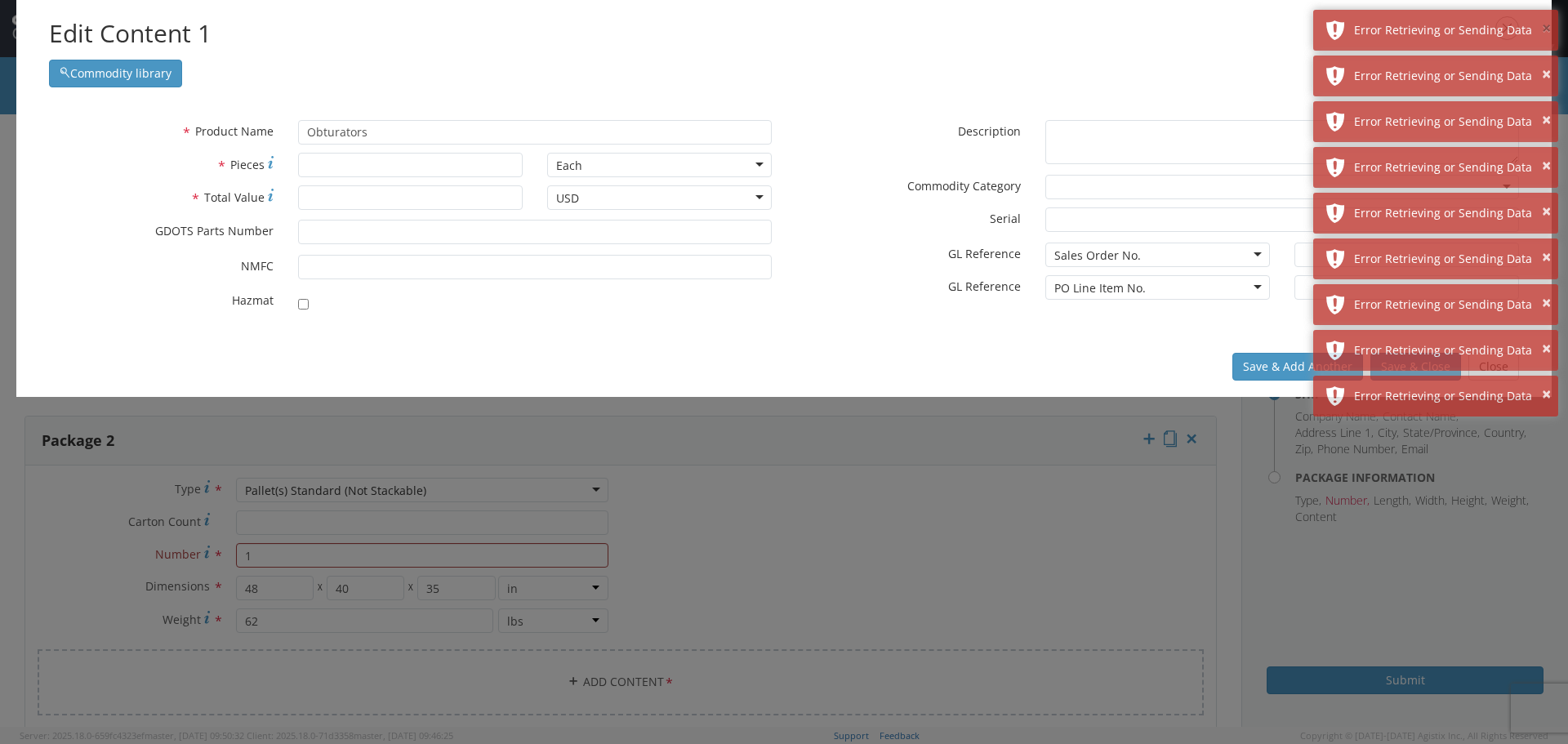
click at [1544, 26] on button "×" at bounding box center [1546, 29] width 9 height 24
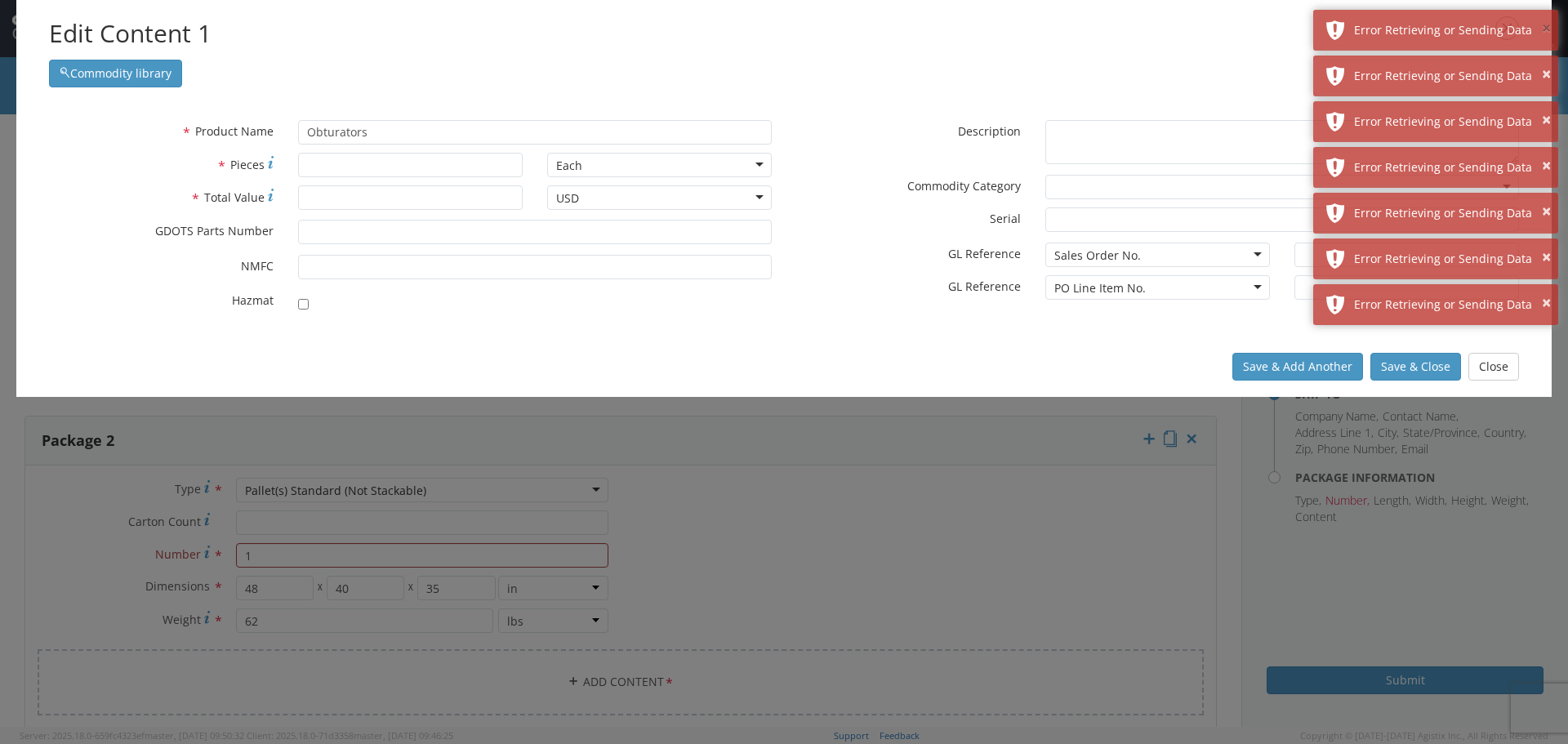
click at [1544, 26] on button "×" at bounding box center [1546, 29] width 9 height 24
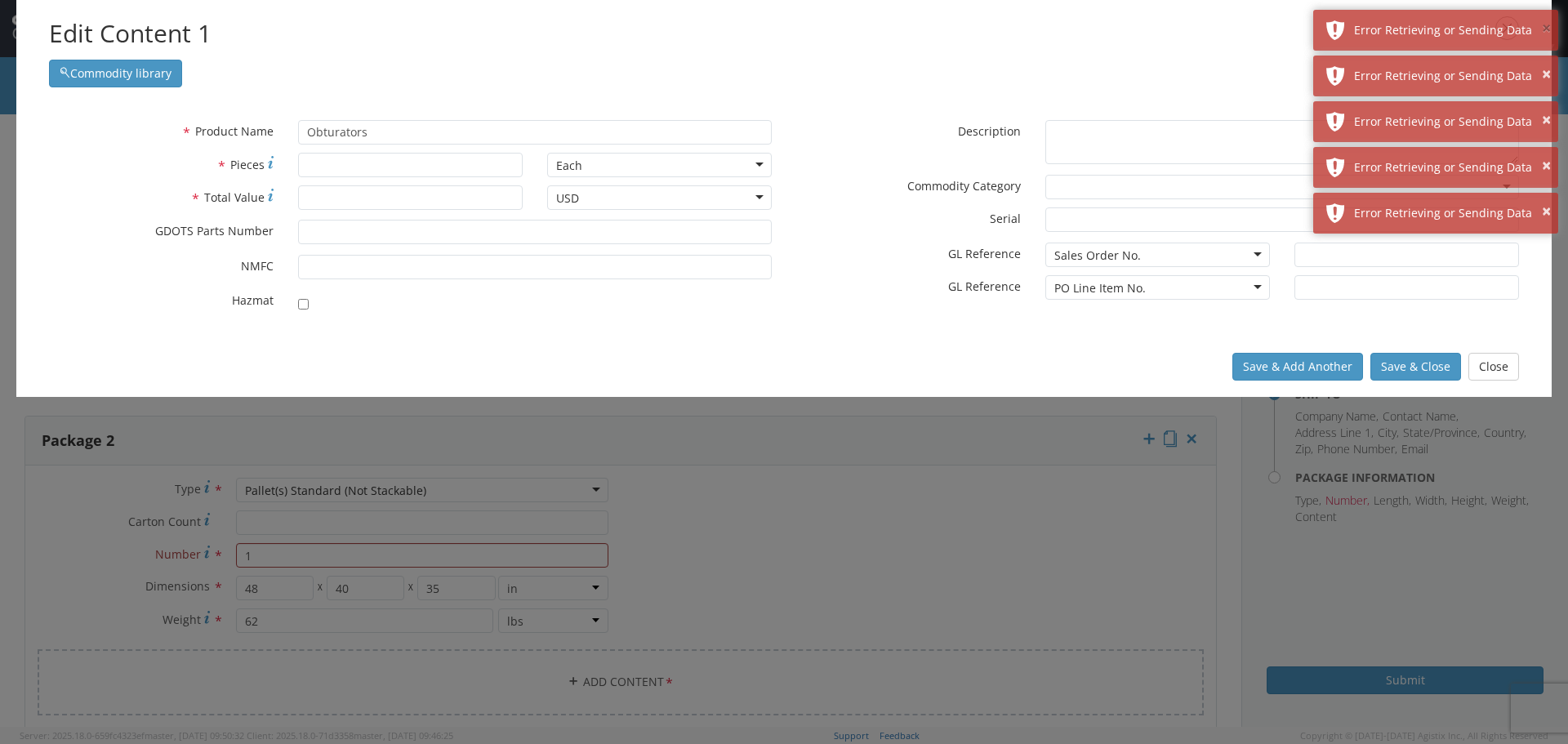
click at [1544, 26] on button "×" at bounding box center [1546, 29] width 9 height 24
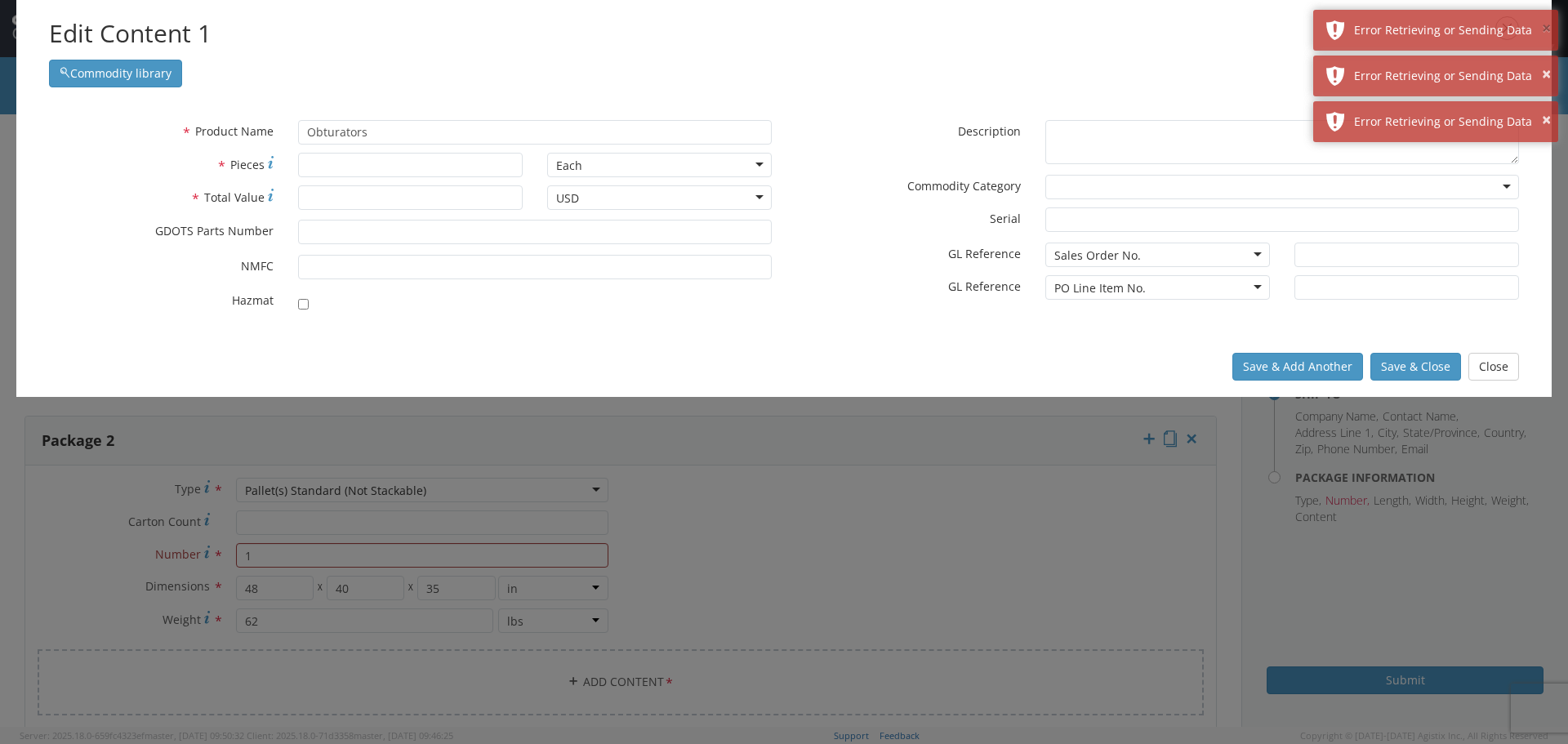
click at [1544, 26] on button "×" at bounding box center [1546, 29] width 9 height 24
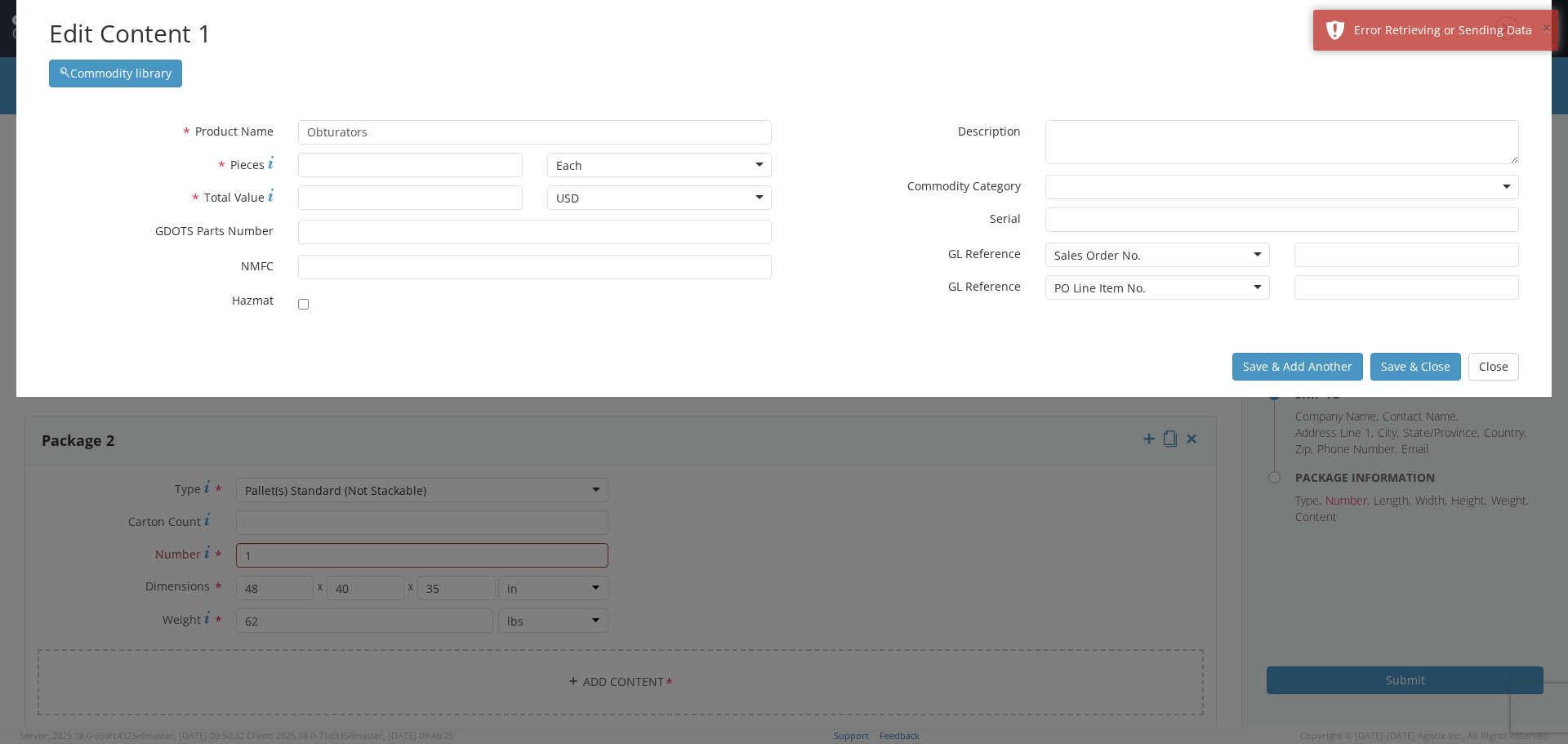
click at [1544, 26] on button "×" at bounding box center [1546, 29] width 9 height 24
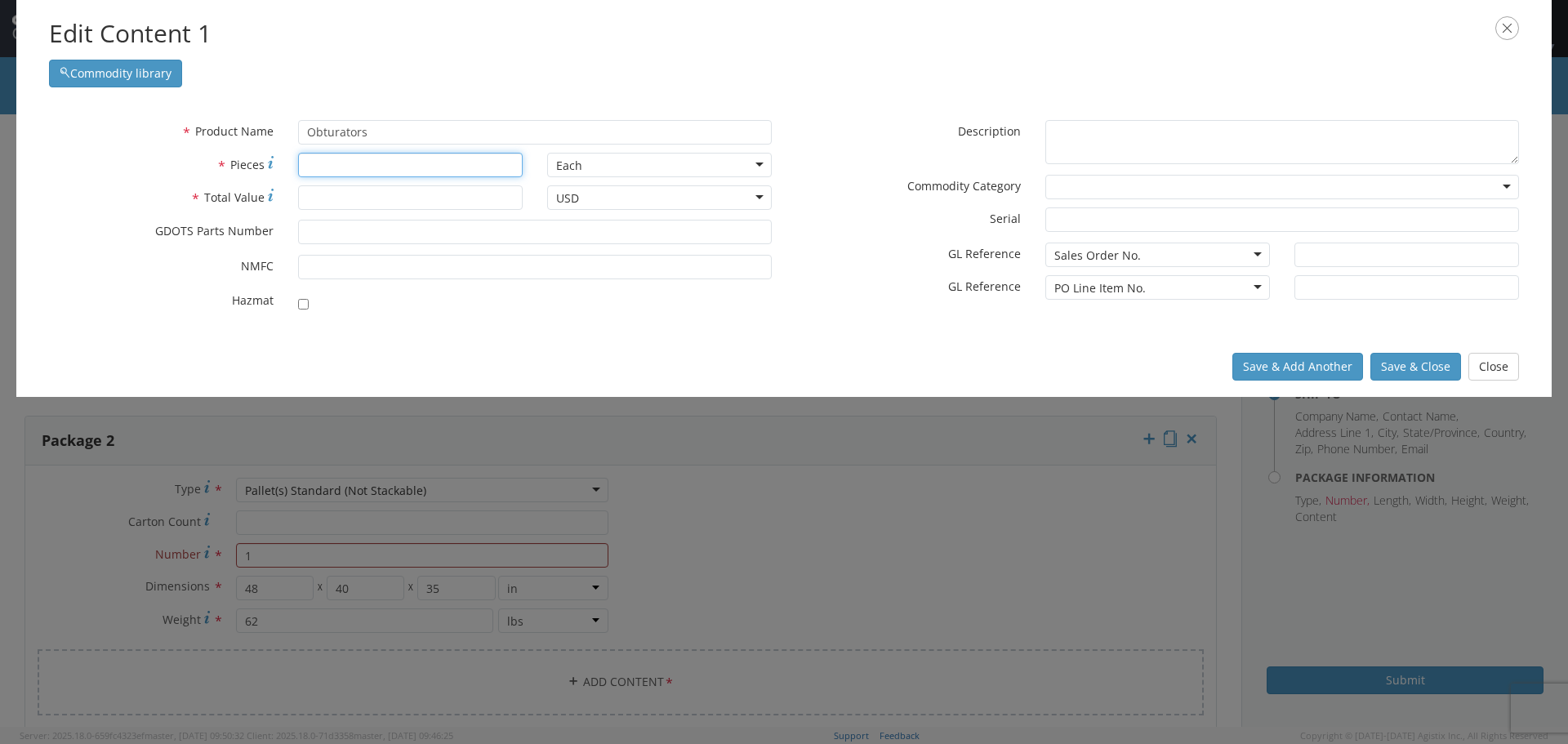
click at [318, 160] on input "* Pieces" at bounding box center [411, 165] width 225 height 25
type input "400"
click at [331, 203] on input "* Total Value" at bounding box center [411, 197] width 225 height 25
type input "348"
click at [1410, 361] on button "Save & Close" at bounding box center [1415, 367] width 90 height 28
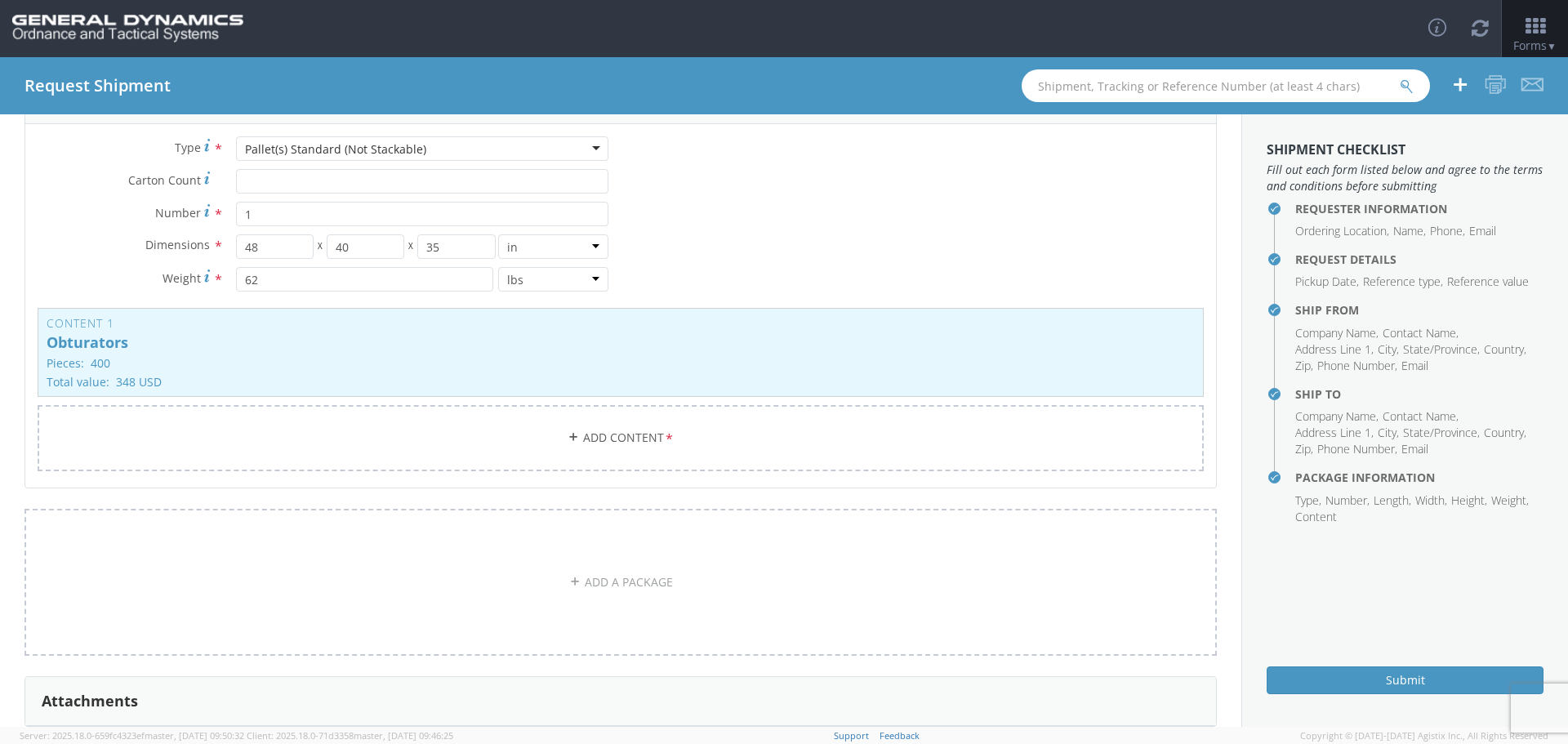
scroll to position [673, 0]
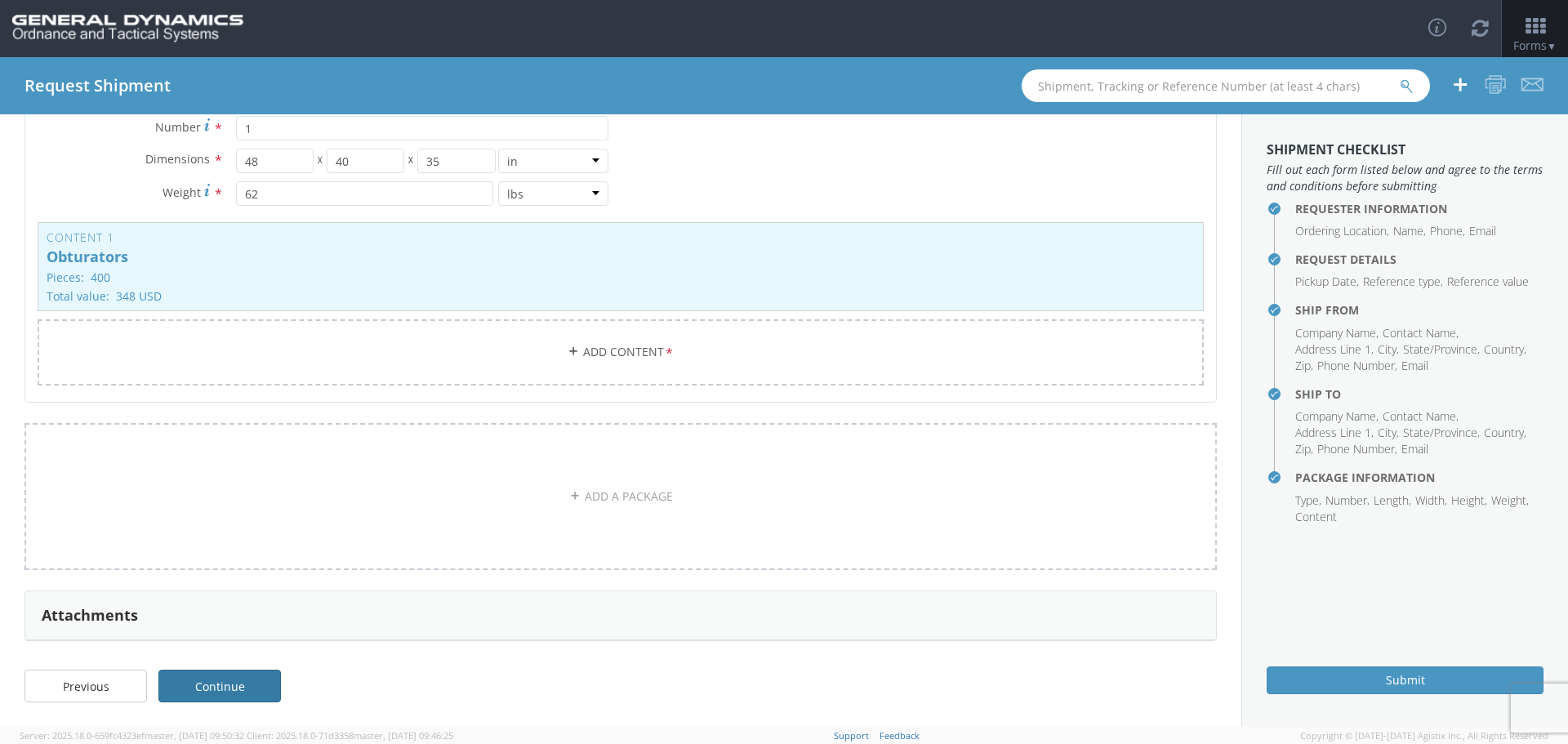
click at [219, 682] on link "Continue" at bounding box center [220, 685] width 123 height 33
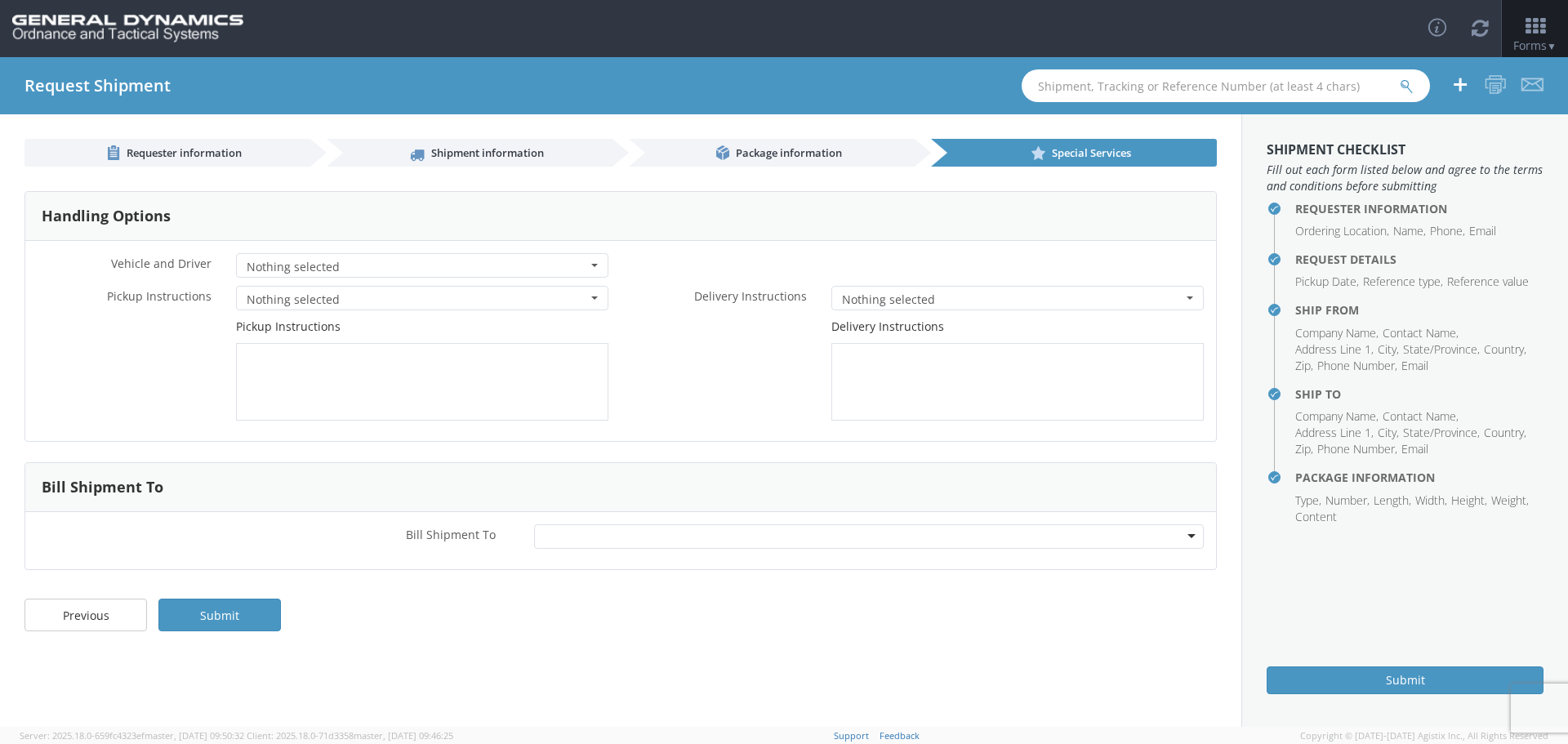
scroll to position [0, 0]
click at [593, 299] on span "button" at bounding box center [594, 298] width 7 height 3
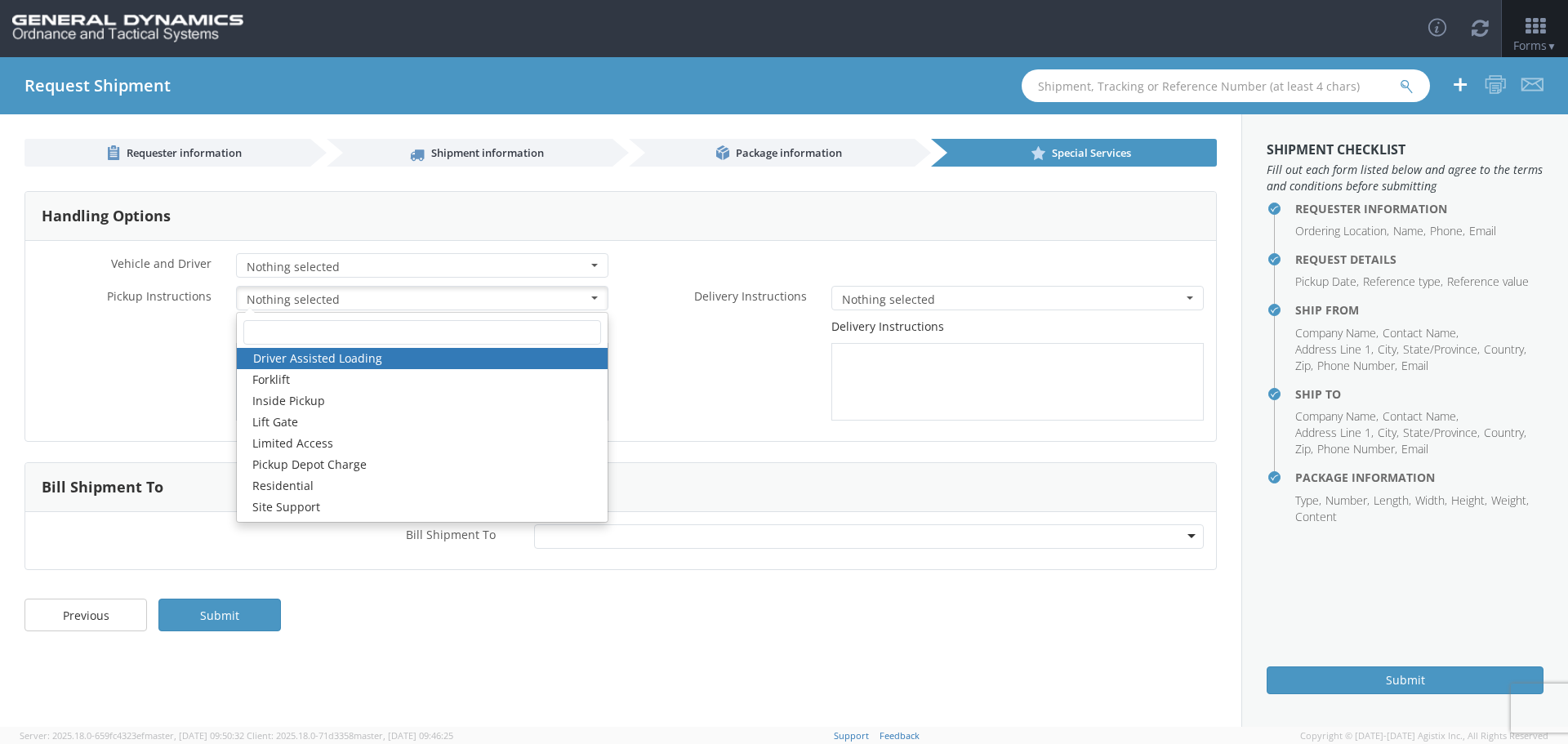
click at [730, 384] on div "Delivery Instructions" at bounding box center [918, 369] width 595 height 102
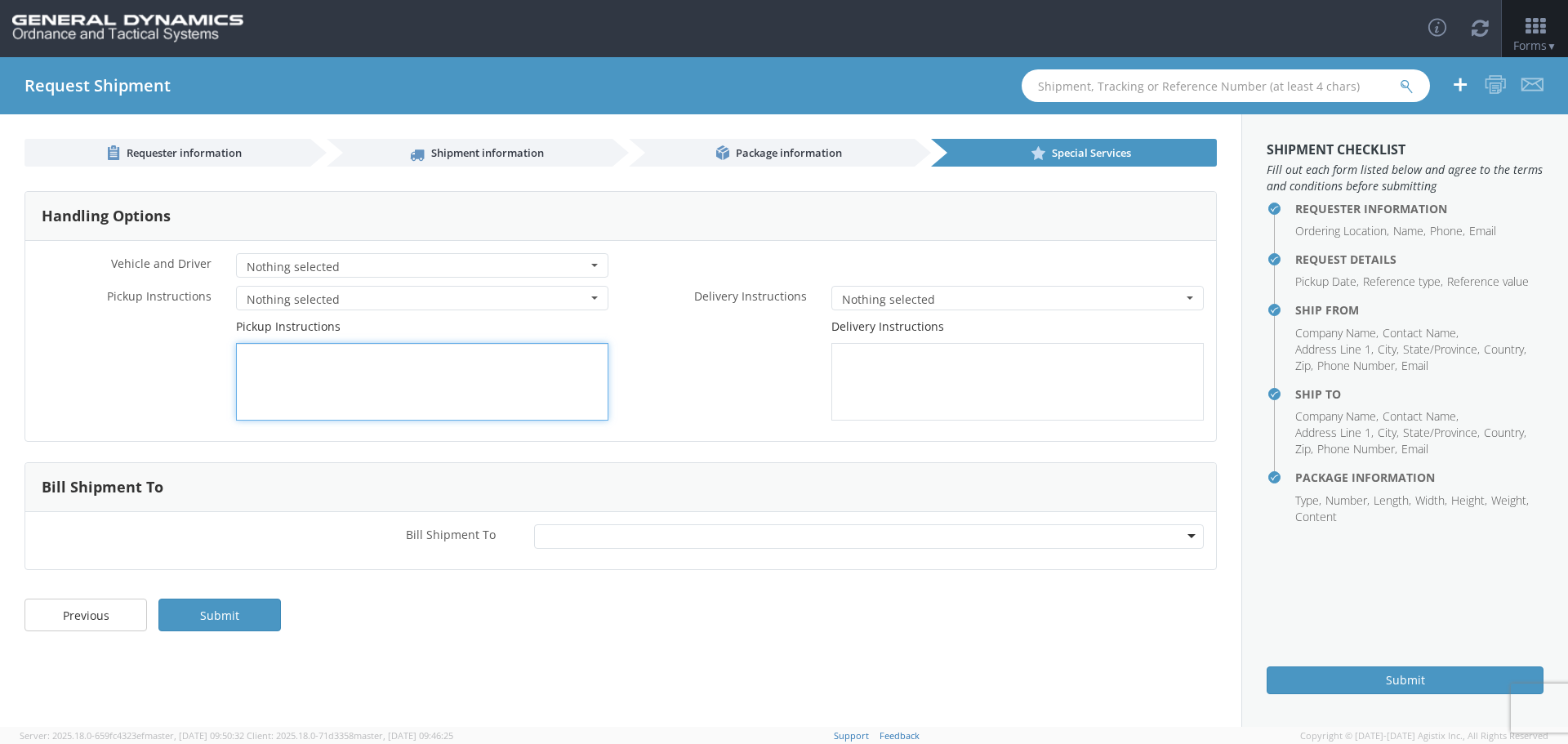
click at [250, 356] on textarea at bounding box center [422, 382] width 373 height 77
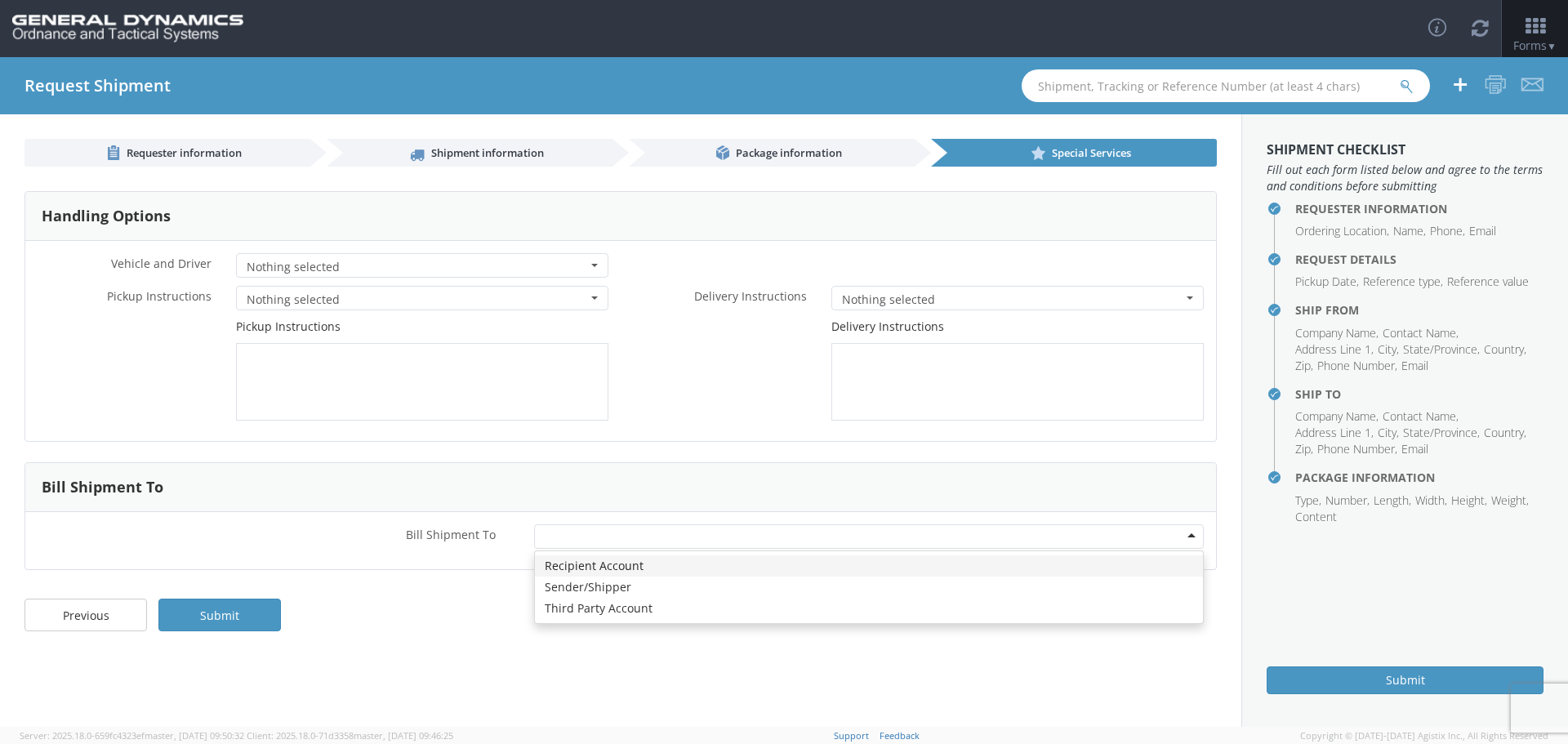
click at [1192, 534] on div at bounding box center [870, 537] width 670 height 25
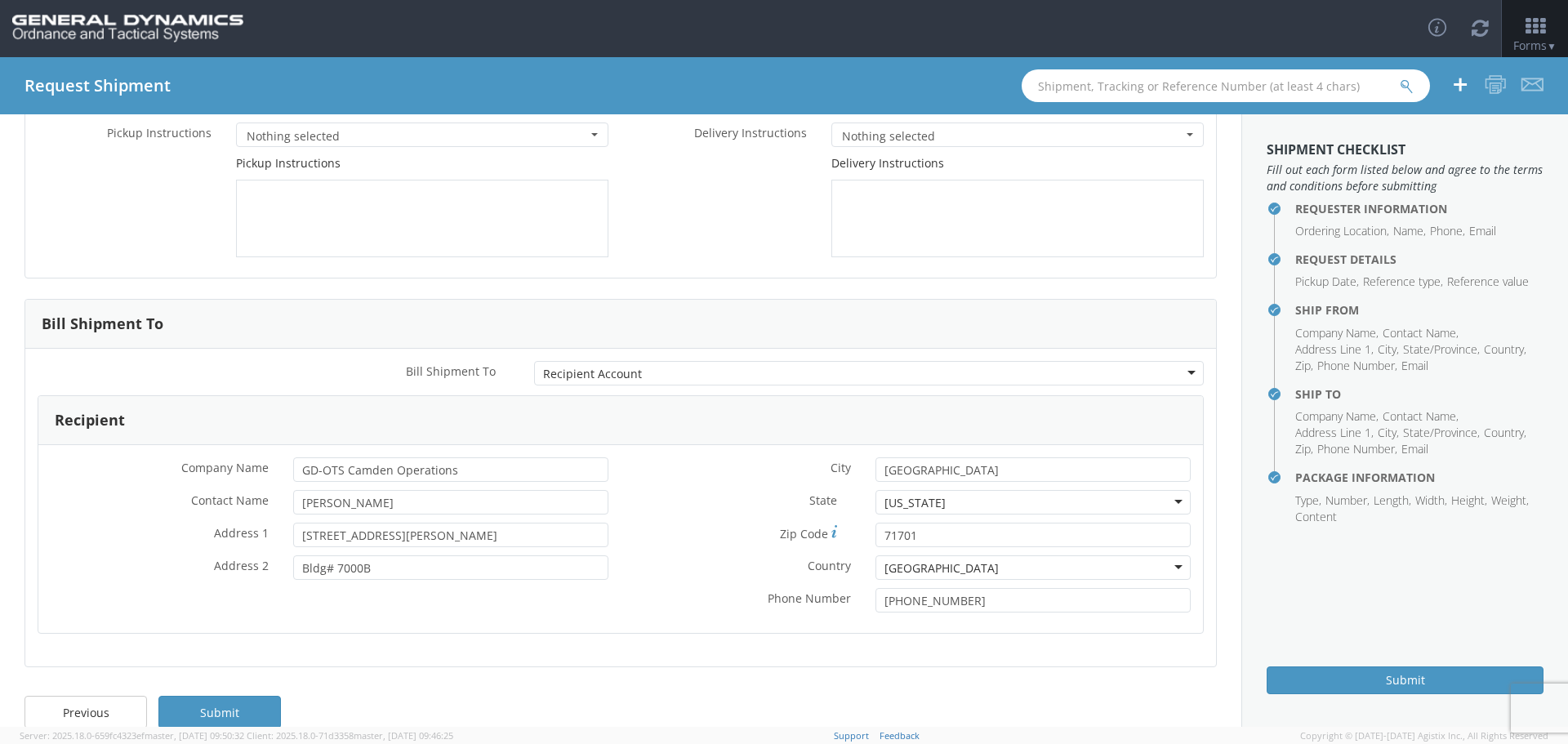
scroll to position [189, 0]
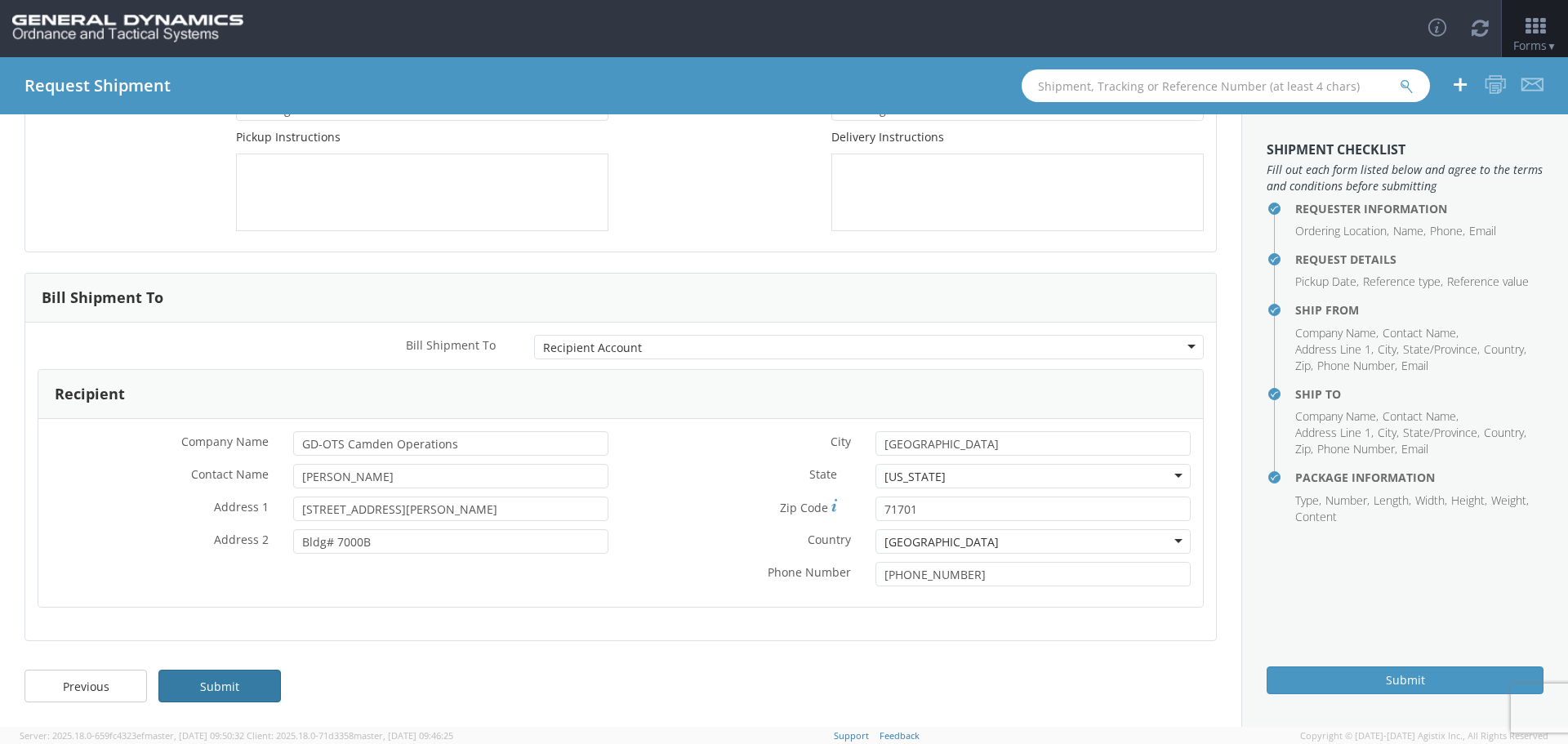
click at [210, 682] on link "Submit" at bounding box center [220, 685] width 123 height 33
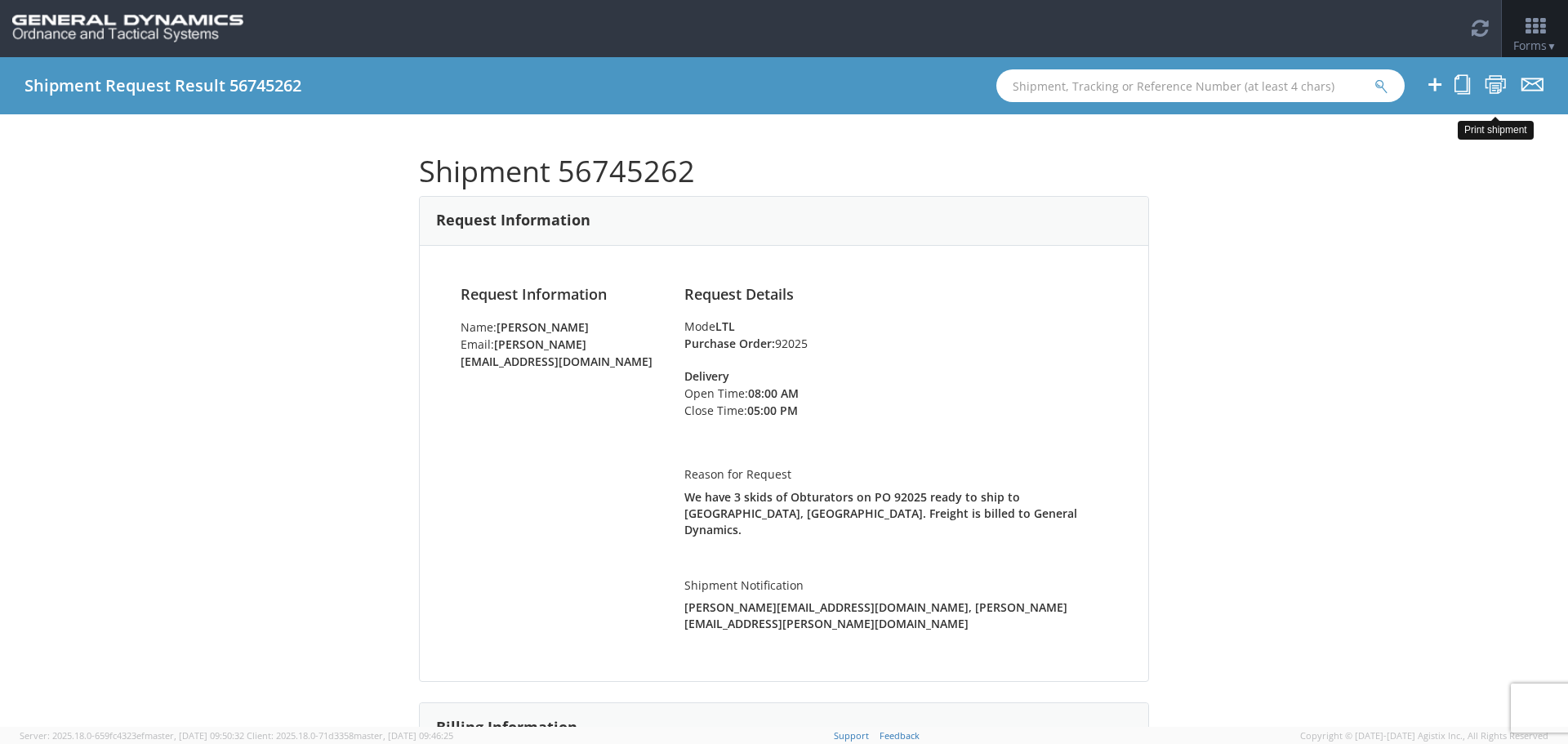
click at [1499, 77] on icon at bounding box center [1496, 84] width 22 height 21
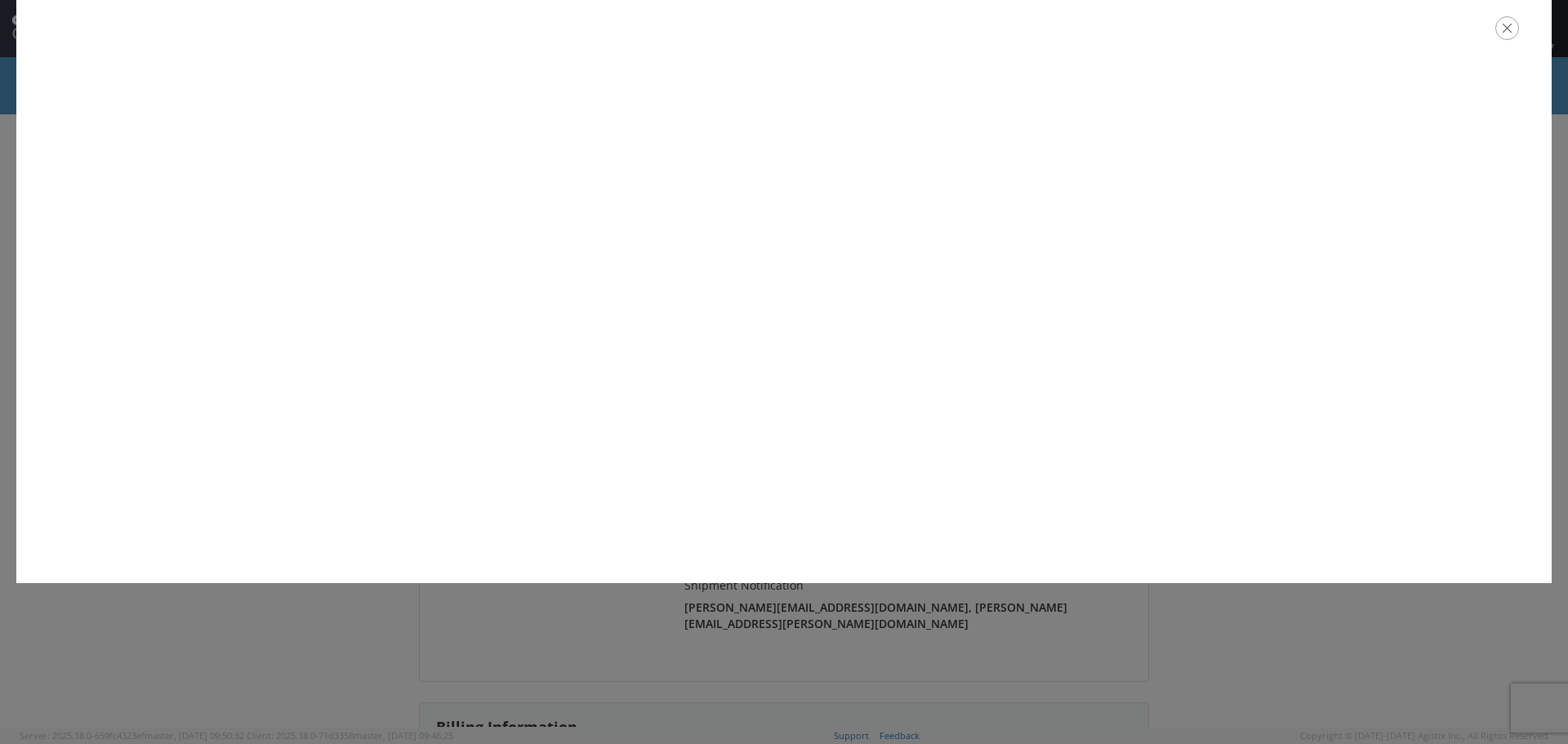
click at [1506, 20] on icon "button" at bounding box center [1508, 28] width 24 height 24
